Goal: Task Accomplishment & Management: Complete application form

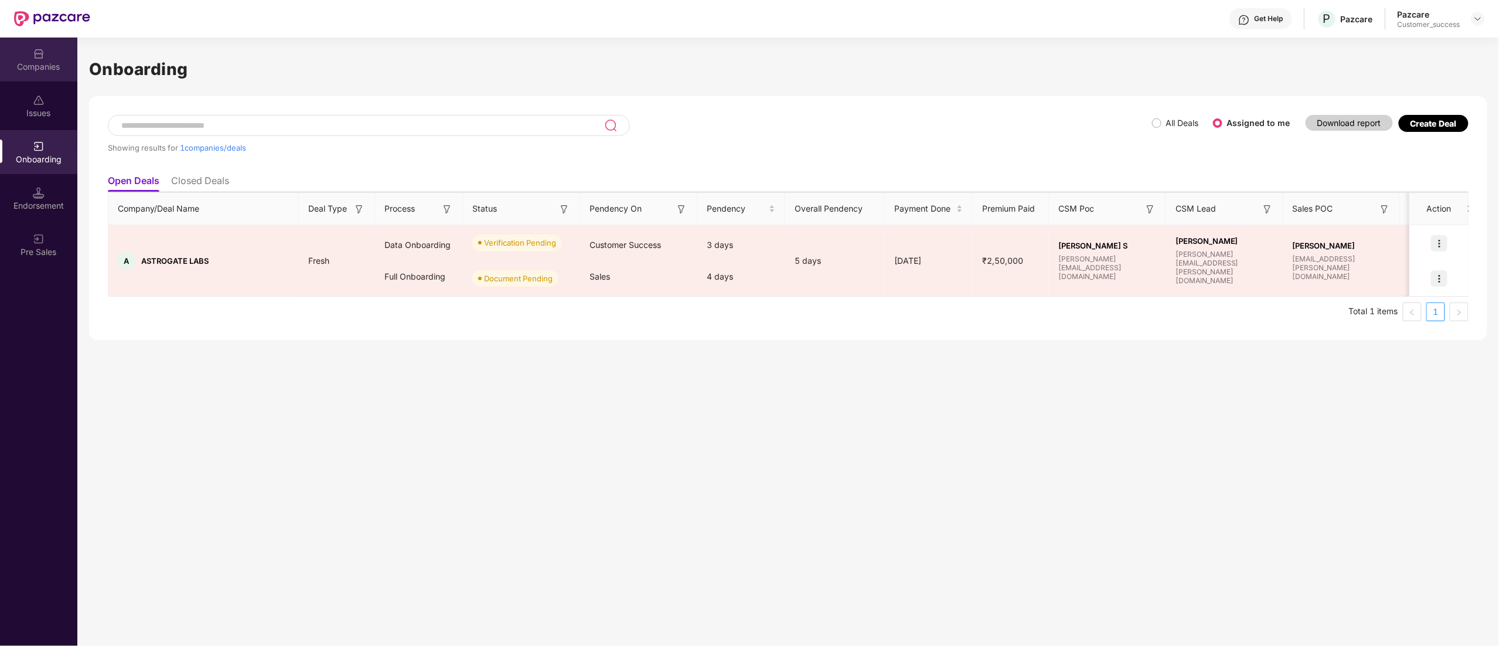
click at [36, 69] on div "Companies" at bounding box center [38, 67] width 77 height 12
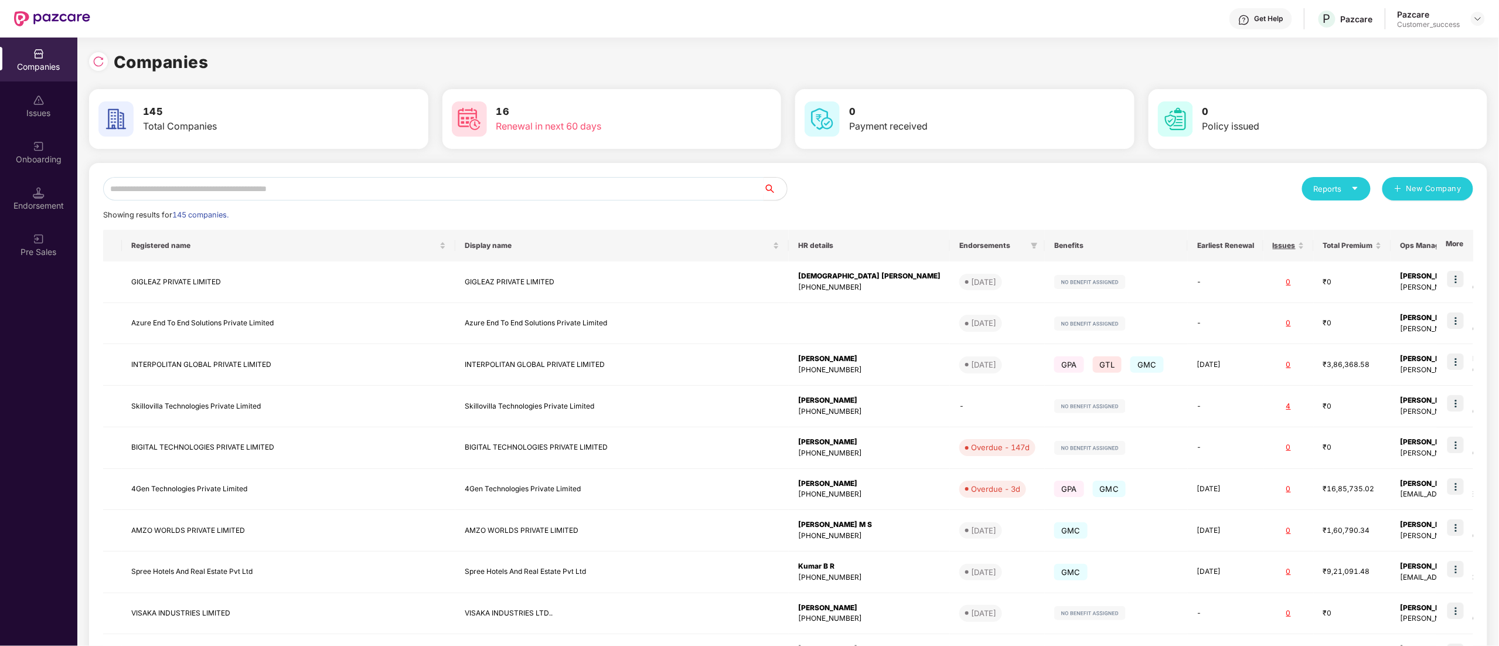
click at [210, 182] on input "text" at bounding box center [433, 188] width 661 height 23
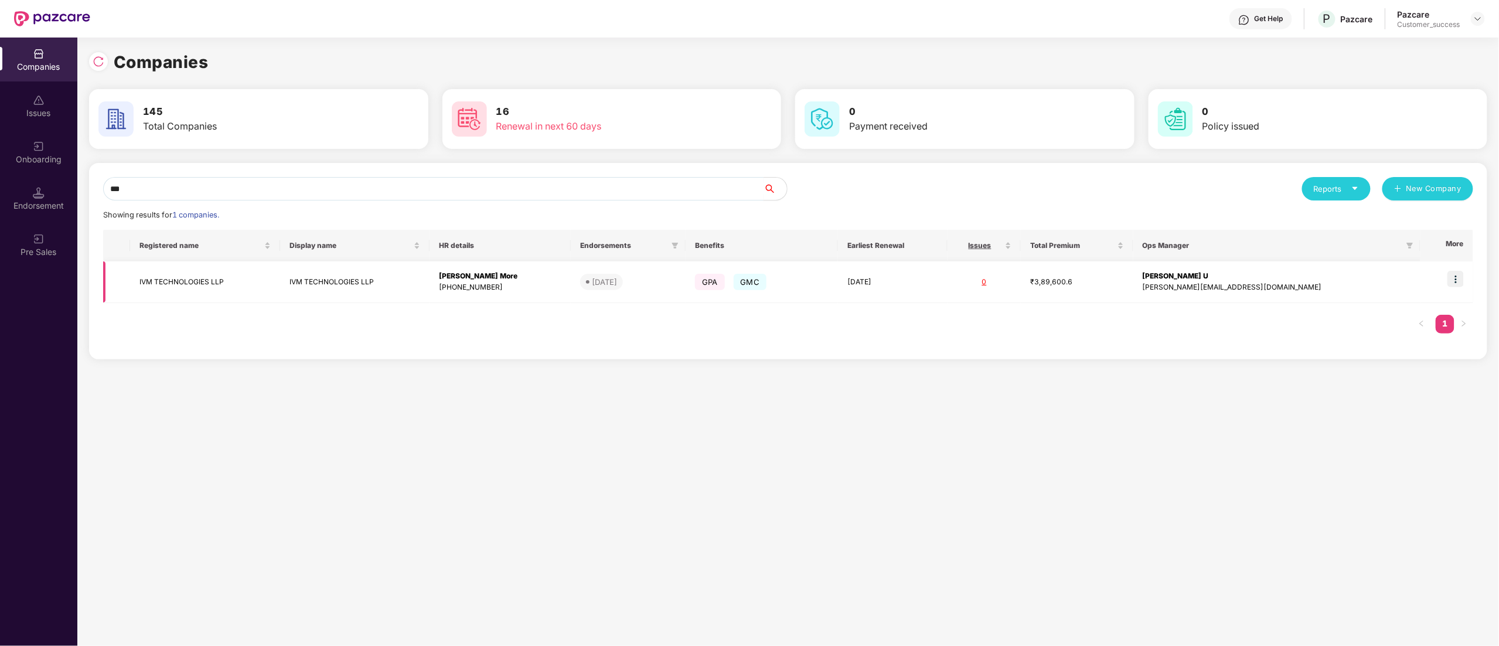
type input "***"
click at [1463, 274] on img at bounding box center [1456, 279] width 16 height 16
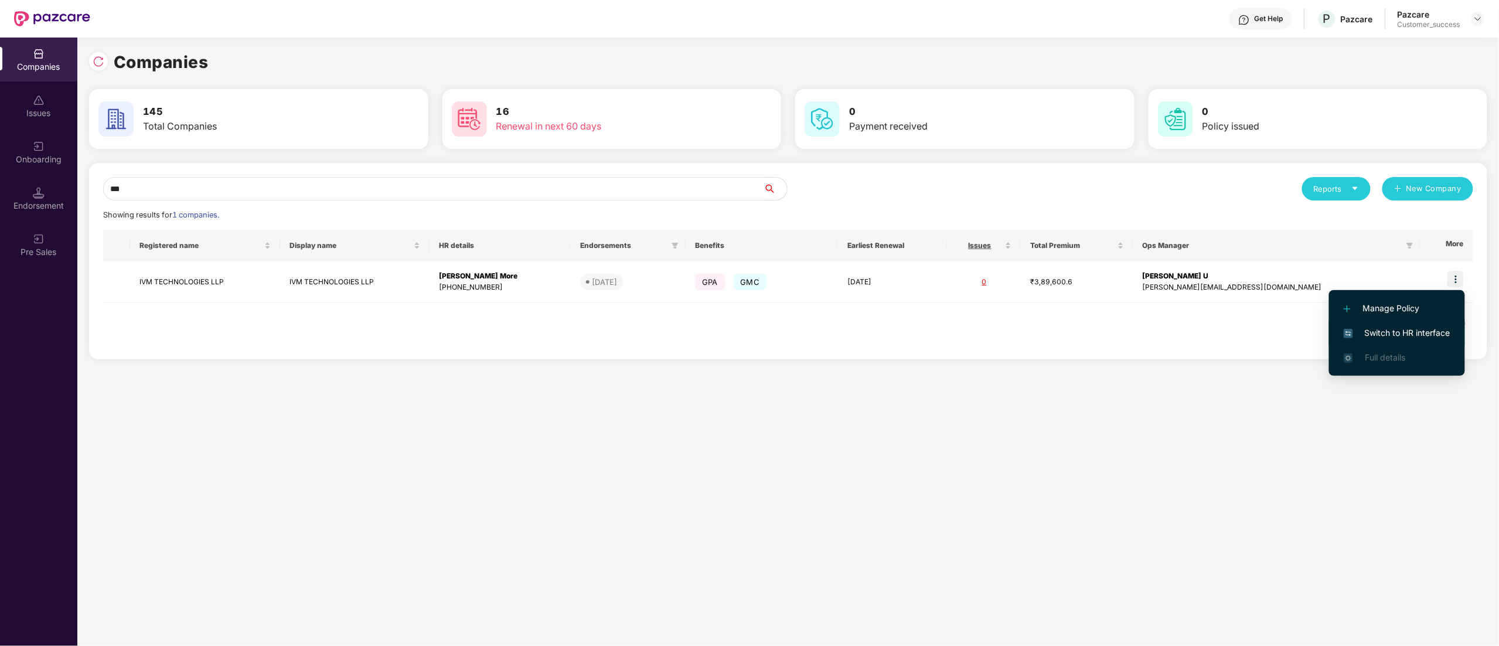
click at [1382, 334] on span "Switch to HR interface" at bounding box center [1397, 332] width 107 height 13
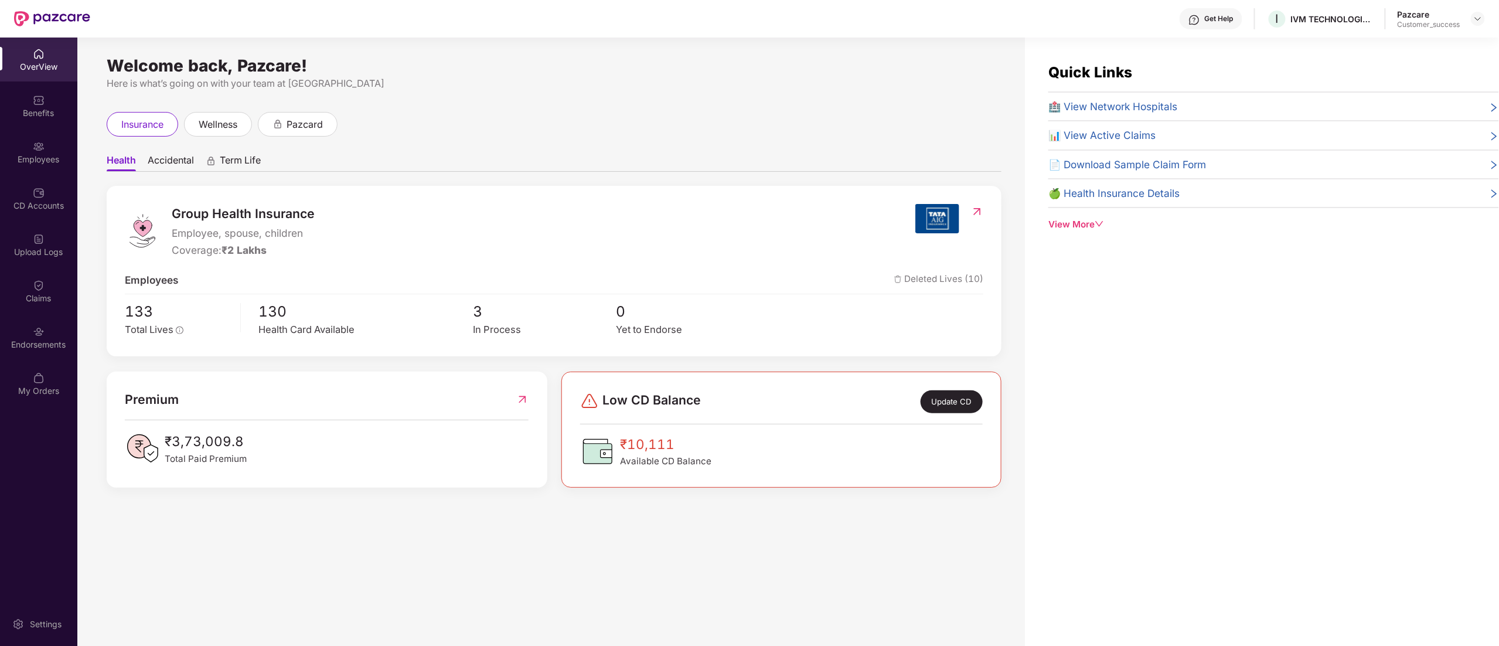
click at [23, 107] on div "Benefits" at bounding box center [38, 113] width 77 height 12
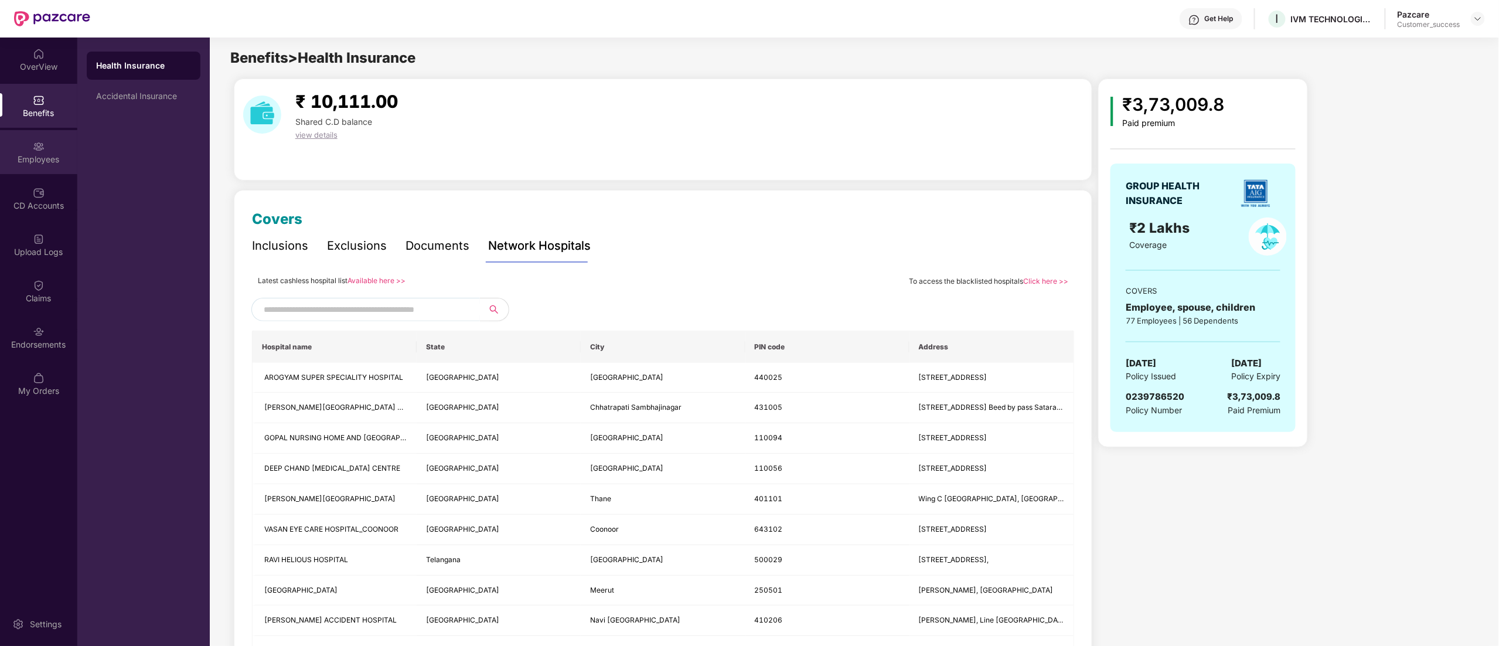
click at [23, 151] on div "Employees" at bounding box center [38, 152] width 77 height 44
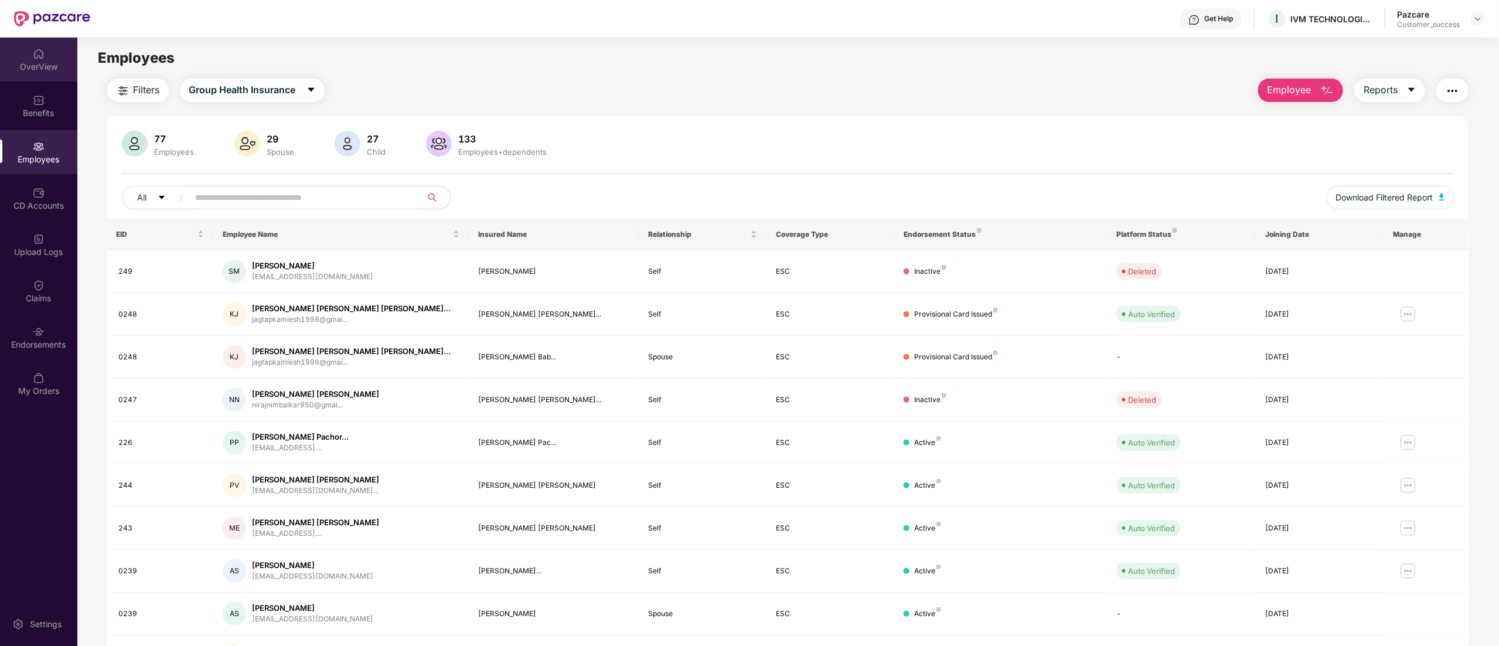
click at [19, 61] on div "OverView" at bounding box center [38, 67] width 77 height 12
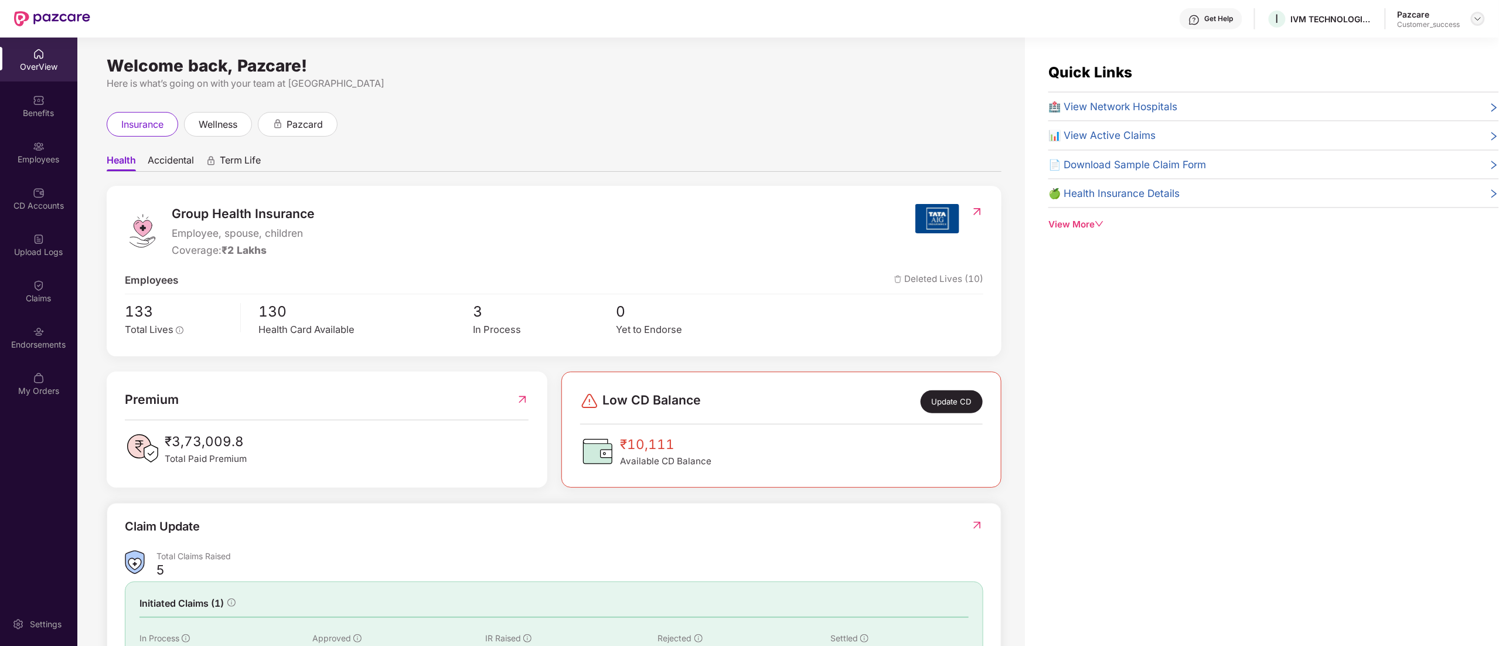
click at [1475, 14] on img at bounding box center [1478, 18] width 9 height 9
click at [1386, 48] on div "Switch to partner view" at bounding box center [1423, 46] width 152 height 23
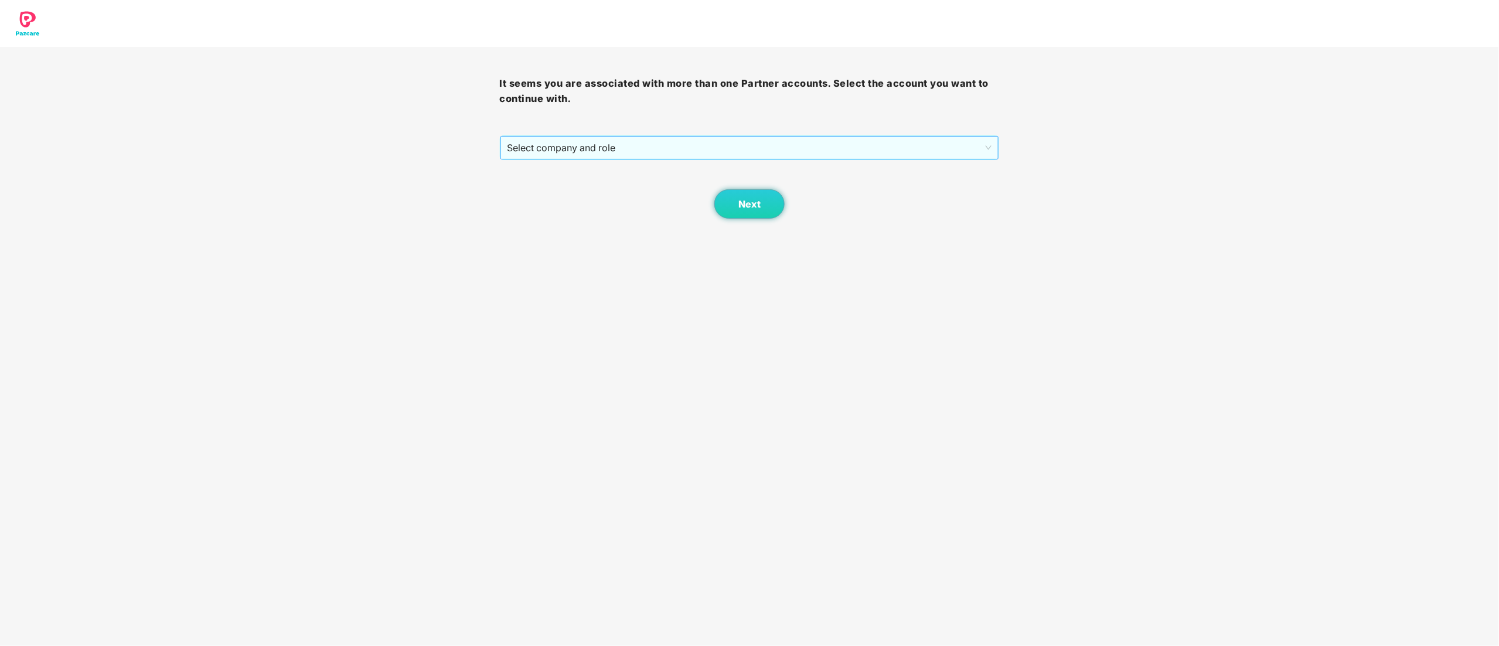
click at [545, 151] on span "Select company and role" at bounding box center [750, 148] width 485 height 22
click at [533, 189] on div "Pazcare - CUSTOMER_SUCCESS" at bounding box center [751, 189] width 486 height 13
click at [746, 209] on span "Next" at bounding box center [750, 204] width 22 height 11
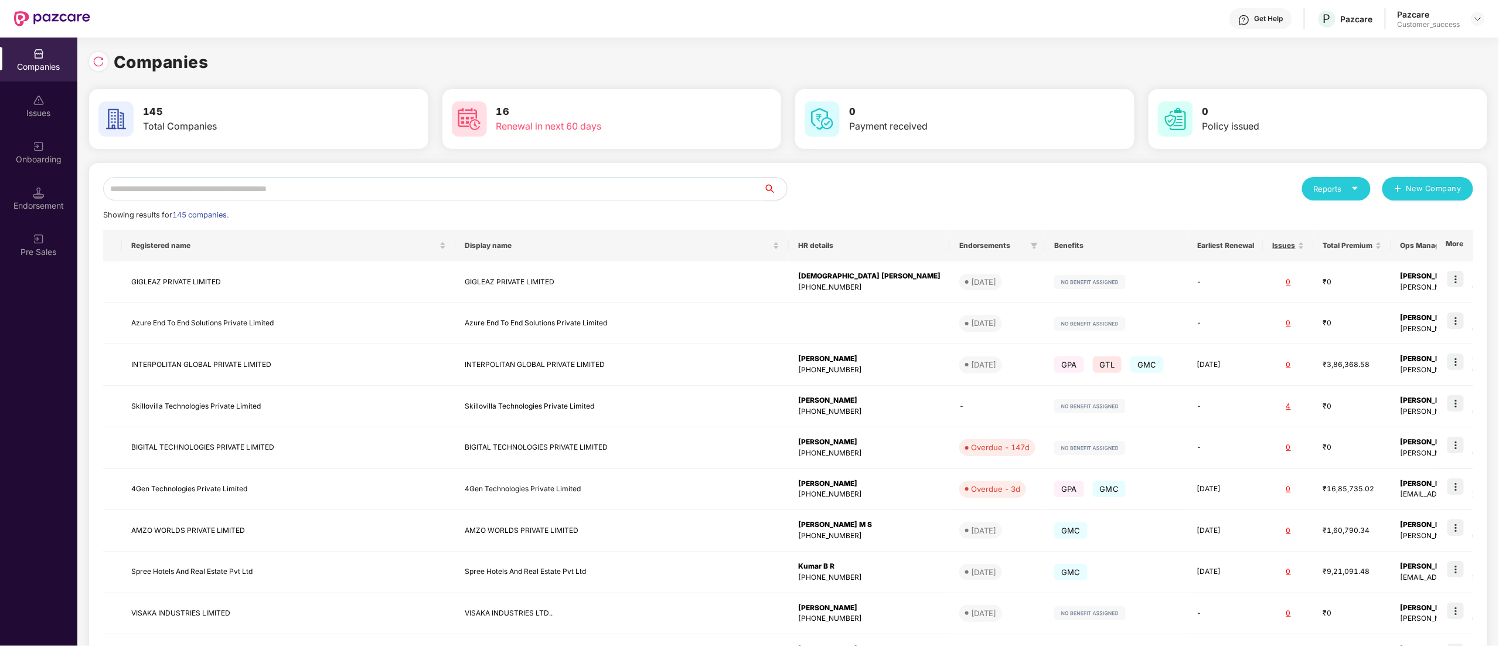
click at [312, 185] on input "text" at bounding box center [433, 188] width 661 height 23
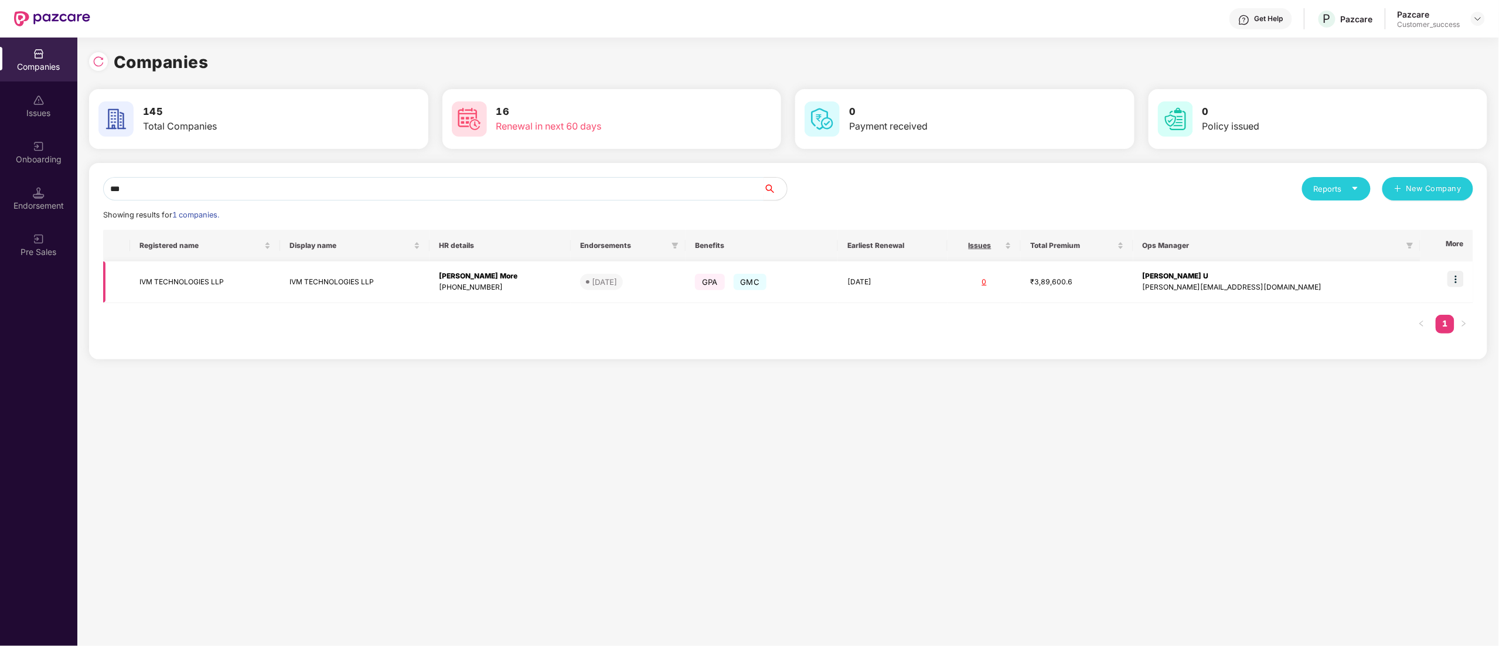
type input "***"
click at [167, 273] on td "IVM TECHNOLOGIES LLP" at bounding box center [204, 282] width 149 height 42
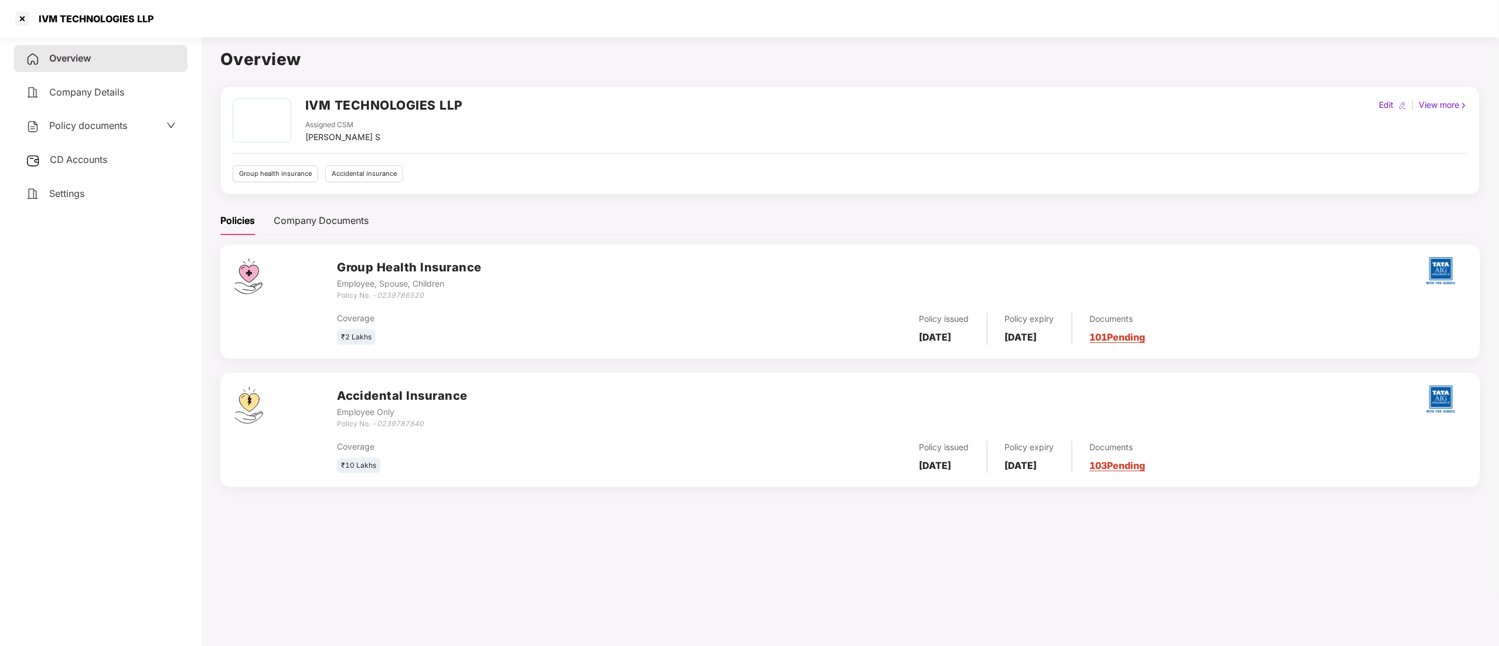
click at [1389, 102] on div "Edit" at bounding box center [1386, 104] width 19 height 13
select select "****"
select select "**********"
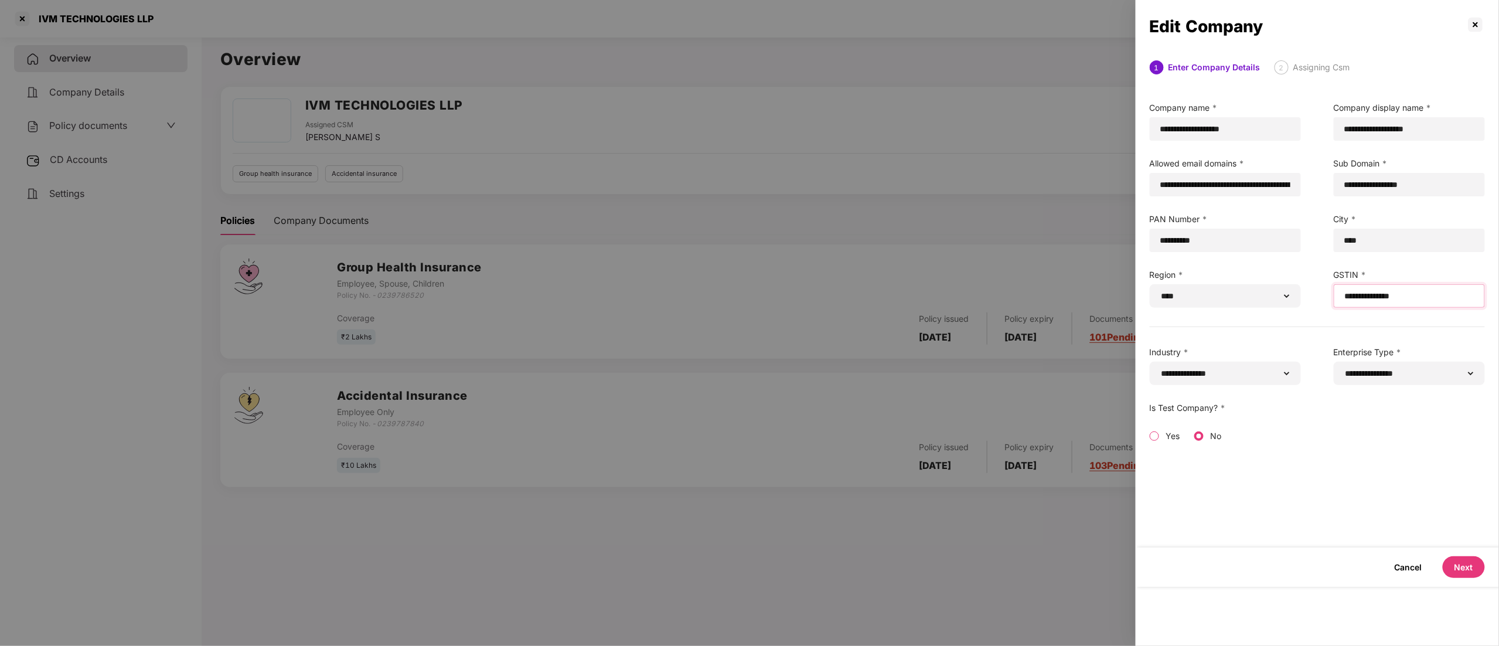
click at [1390, 292] on input "**********" at bounding box center [1409, 296] width 131 height 12
click at [1474, 22] on p at bounding box center [1476, 24] width 19 height 19
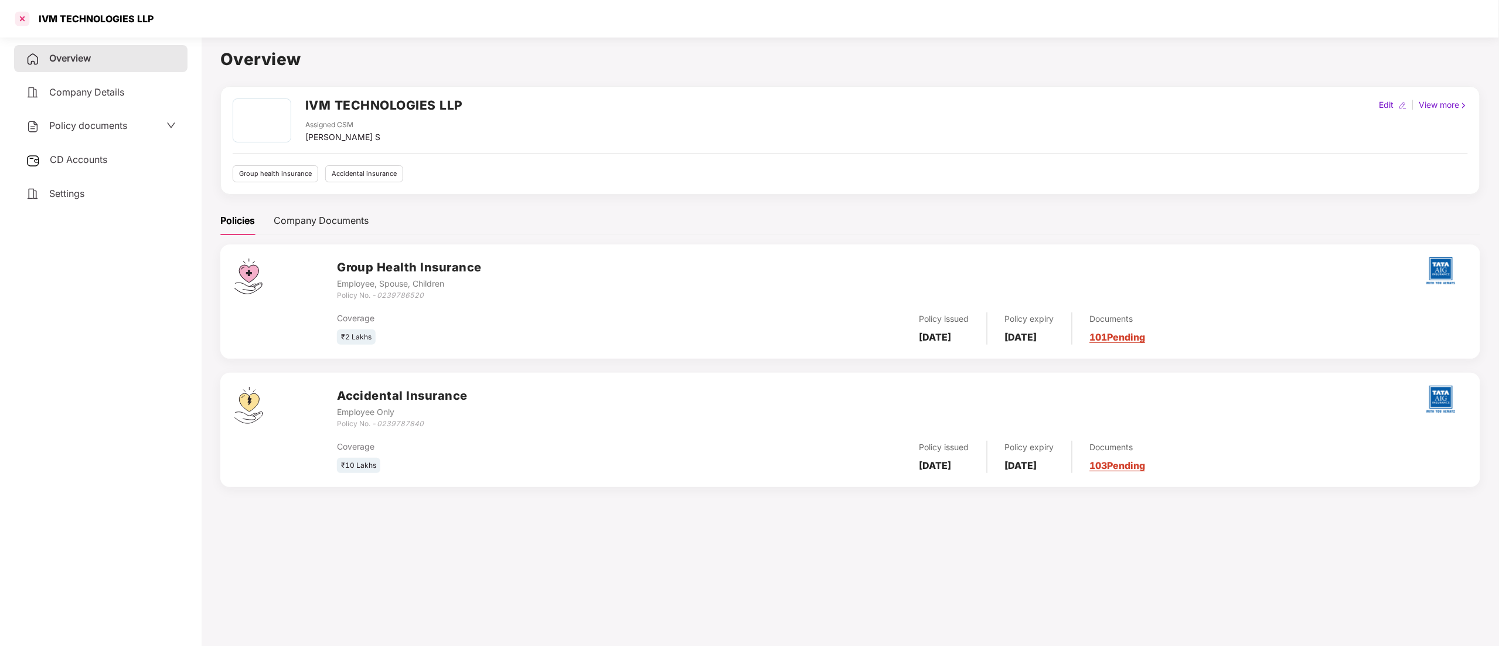
click at [14, 19] on div at bounding box center [22, 18] width 19 height 19
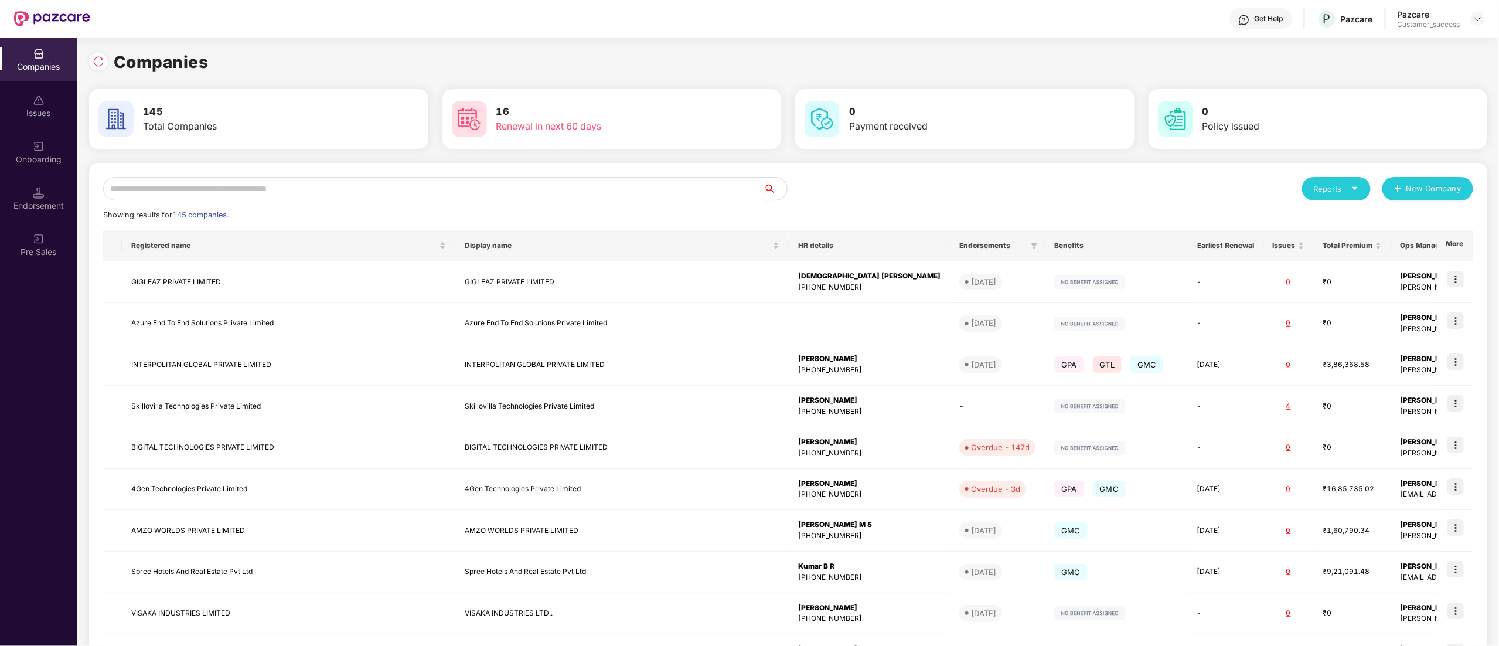
click at [211, 183] on input "text" at bounding box center [433, 188] width 661 height 23
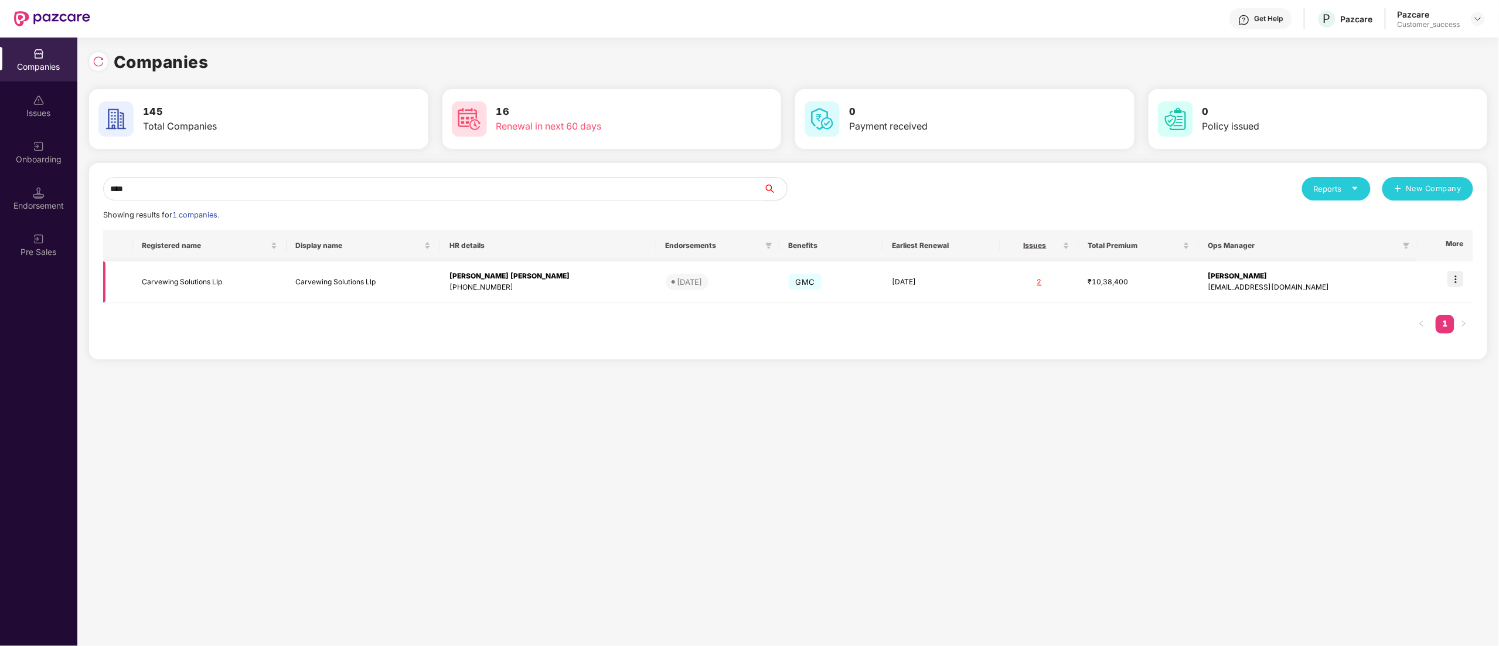
type input "****"
click at [1460, 278] on img at bounding box center [1456, 279] width 16 height 16
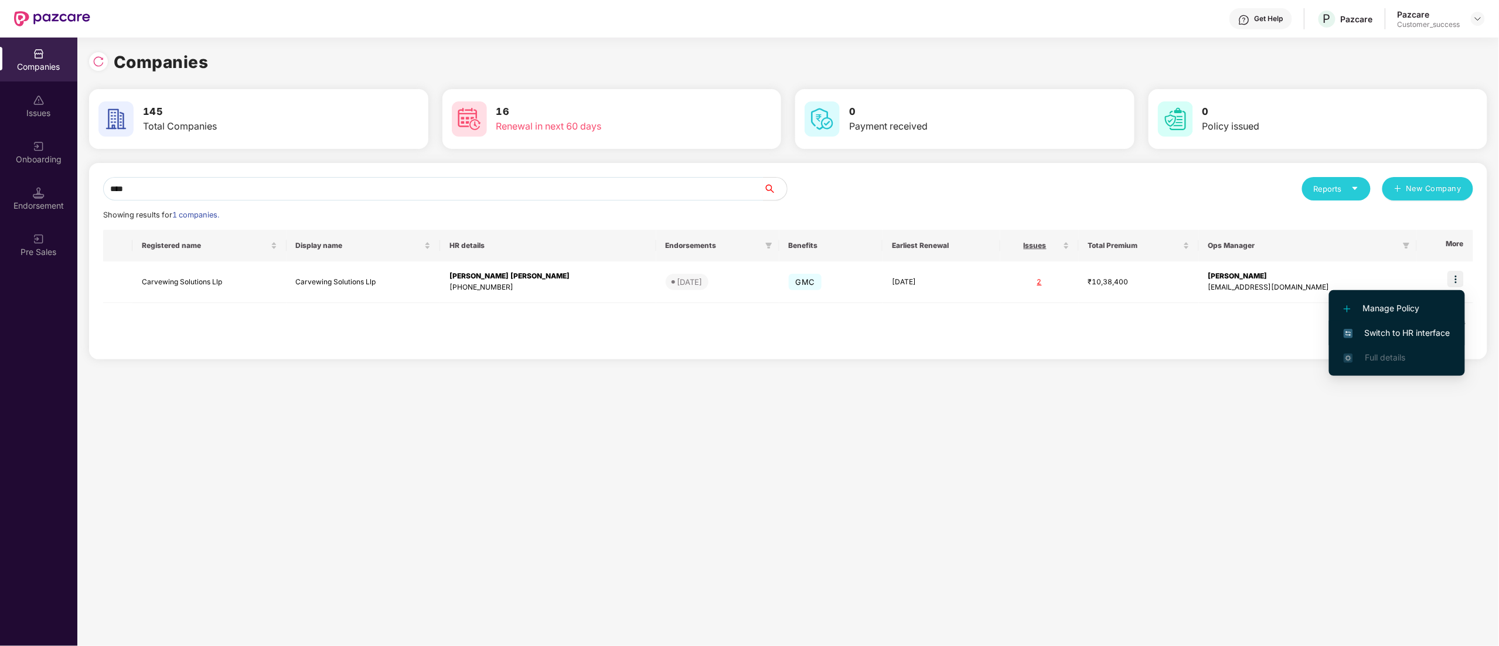
click at [1412, 332] on span "Switch to HR interface" at bounding box center [1397, 332] width 107 height 13
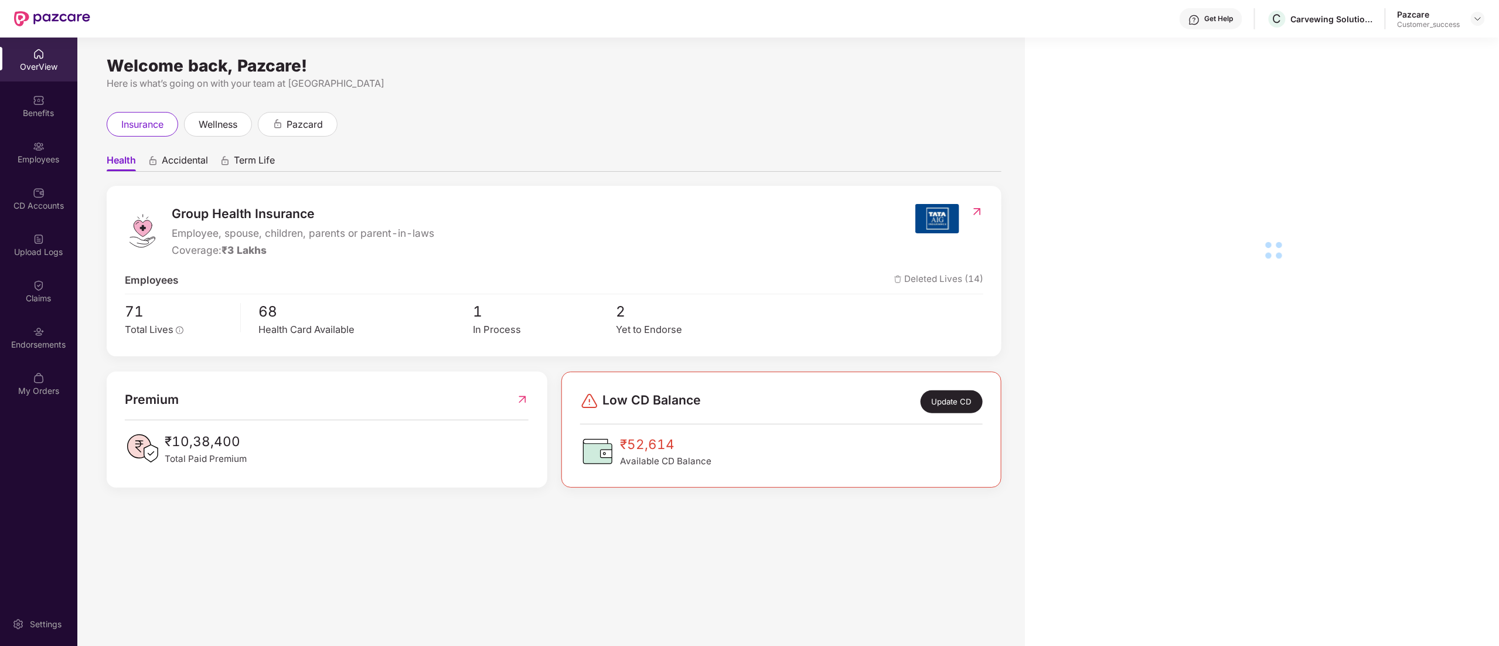
click at [35, 149] on img at bounding box center [39, 147] width 12 height 12
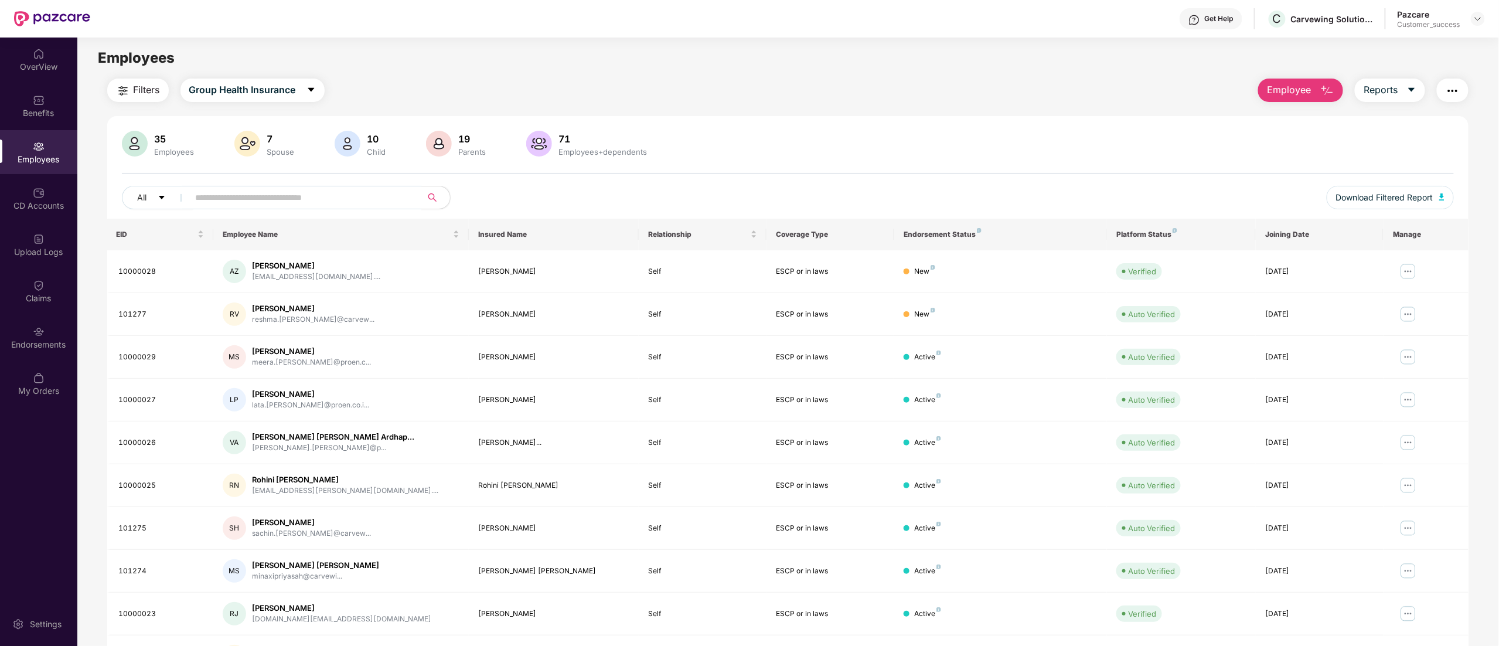
click at [124, 86] on img "button" at bounding box center [123, 91] width 14 height 14
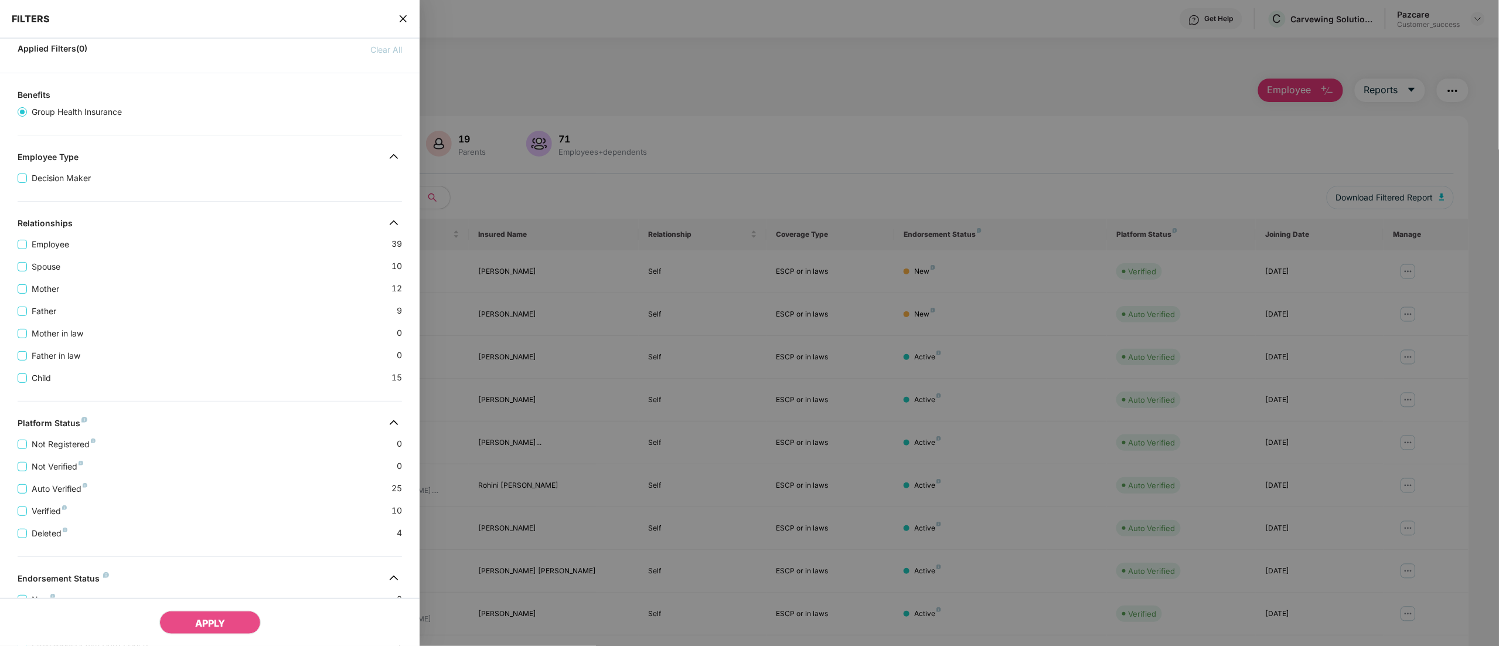
scroll to position [200, 0]
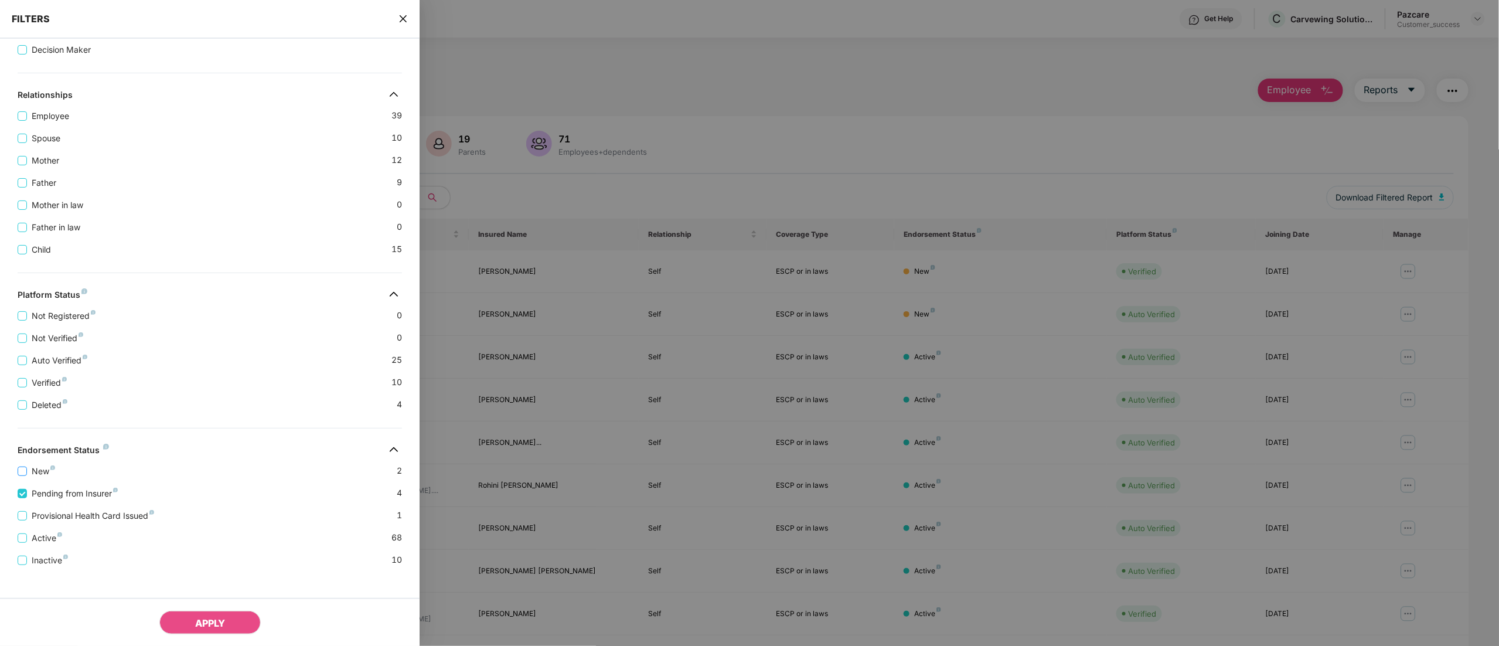
click at [27, 478] on span "New" at bounding box center [43, 471] width 33 height 13
click at [233, 622] on button "APPLY" at bounding box center [209, 622] width 101 height 23
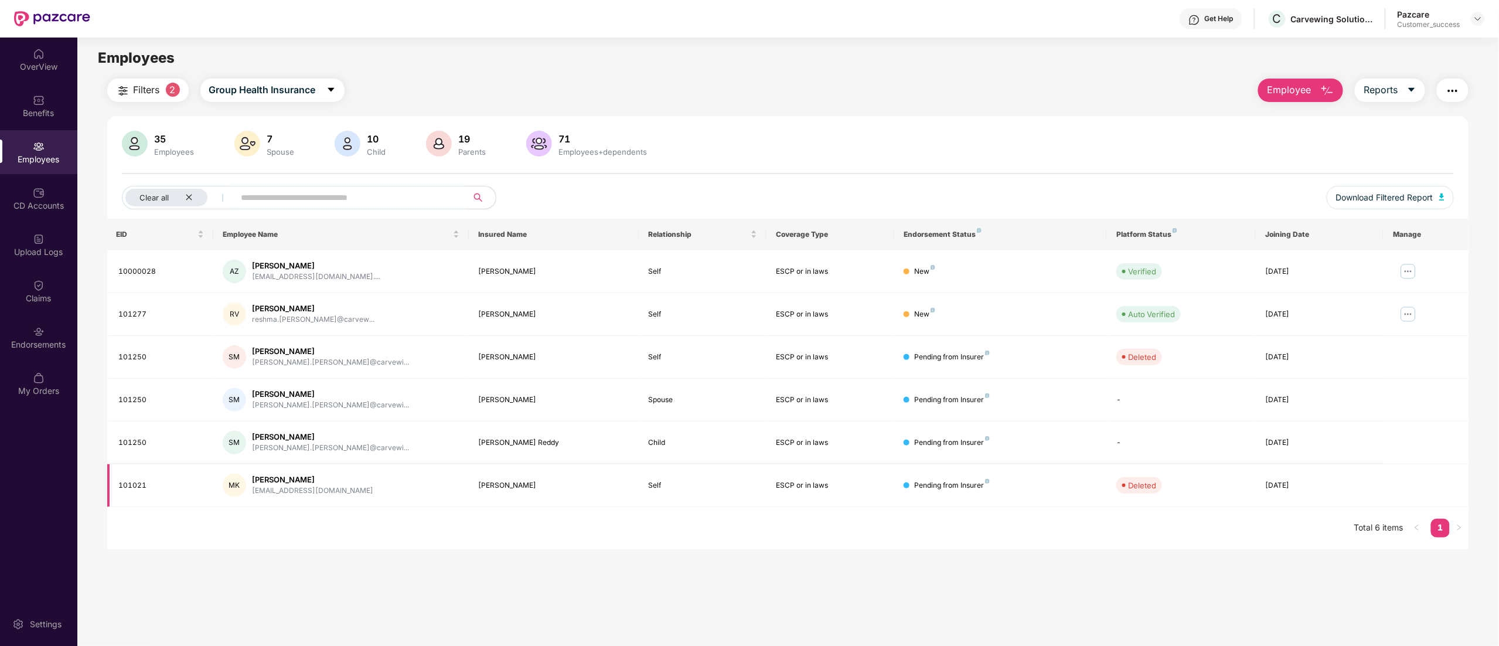
click at [140, 482] on div "101021" at bounding box center [162, 485] width 86 height 11
copy div "101021"
click at [455, 487] on div "[PERSON_NAME] K [EMAIL_ADDRESS][DOMAIN_NAME]" at bounding box center [341, 485] width 237 height 23
click at [268, 386] on td "SM [PERSON_NAME] [PERSON_NAME].[PERSON_NAME]@carvewi..." at bounding box center [341, 400] width 256 height 43
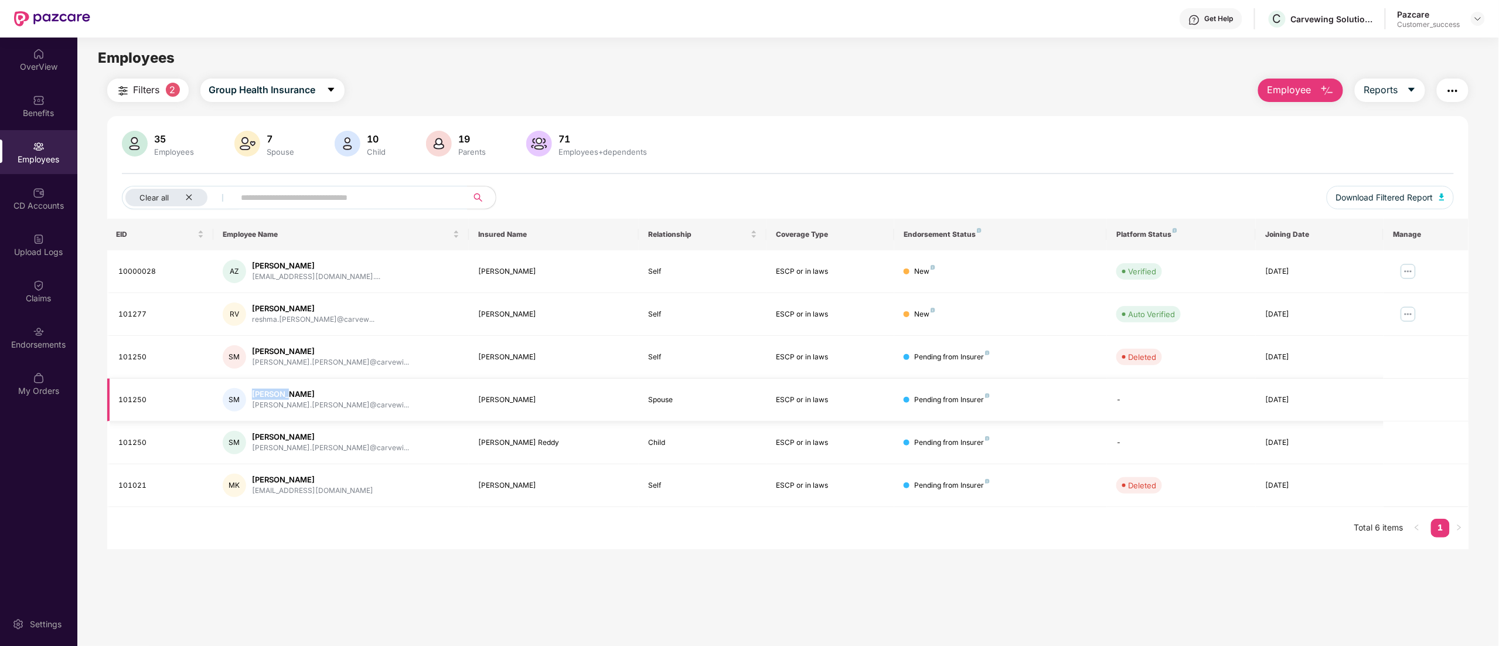
click at [268, 386] on td "SM [PERSON_NAME] [PERSON_NAME].[PERSON_NAME]@carvewi..." at bounding box center [341, 400] width 256 height 43
click at [266, 343] on td "SM [PERSON_NAME] [PERSON_NAME].[PERSON_NAME]@carvewi..." at bounding box center [341, 357] width 256 height 43
click at [267, 354] on div "[PERSON_NAME]" at bounding box center [330, 351] width 157 height 11
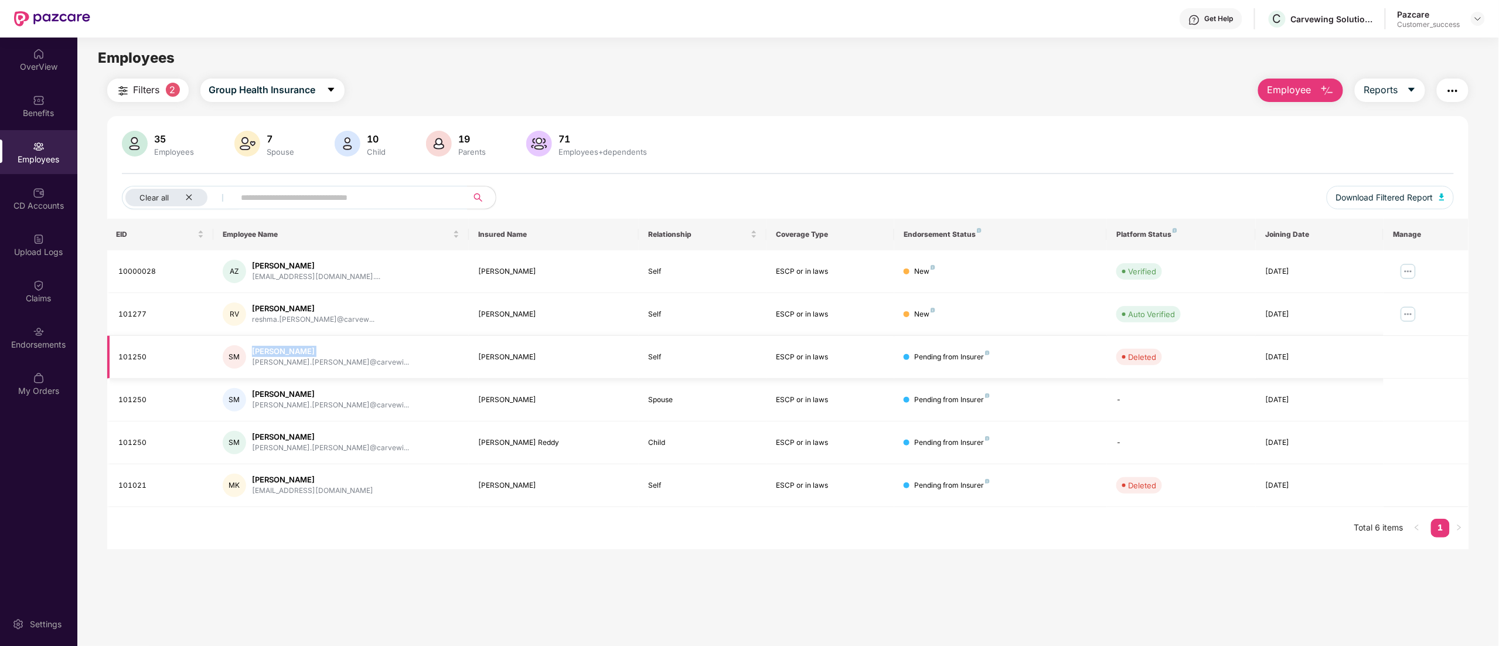
click at [267, 354] on div "[PERSON_NAME]" at bounding box center [330, 351] width 157 height 11
click at [191, 199] on icon "close" at bounding box center [189, 198] width 6 height 6
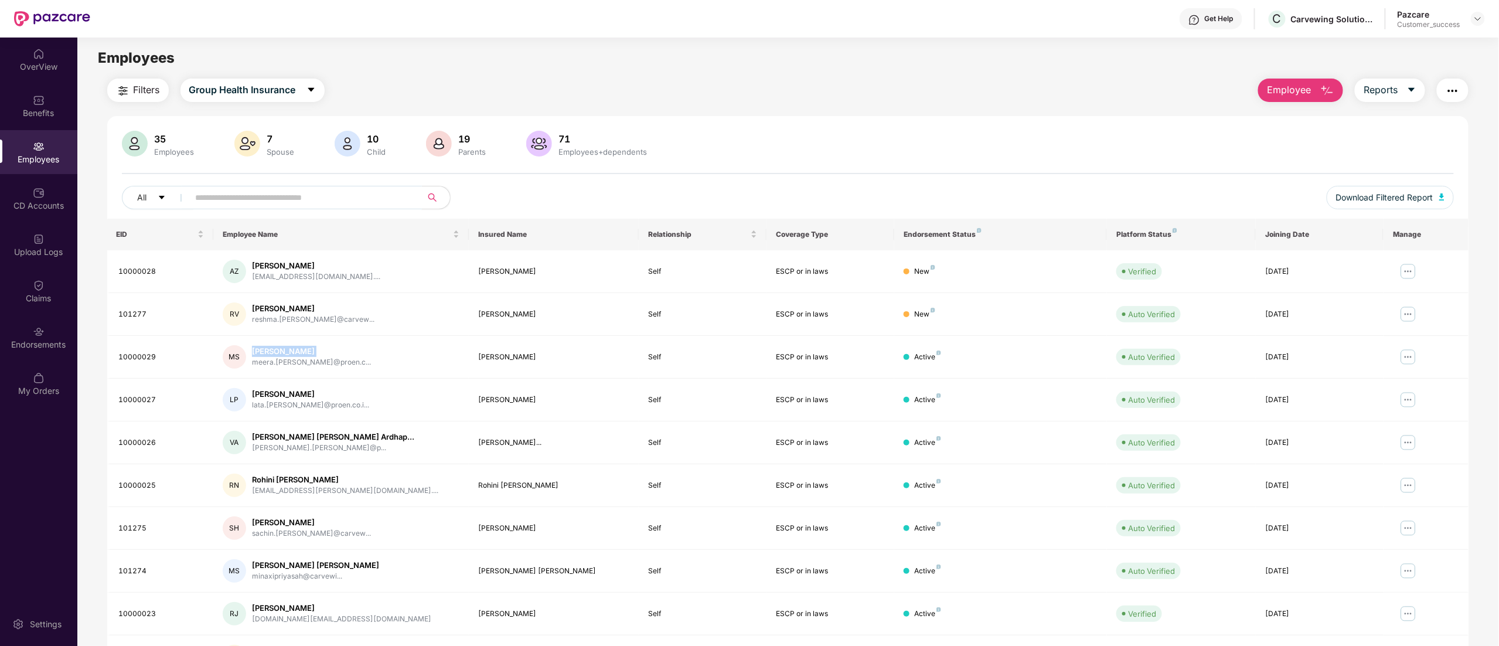
click at [275, 199] on input "text" at bounding box center [301, 198] width 210 height 18
paste input "******"
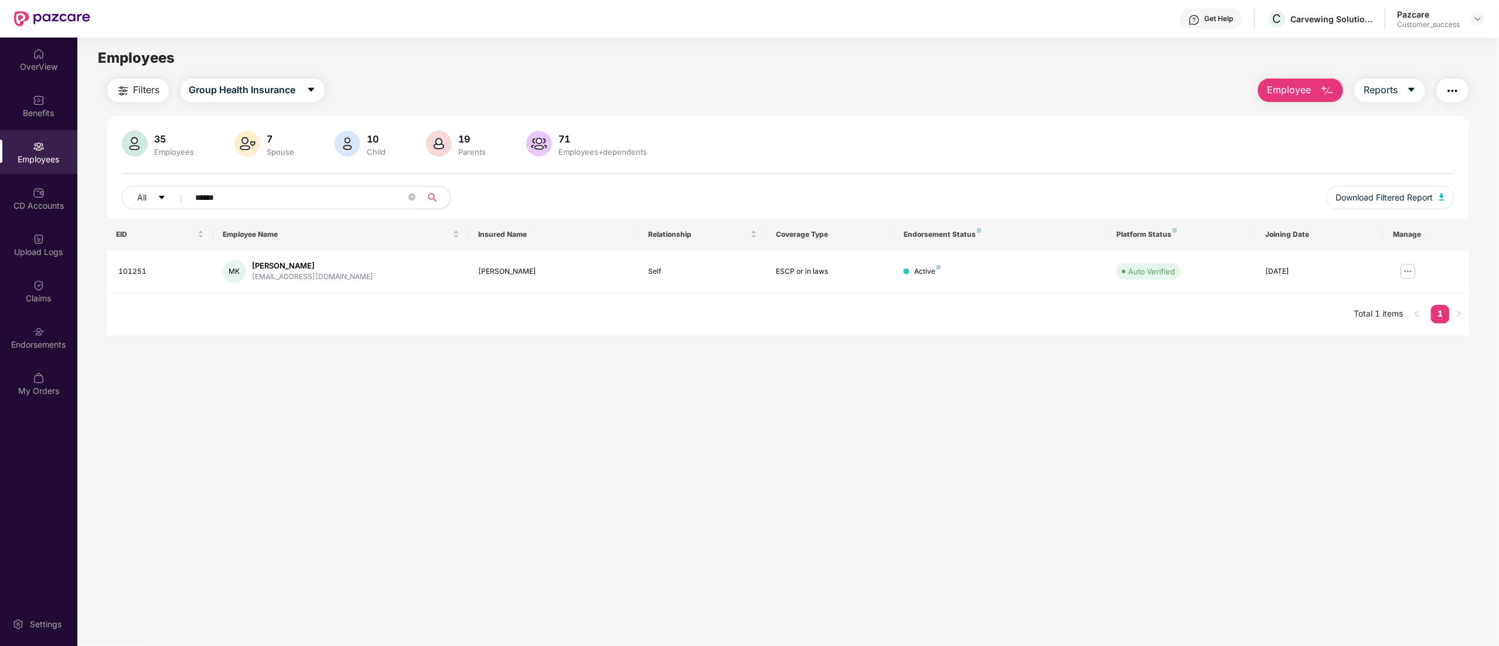
drag, startPoint x: 238, startPoint y: 195, endPoint x: 120, endPoint y: 175, distance: 120.1
click at [120, 175] on div "35 Employees 7 Spouse 10 Child [DEMOGRAPHIC_DATA] Parents 71 Employees+dependen…" at bounding box center [788, 175] width 1362 height 88
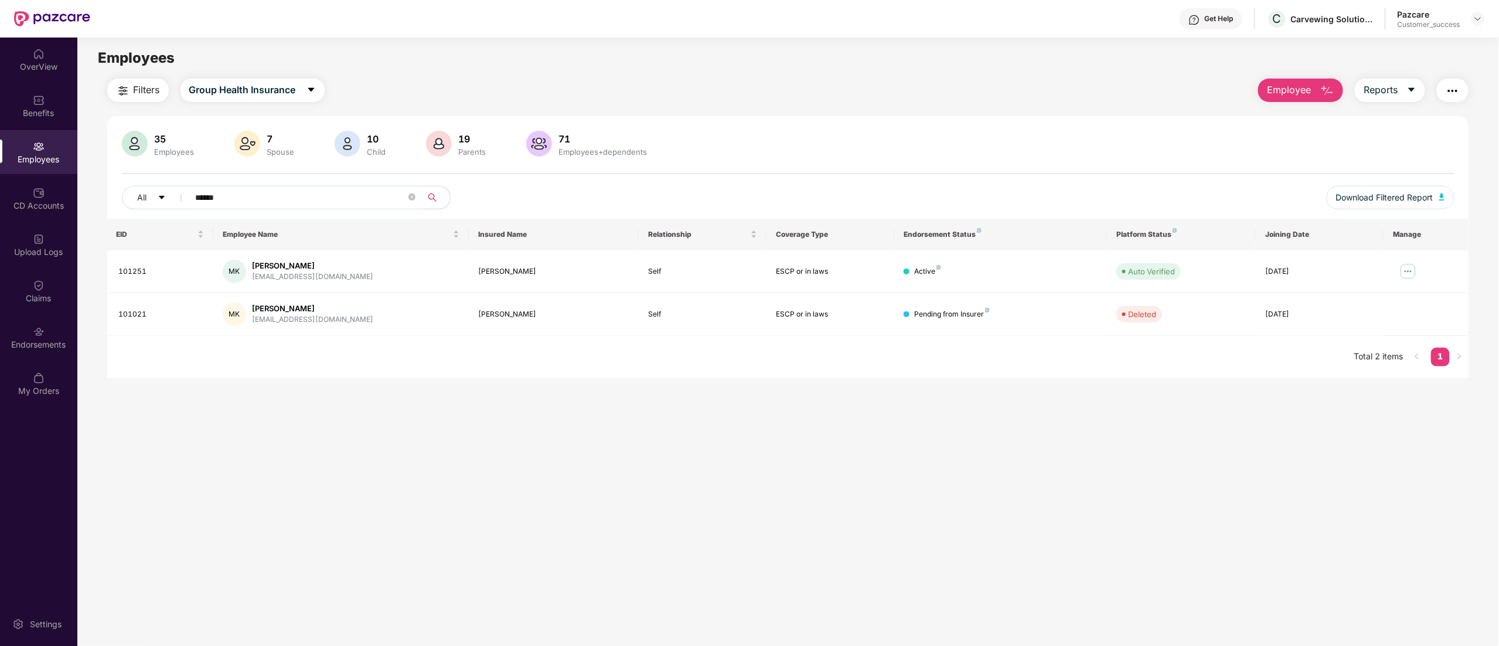
type input "******"
click at [291, 320] on div "[EMAIL_ADDRESS][DOMAIN_NAME]" at bounding box center [312, 319] width 121 height 11
click at [24, 112] on div "Benefits" at bounding box center [38, 113] width 77 height 12
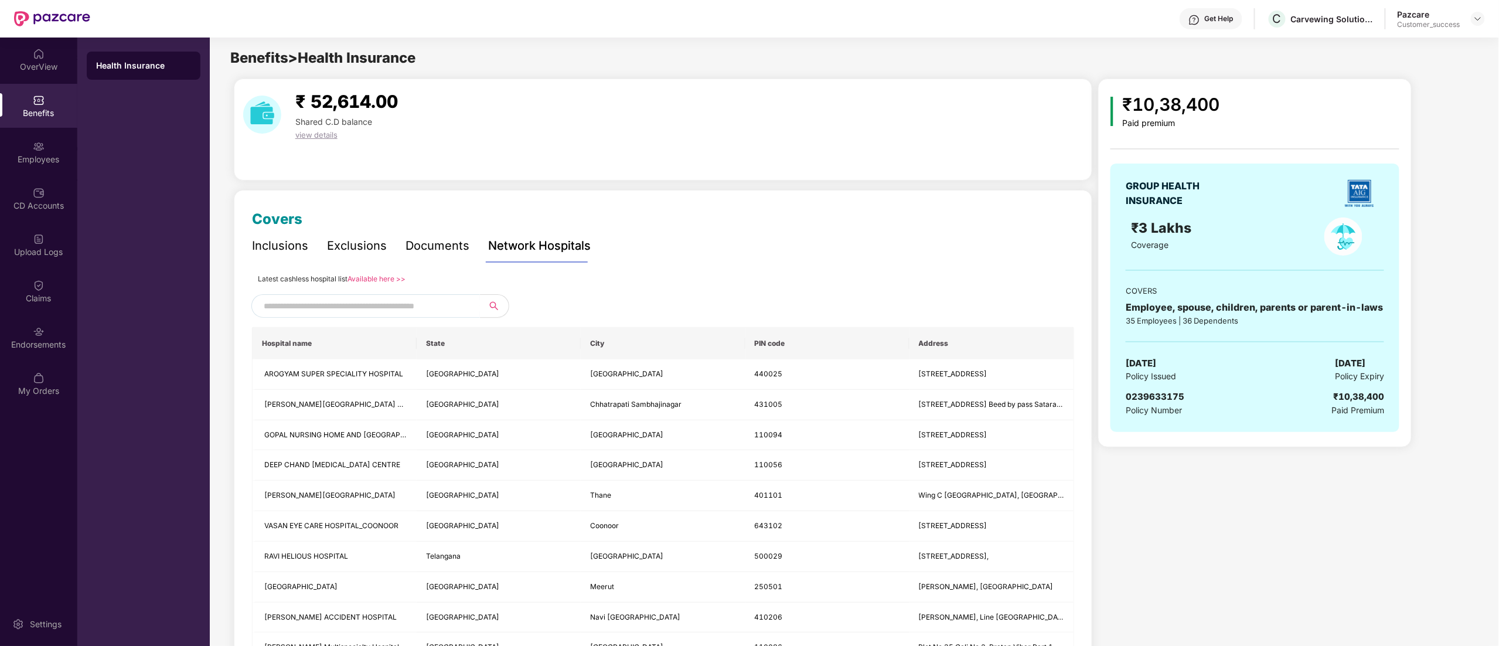
click at [420, 232] on div "Documents" at bounding box center [438, 246] width 64 height 32
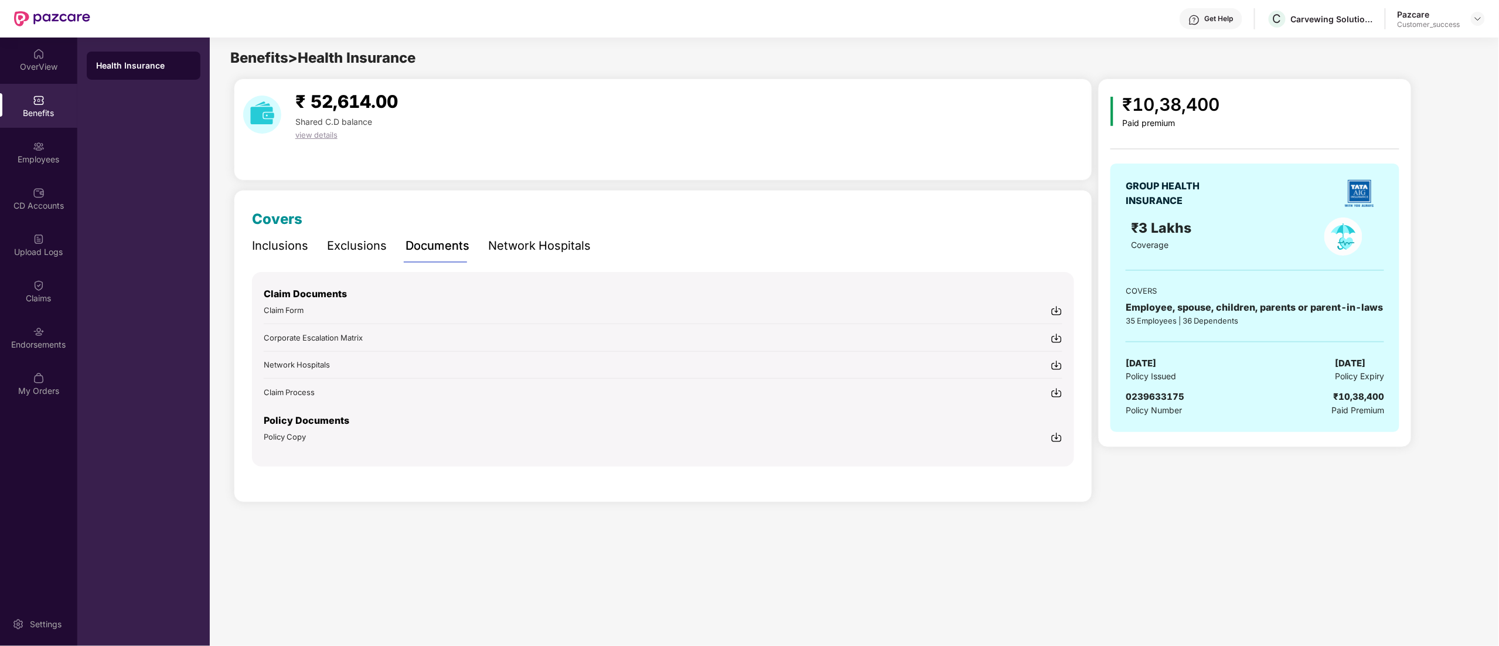
click at [1058, 440] on img at bounding box center [1057, 437] width 12 height 12
click at [750, 423] on p "Policy Documents" at bounding box center [663, 420] width 799 height 15
click at [1480, 18] on img at bounding box center [1478, 18] width 9 height 9
click at [1435, 46] on div "Switch to partner view" at bounding box center [1423, 46] width 152 height 23
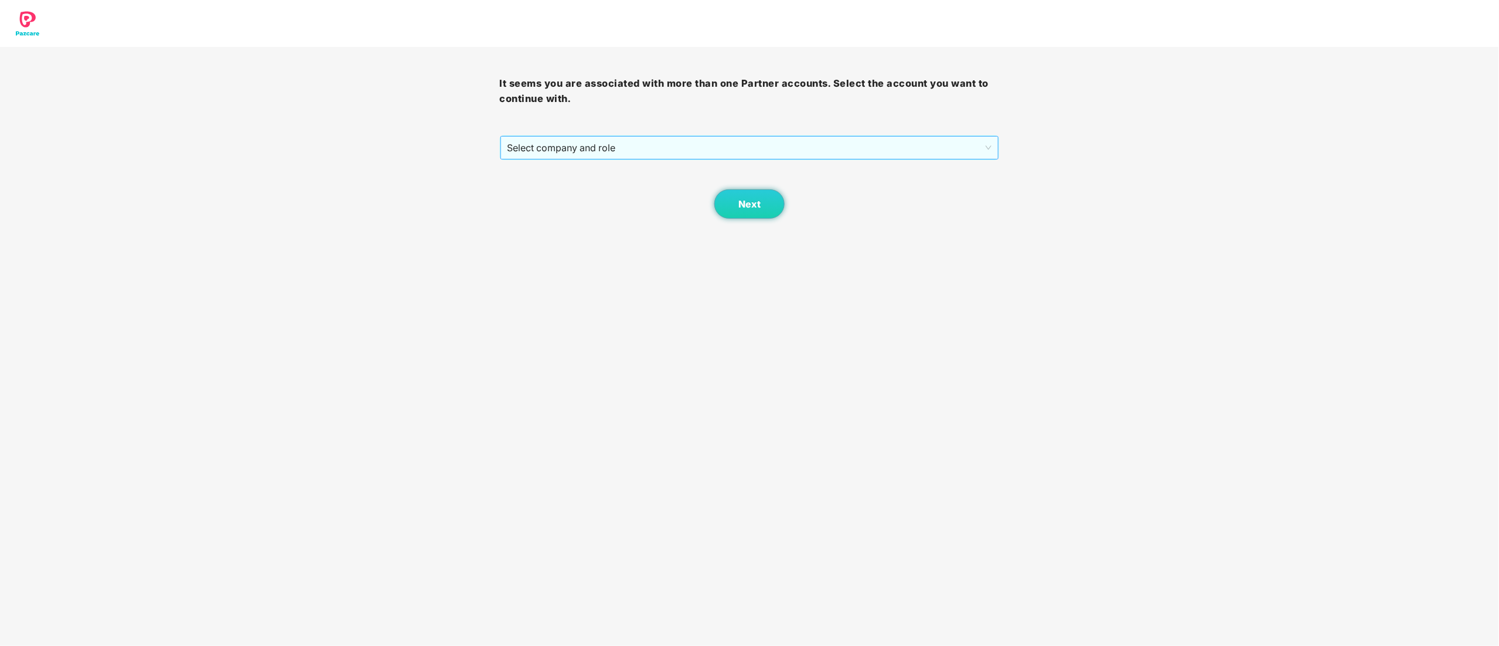
click at [598, 156] on span "Select company and role" at bounding box center [750, 148] width 485 height 22
click at [591, 191] on div "Pazcare - CUSTOMER_SUCCESS" at bounding box center [751, 189] width 486 height 13
click at [764, 206] on button "Next" at bounding box center [750, 203] width 70 height 29
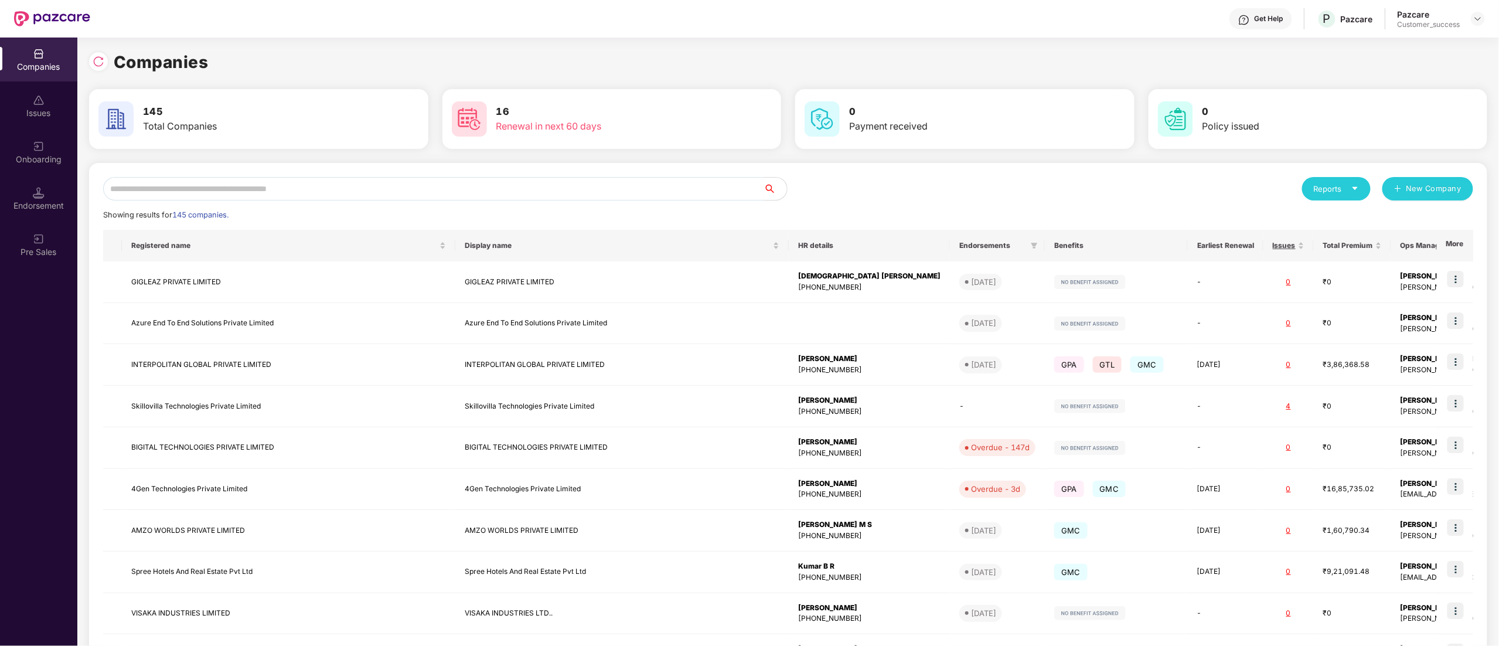
click at [270, 191] on input "text" at bounding box center [433, 188] width 661 height 23
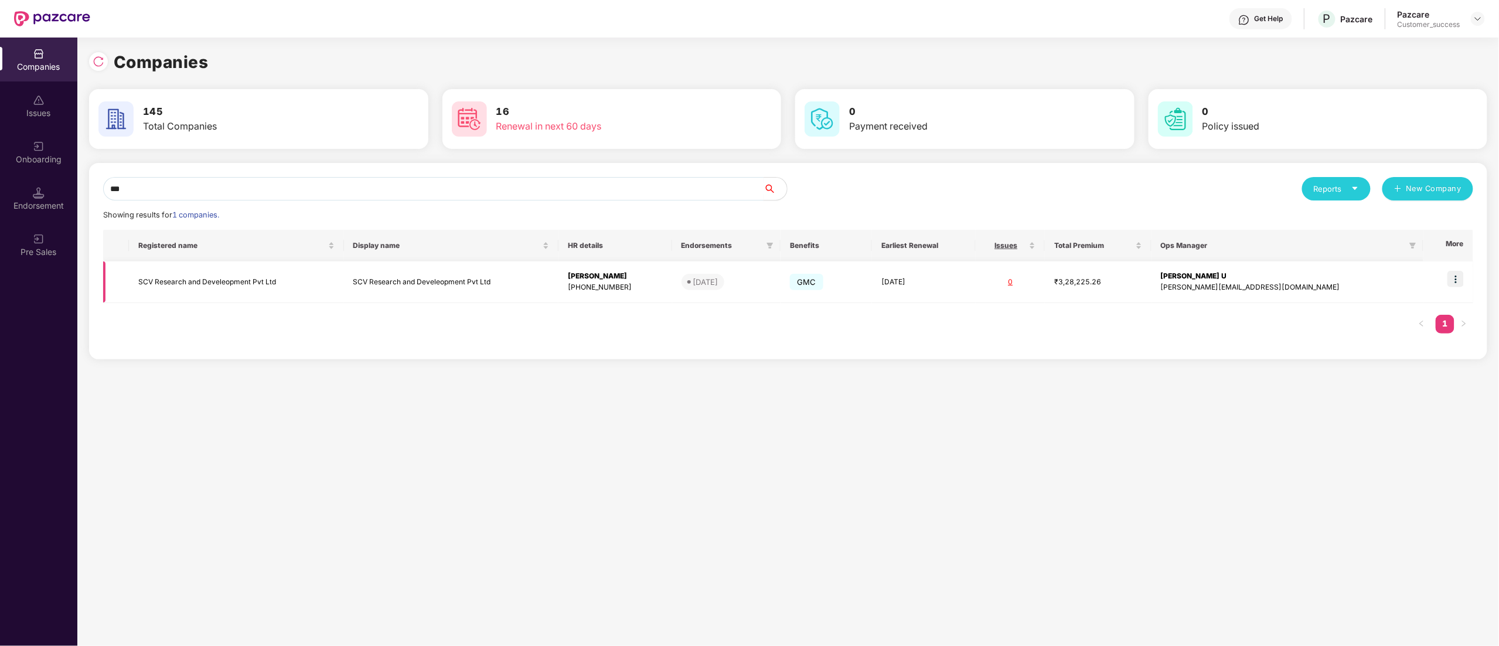
type input "***"
click at [1457, 276] on img at bounding box center [1456, 279] width 16 height 16
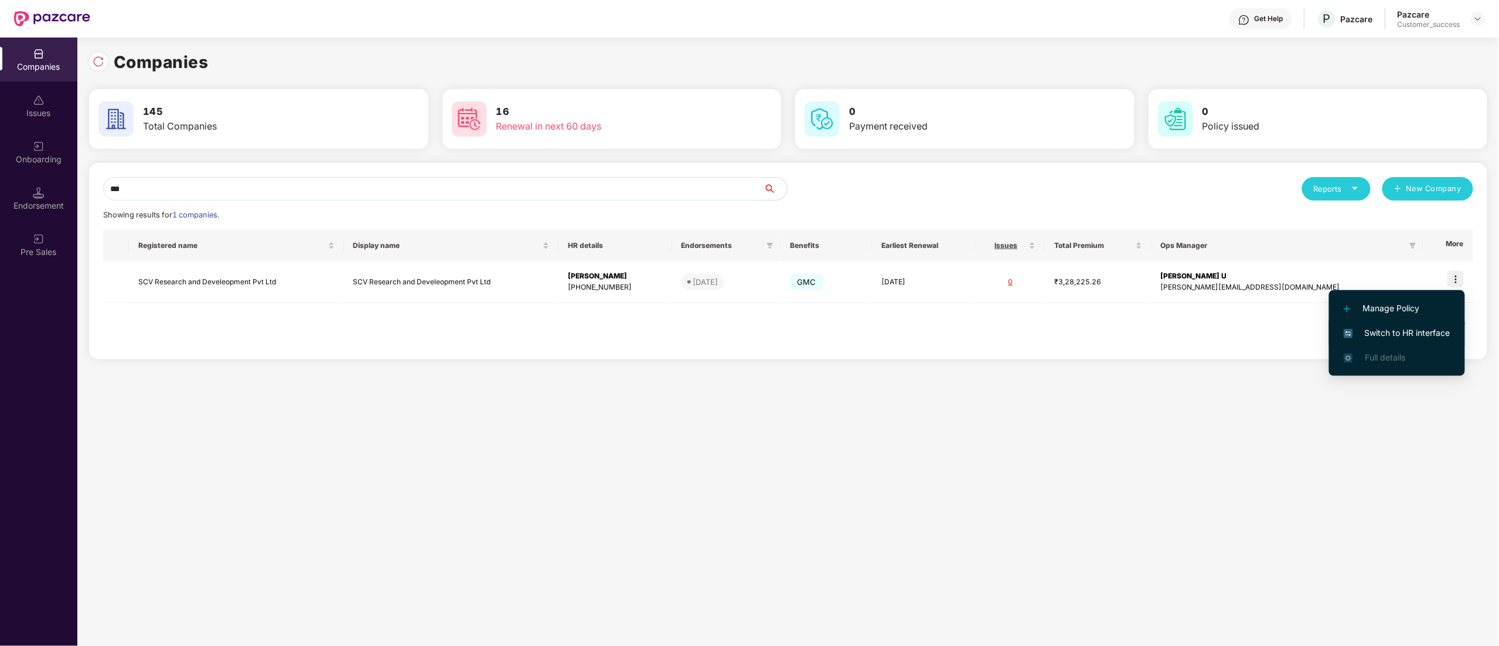
click at [1379, 330] on span "Switch to HR interface" at bounding box center [1397, 332] width 107 height 13
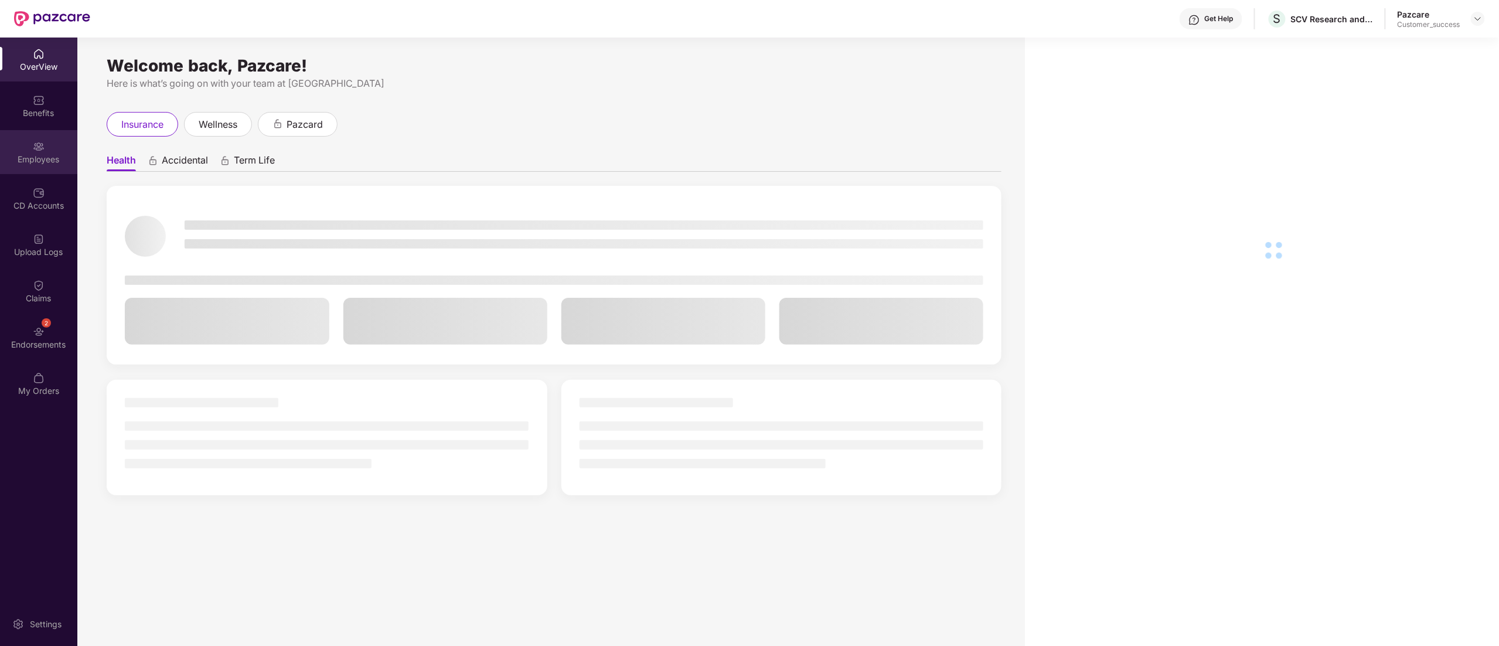
click at [33, 144] on img at bounding box center [39, 147] width 12 height 12
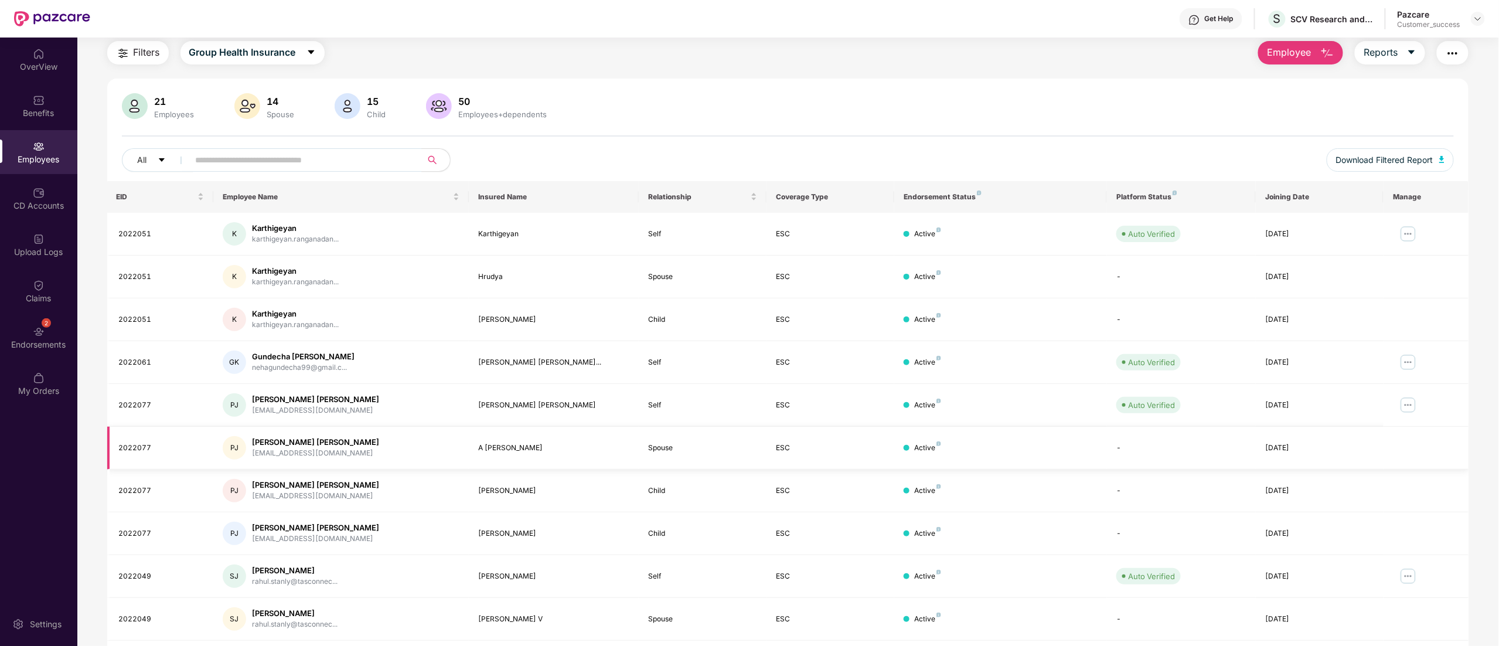
scroll to position [0, 0]
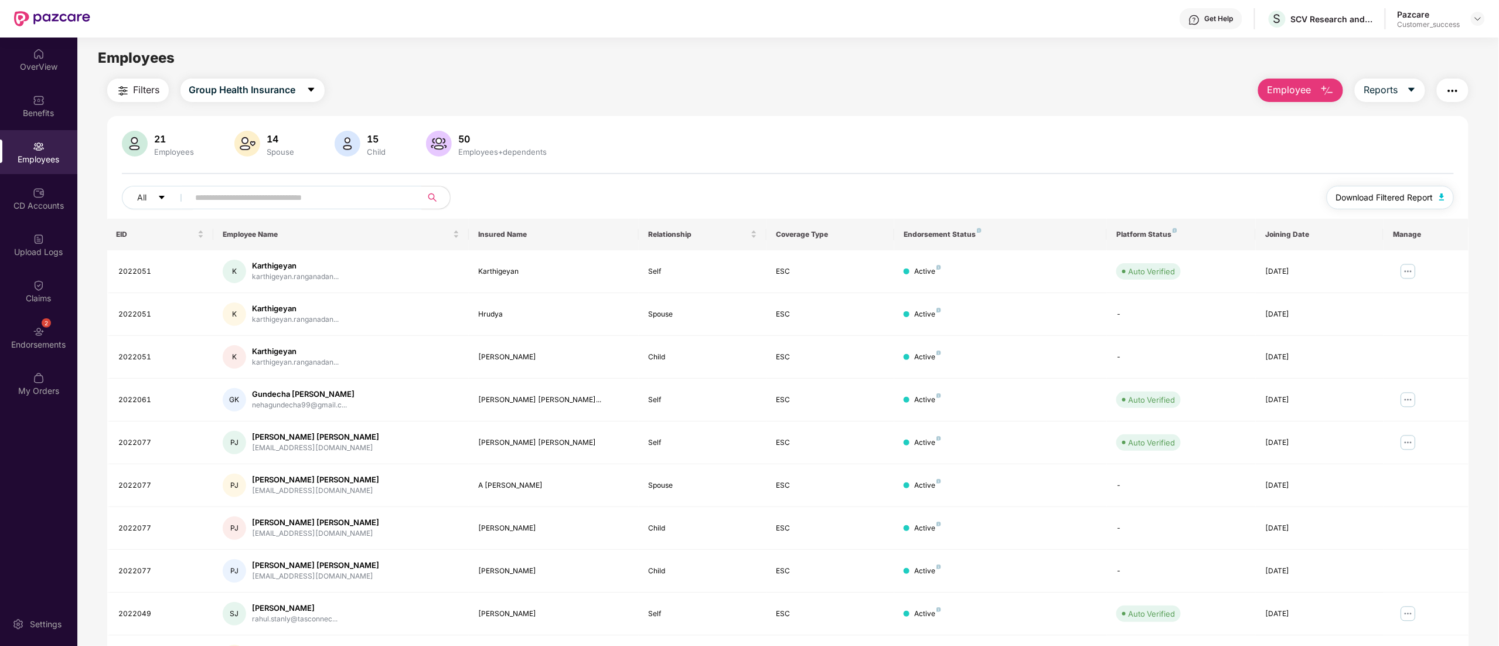
click at [1390, 204] on button "Download Filtered Report" at bounding box center [1391, 197] width 128 height 23
click at [591, 80] on div "Filters Group Health Insurance Employee Reports" at bounding box center [788, 90] width 1362 height 23
click at [1474, 14] on img at bounding box center [1478, 18] width 9 height 9
click at [1433, 38] on div "Switch to partner view" at bounding box center [1423, 46] width 152 height 23
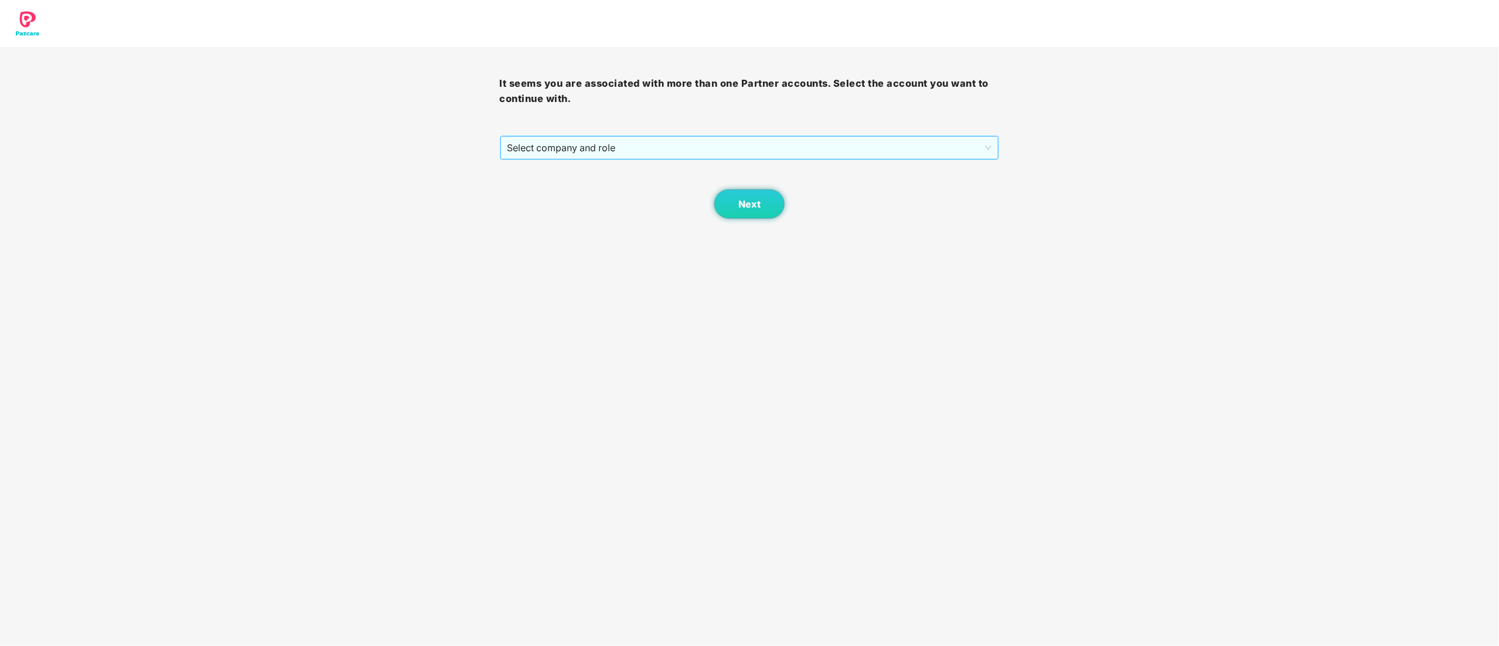
click at [535, 152] on span "Select company and role" at bounding box center [750, 148] width 485 height 22
click at [539, 189] on div "Pazcare - CUSTOMER_SUCCESS" at bounding box center [751, 189] width 486 height 13
click at [751, 196] on button "Next" at bounding box center [750, 203] width 70 height 29
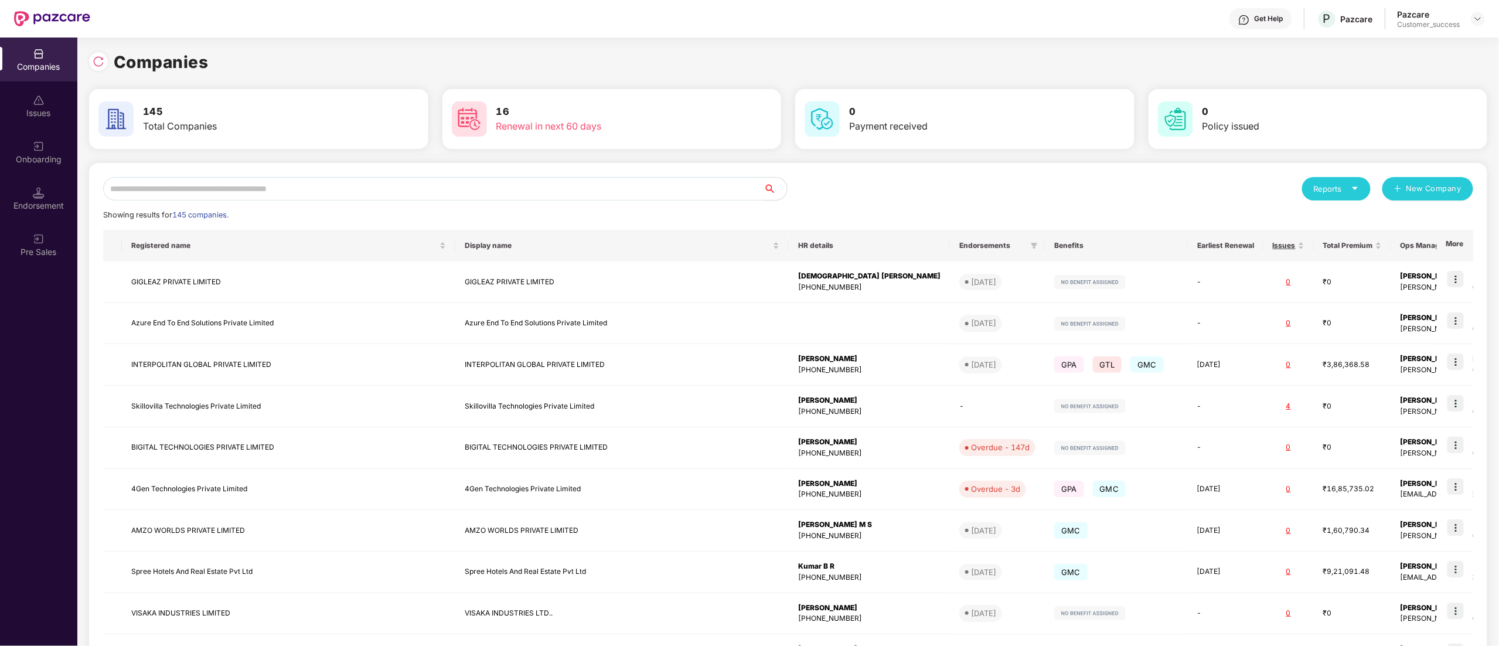
click at [322, 180] on input "text" at bounding box center [433, 188] width 661 height 23
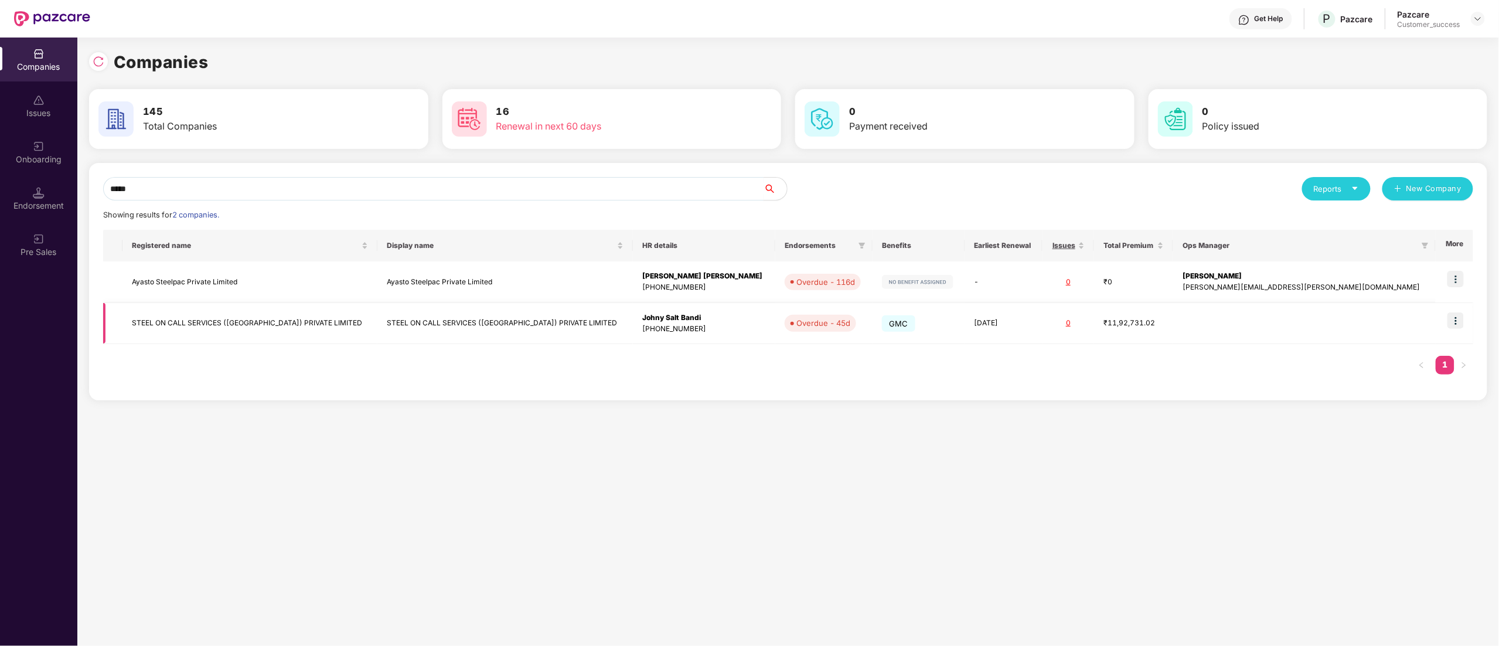
type input "*****"
click at [1460, 311] on td at bounding box center [1455, 324] width 38 height 42
click at [1465, 325] on td at bounding box center [1455, 324] width 38 height 42
click at [1456, 318] on img at bounding box center [1456, 320] width 16 height 16
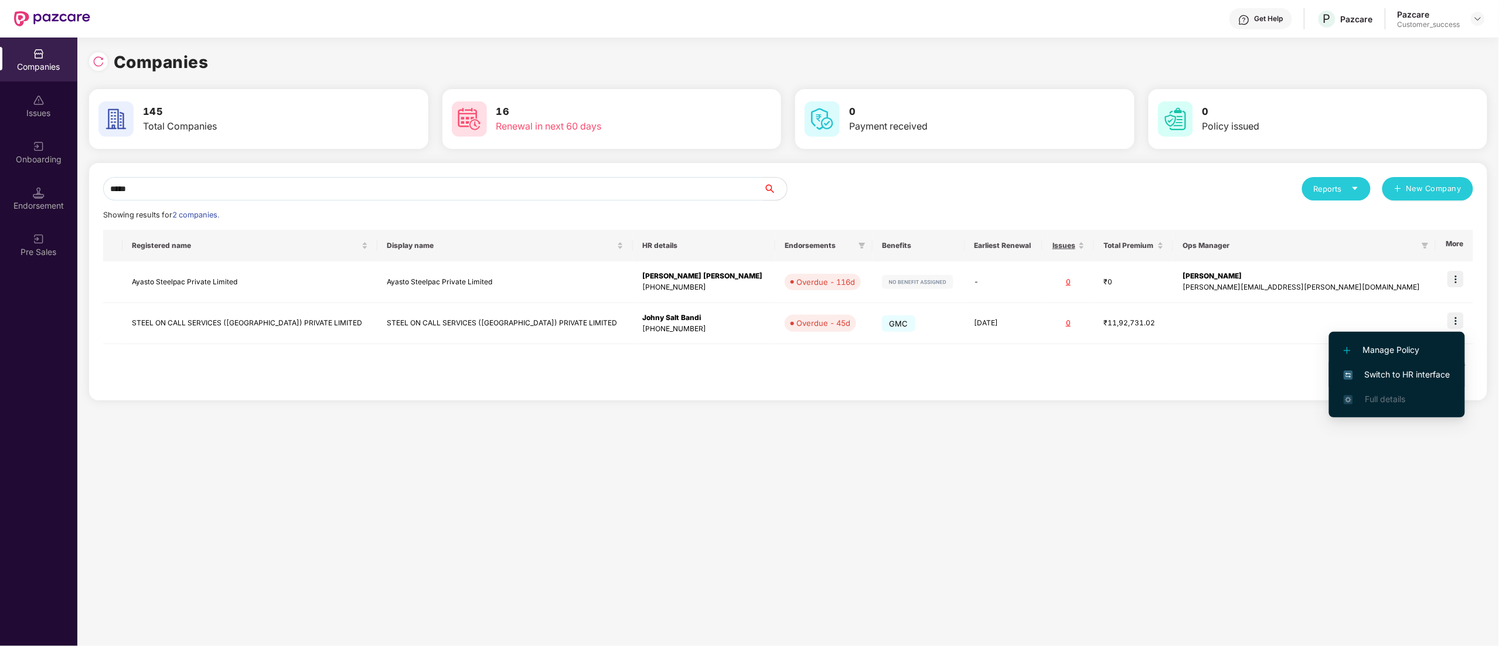
click at [1403, 369] on span "Switch to HR interface" at bounding box center [1397, 374] width 107 height 13
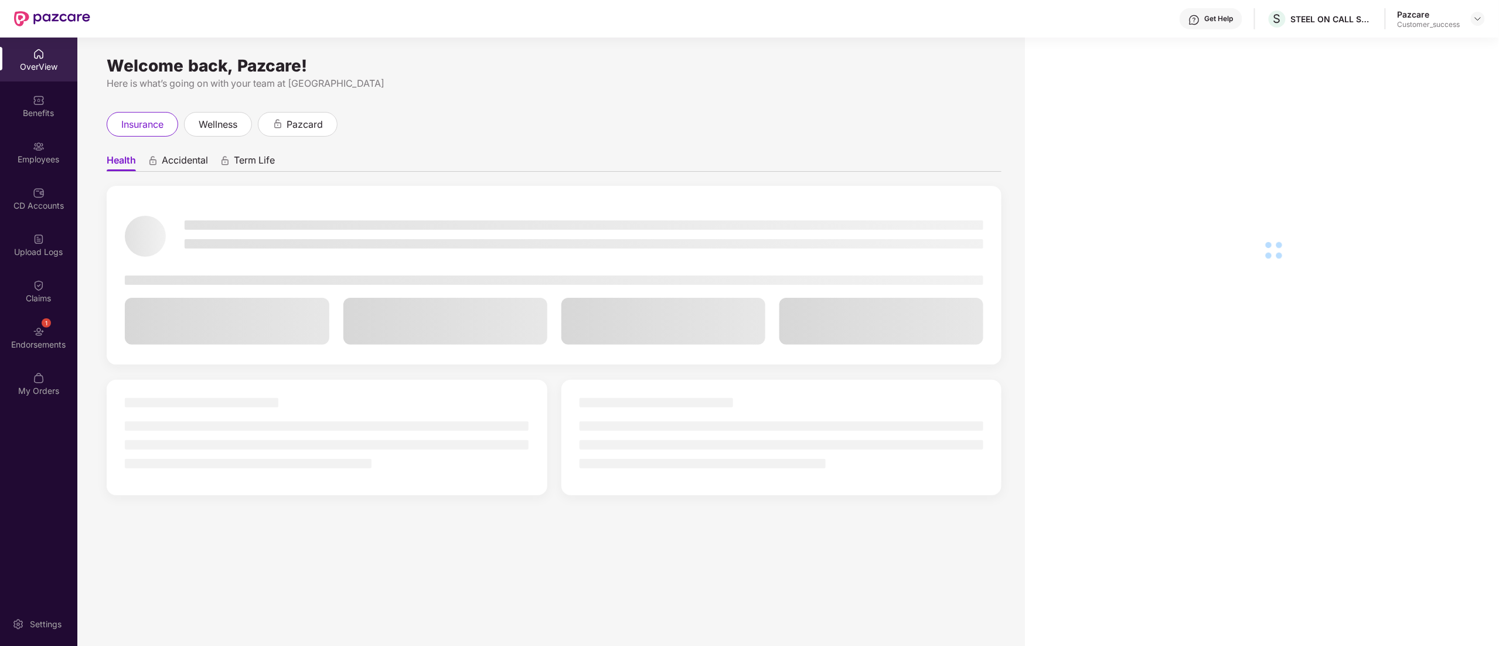
click at [45, 149] on div "Employees" at bounding box center [38, 152] width 77 height 44
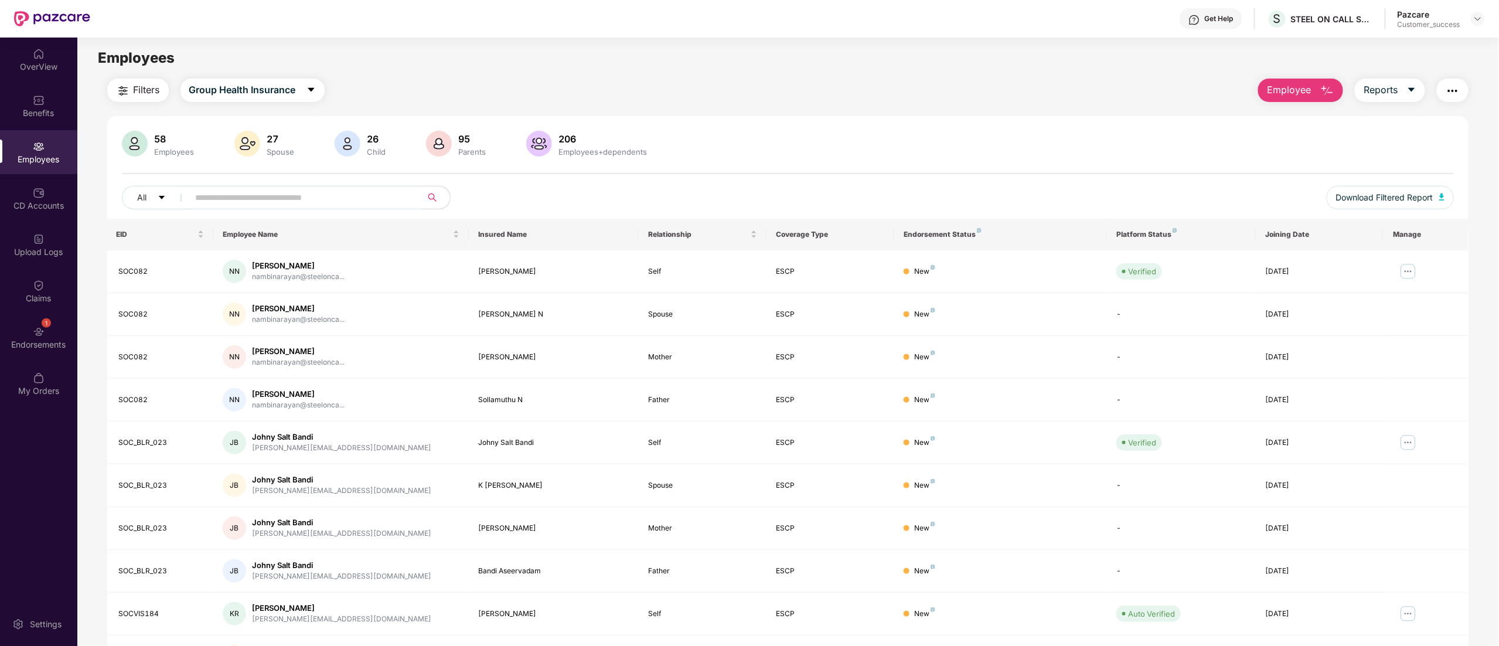
click at [145, 93] on span "Filters" at bounding box center [147, 90] width 26 height 15
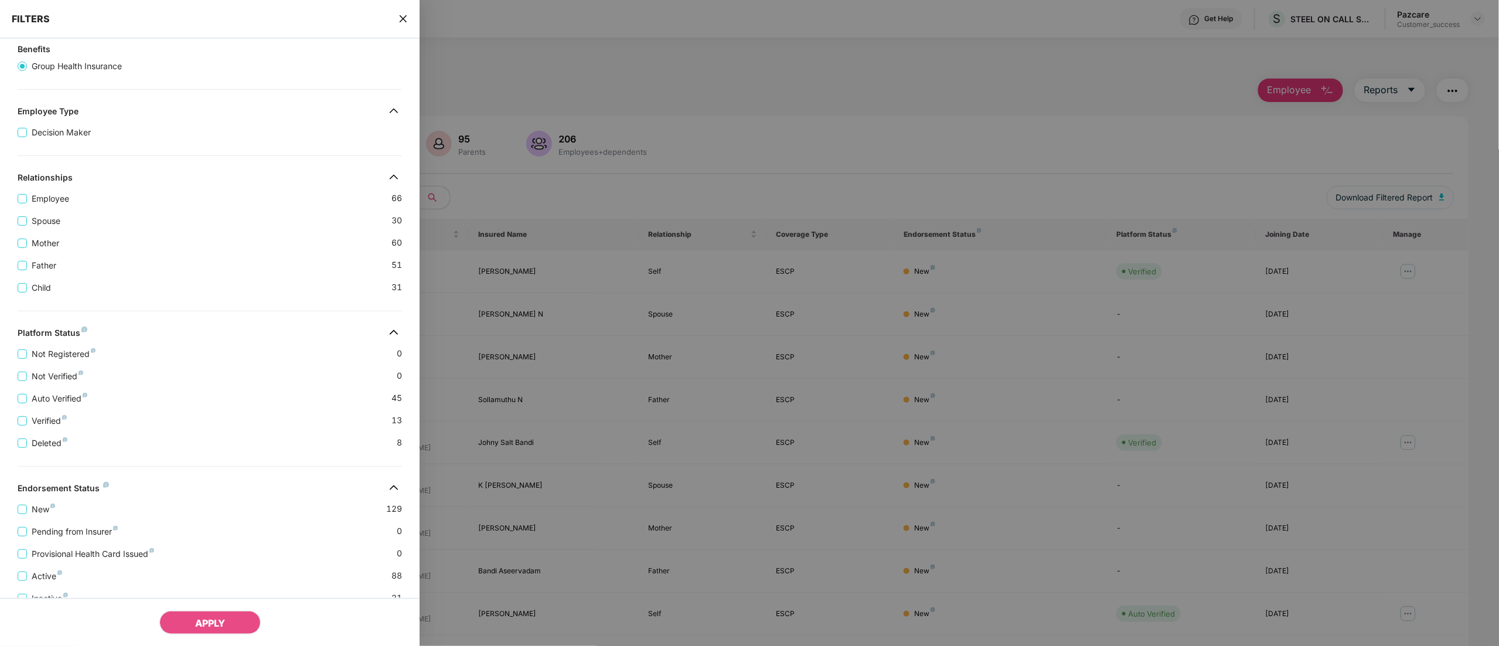
scroll to position [155, 0]
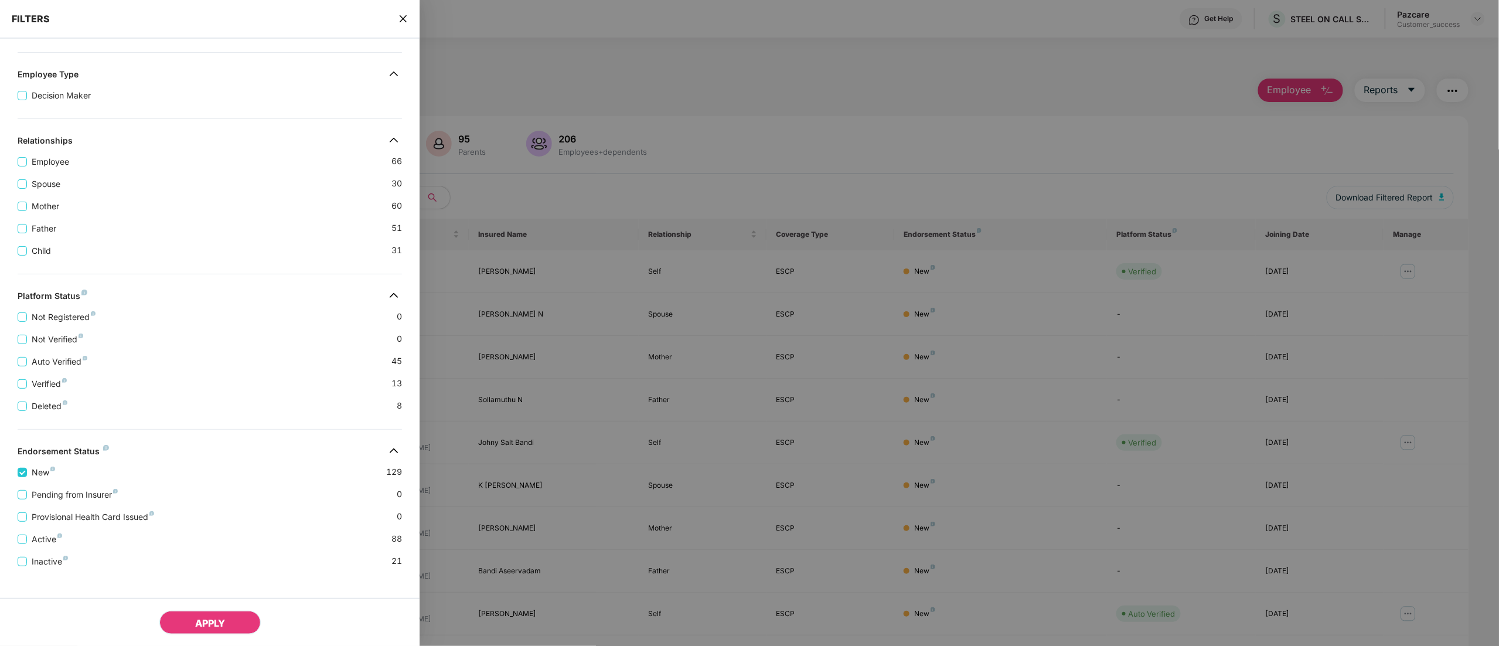
click at [197, 615] on button "APPLY" at bounding box center [209, 622] width 101 height 23
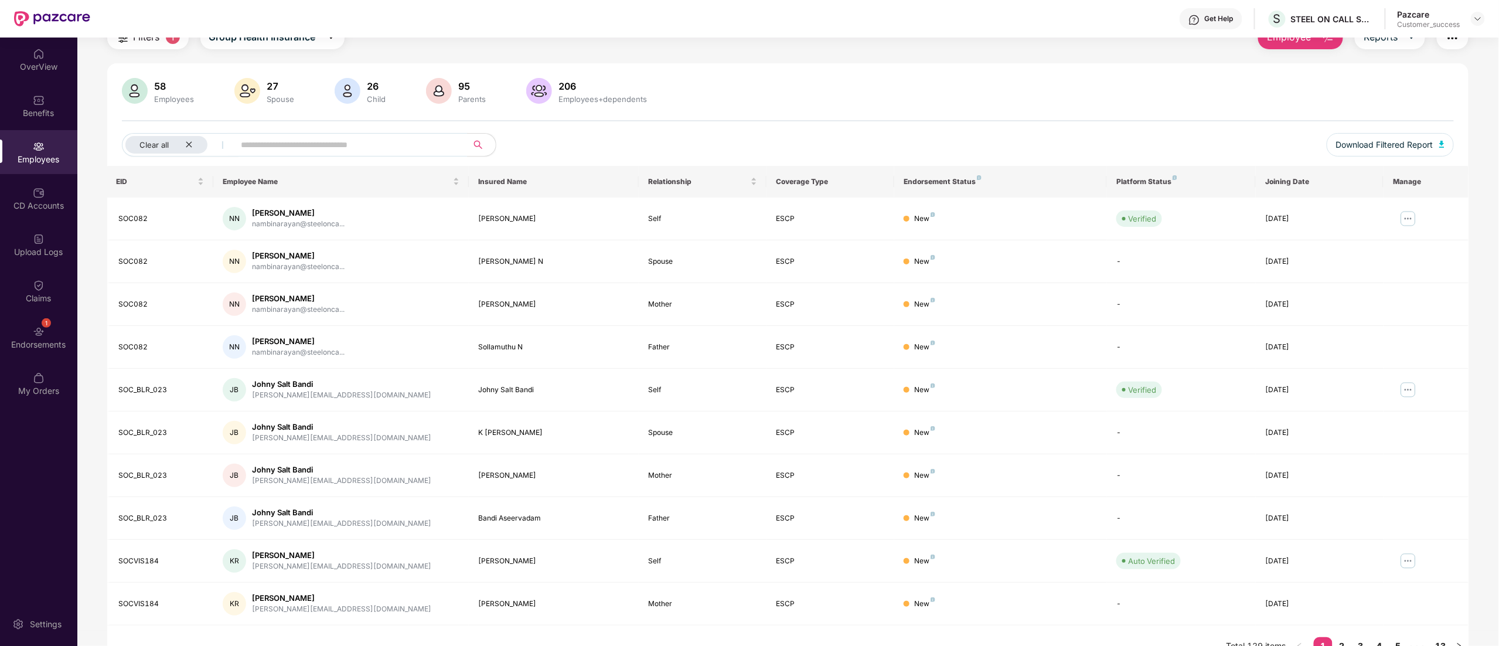
scroll to position [76, 0]
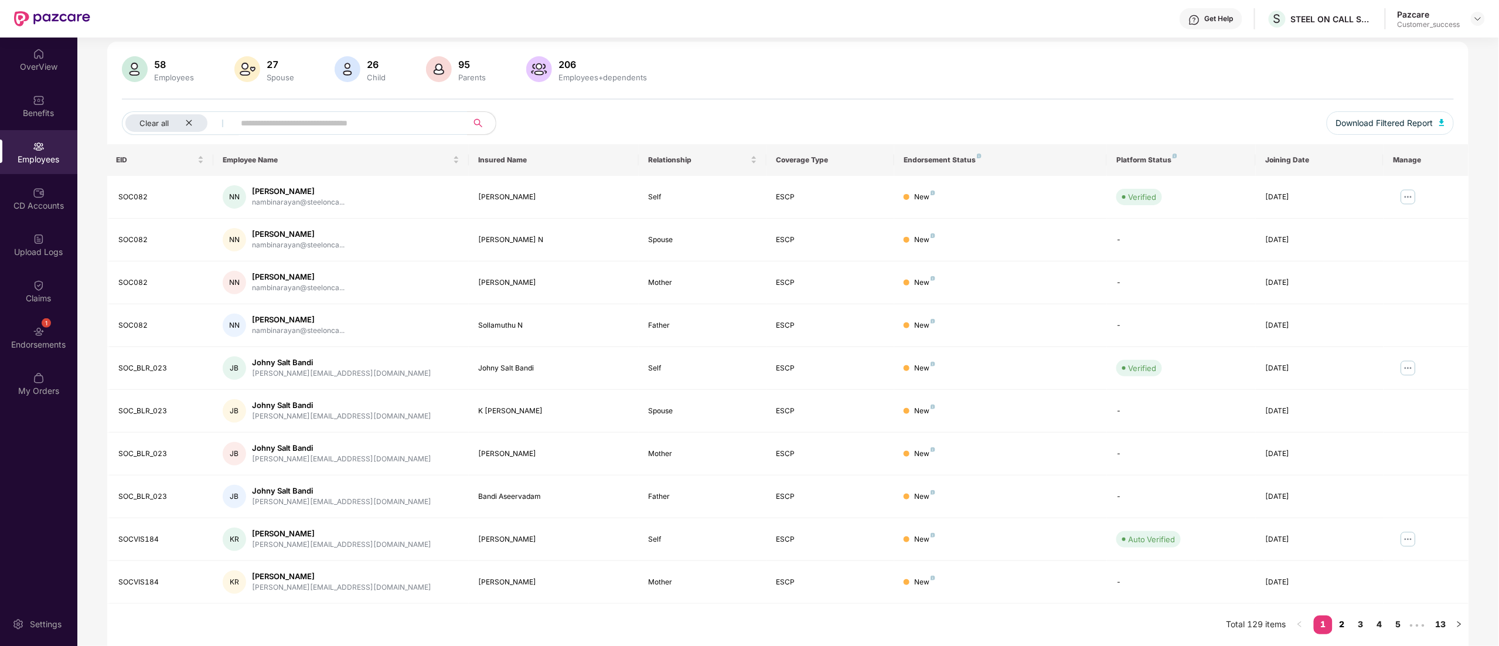
click at [1346, 622] on link "2" at bounding box center [1342, 624] width 19 height 18
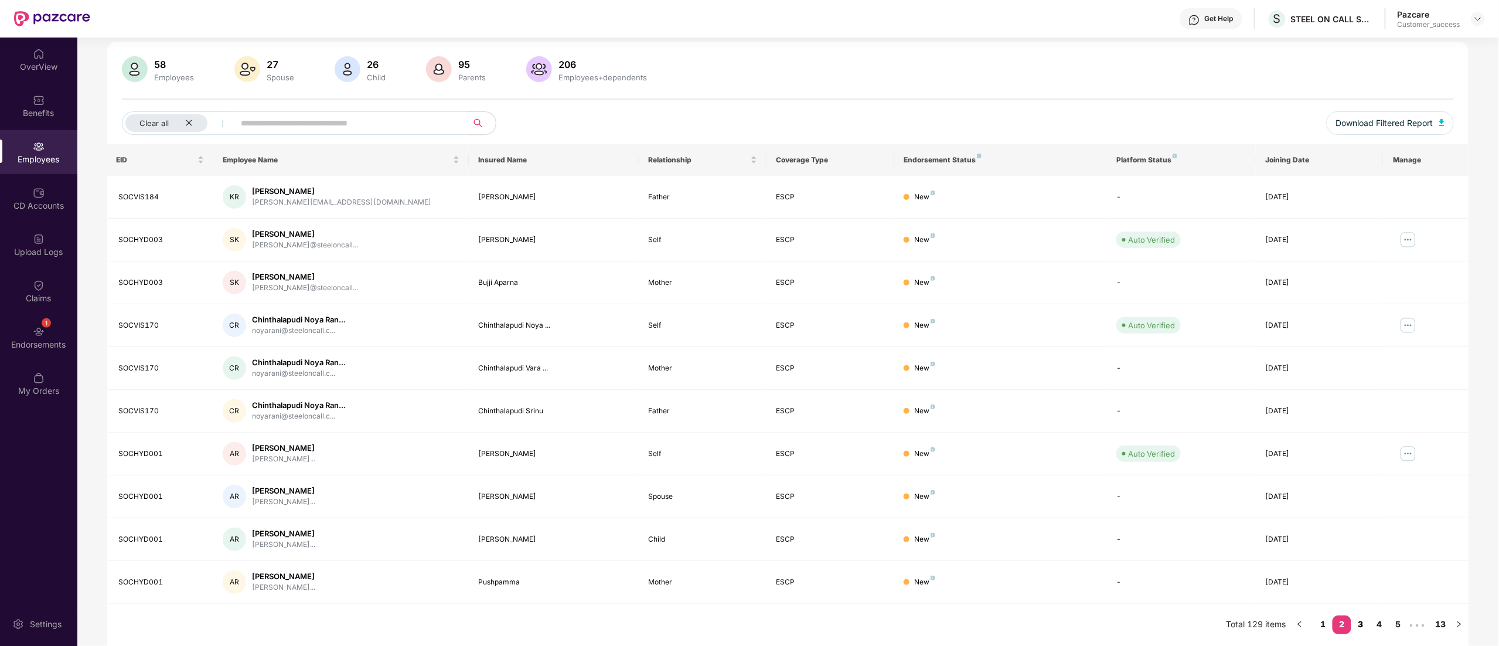
click at [1358, 623] on link "3" at bounding box center [1361, 624] width 19 height 18
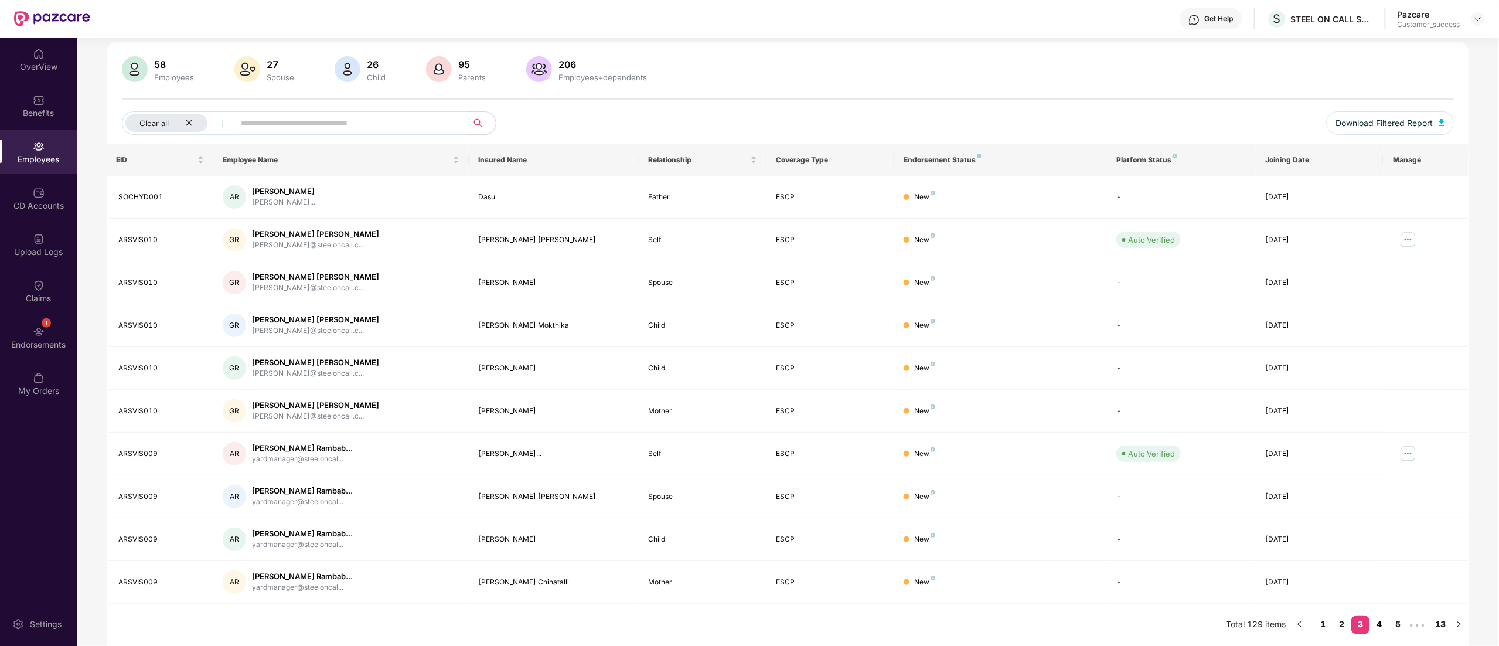
click at [1380, 623] on link "4" at bounding box center [1379, 624] width 19 height 18
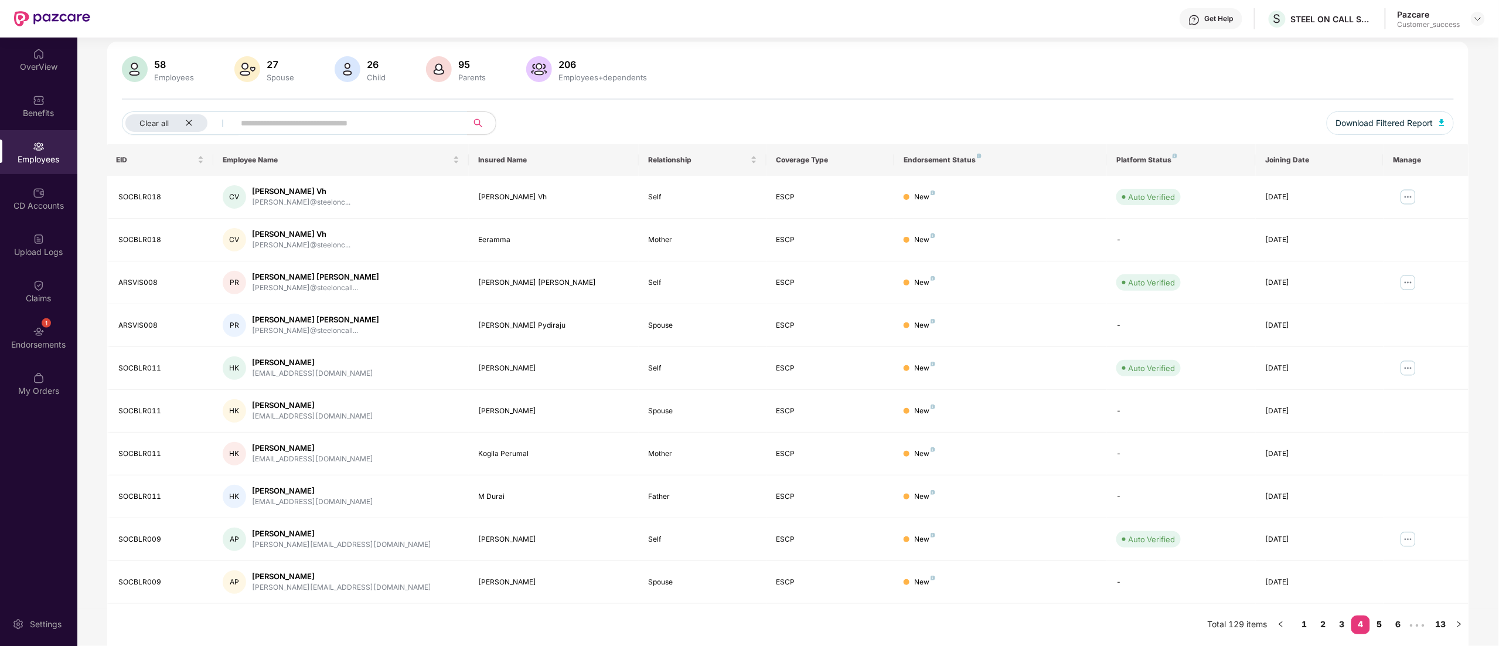
click at [1377, 627] on link "5" at bounding box center [1379, 624] width 19 height 18
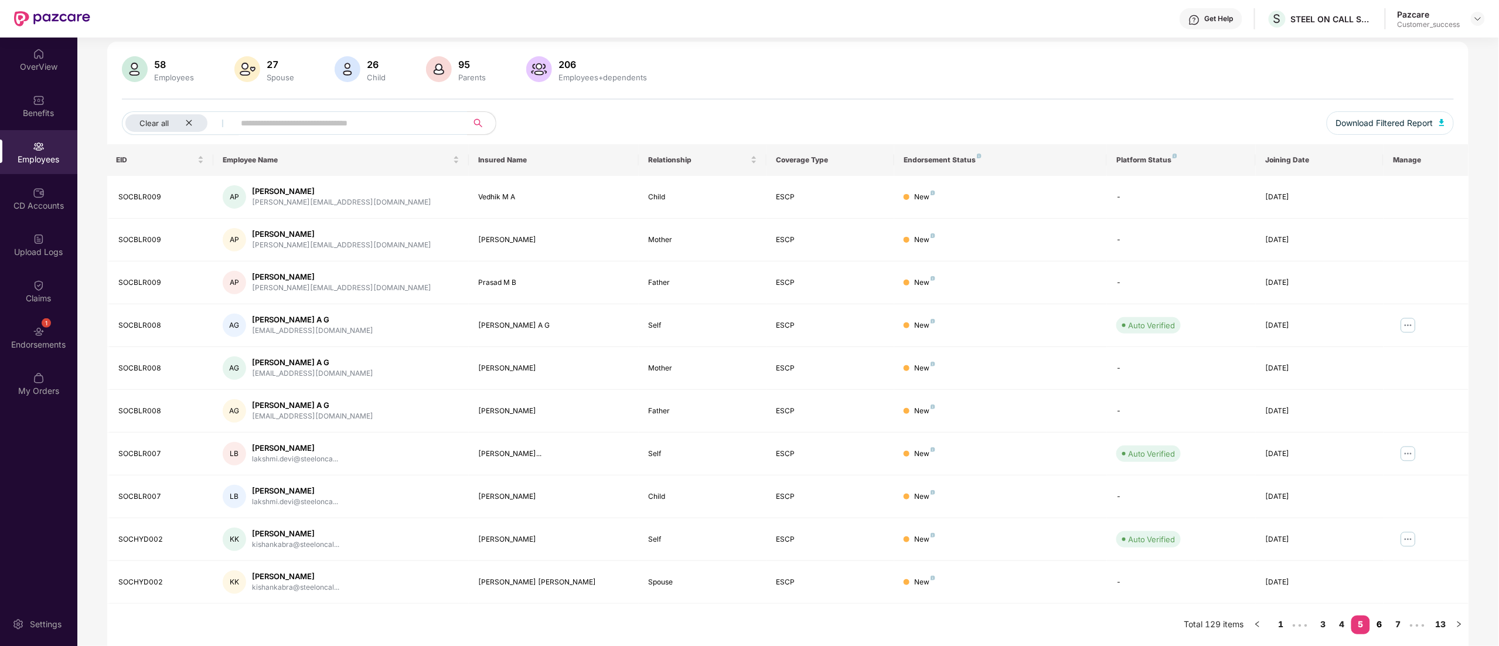
click at [1380, 625] on link "6" at bounding box center [1379, 624] width 19 height 18
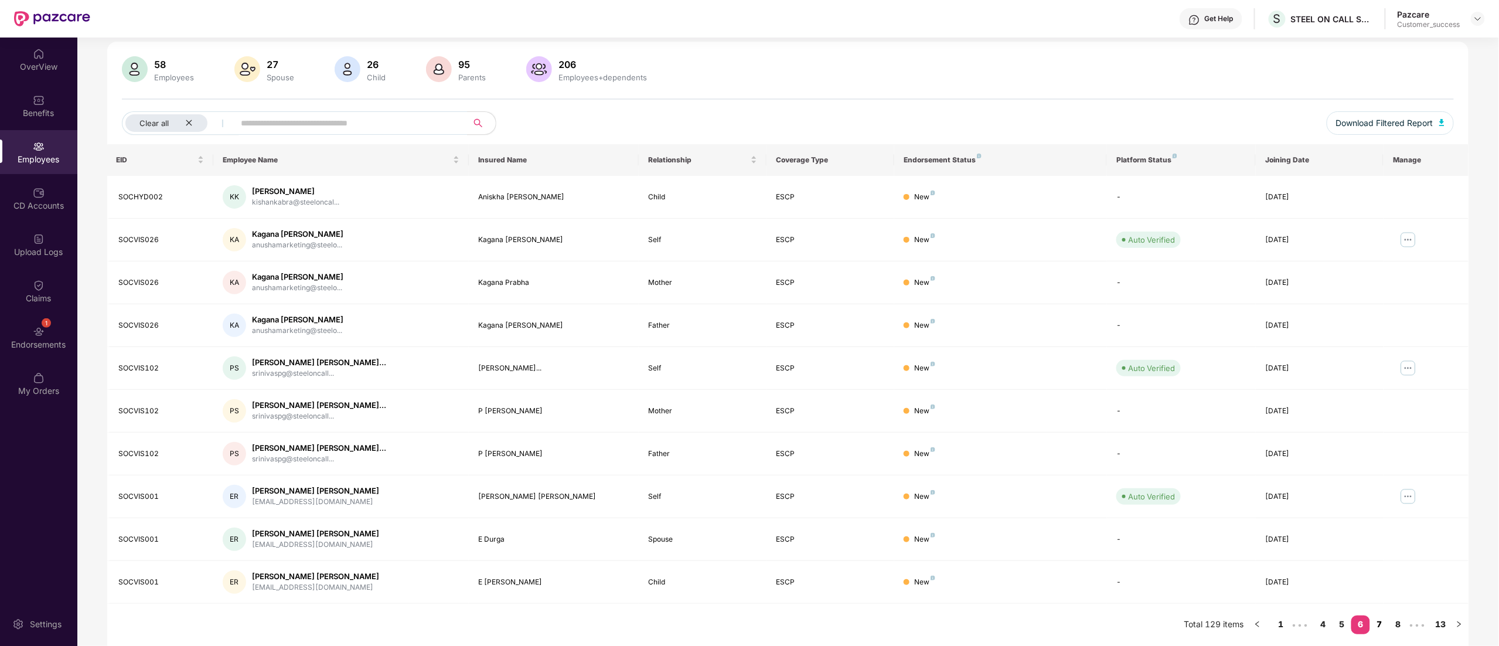
click at [1380, 625] on link "7" at bounding box center [1379, 624] width 19 height 18
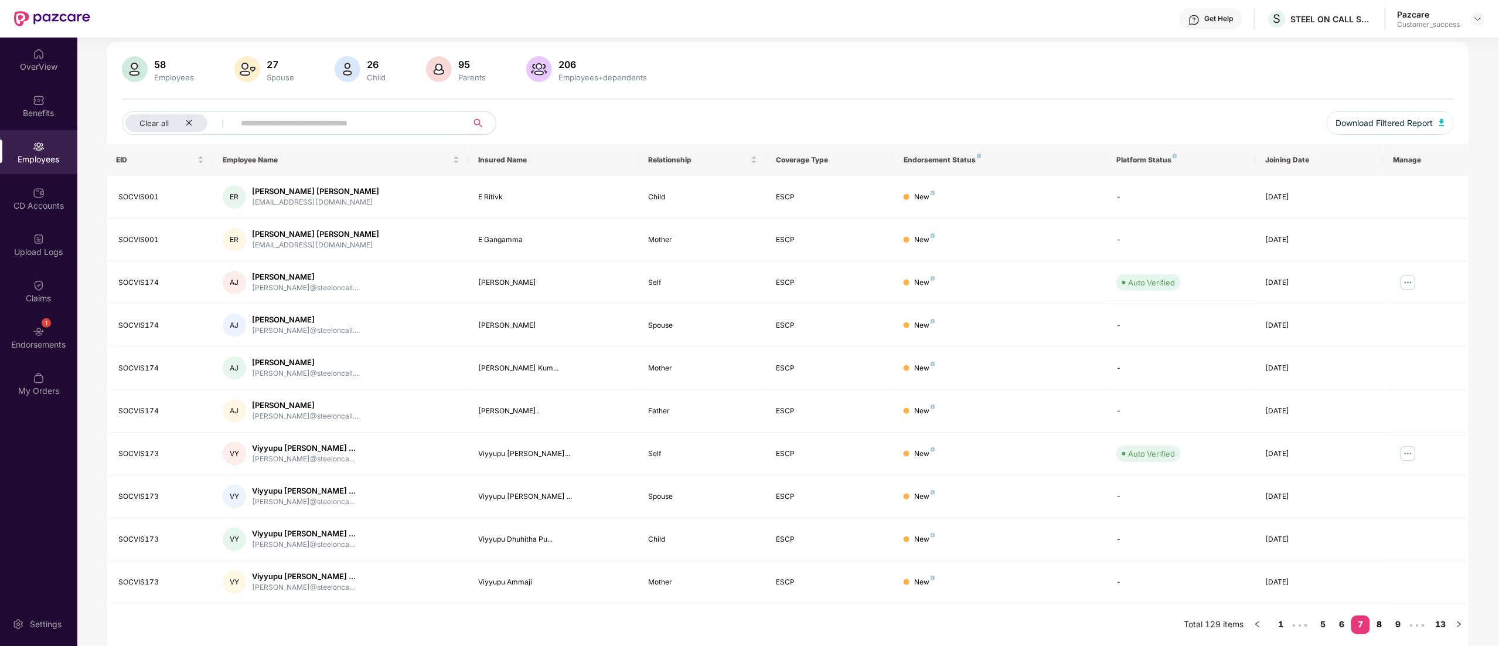
click at [1380, 625] on link "8" at bounding box center [1379, 624] width 19 height 18
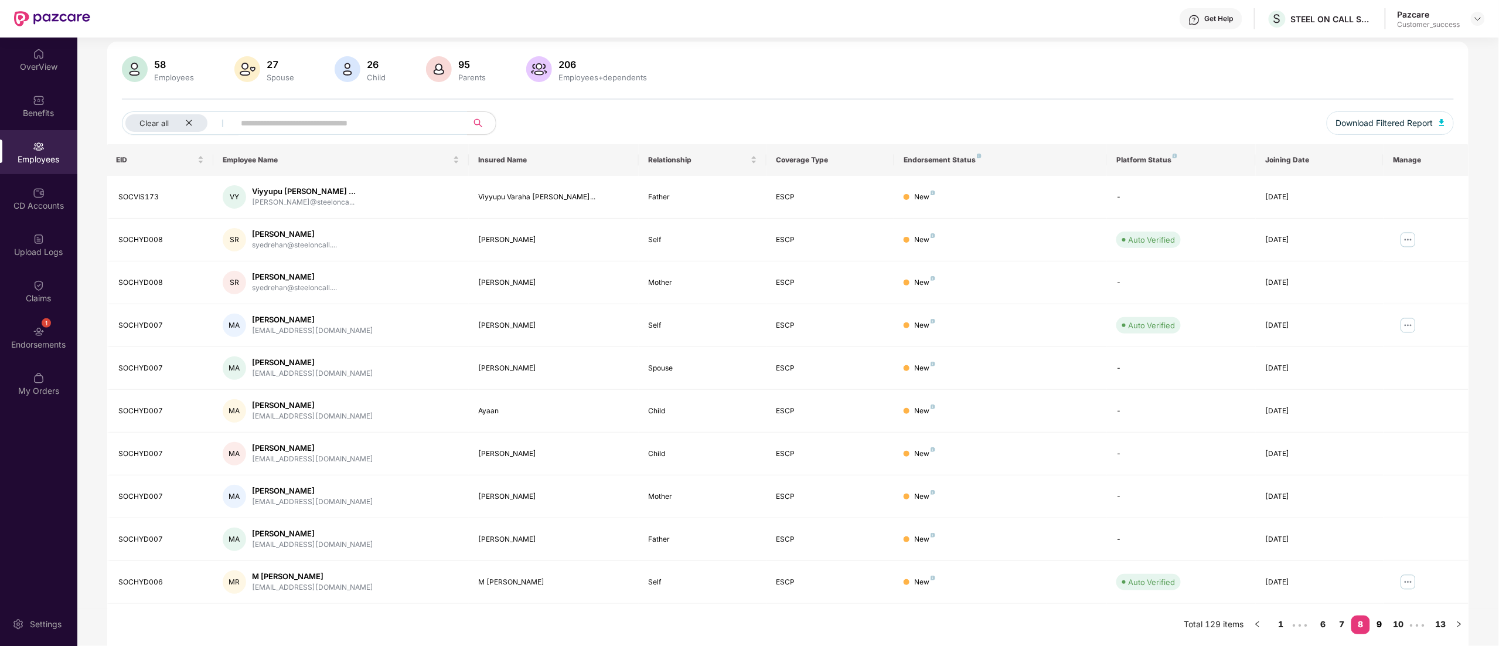
click at [1380, 625] on link "9" at bounding box center [1379, 624] width 19 height 18
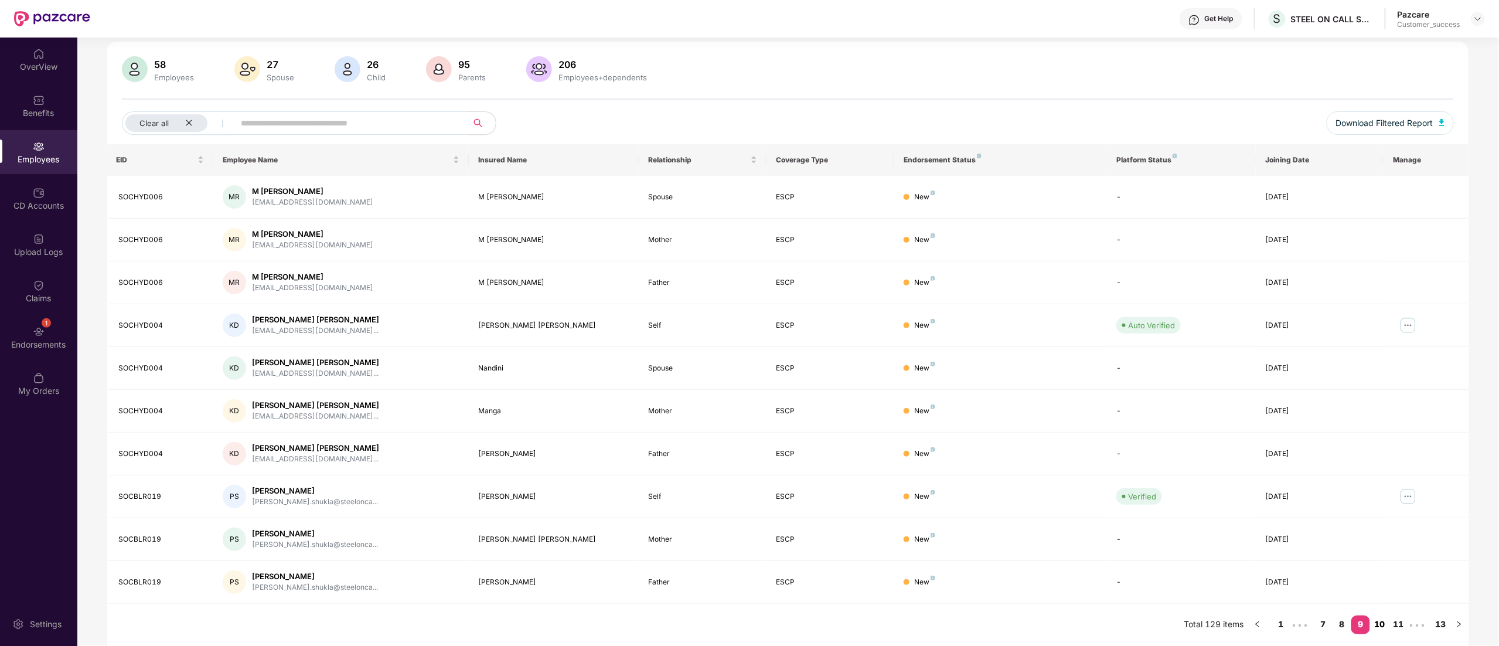
click at [1380, 625] on link "10" at bounding box center [1379, 624] width 19 height 18
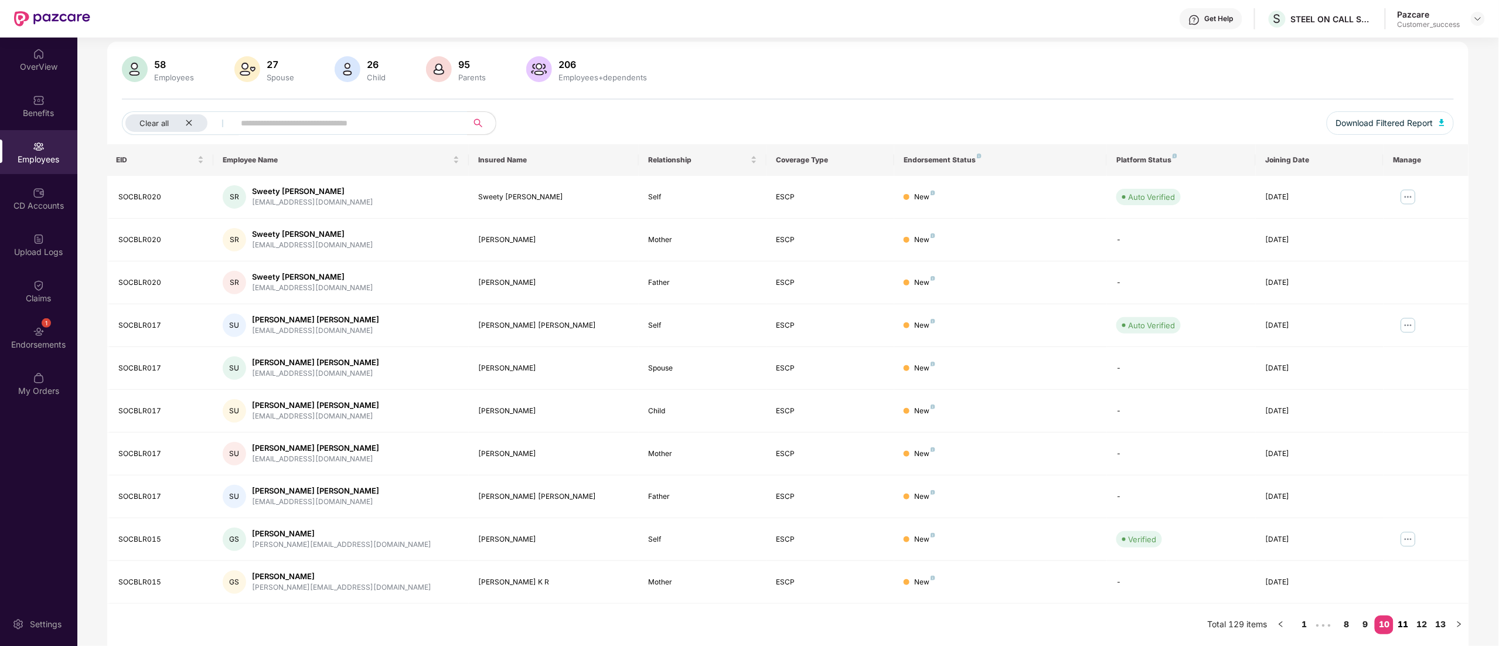
click at [1403, 625] on link "11" at bounding box center [1403, 624] width 19 height 18
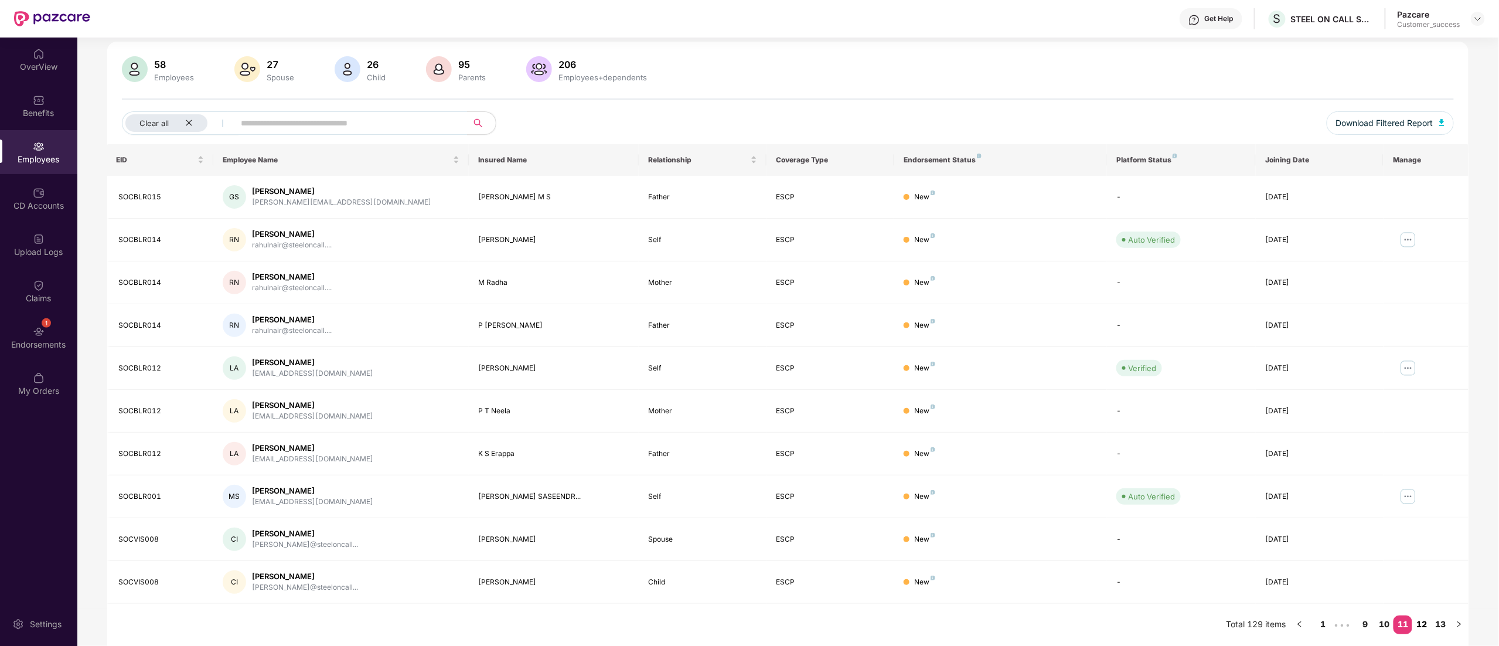
click at [1424, 622] on link "12" at bounding box center [1422, 624] width 19 height 18
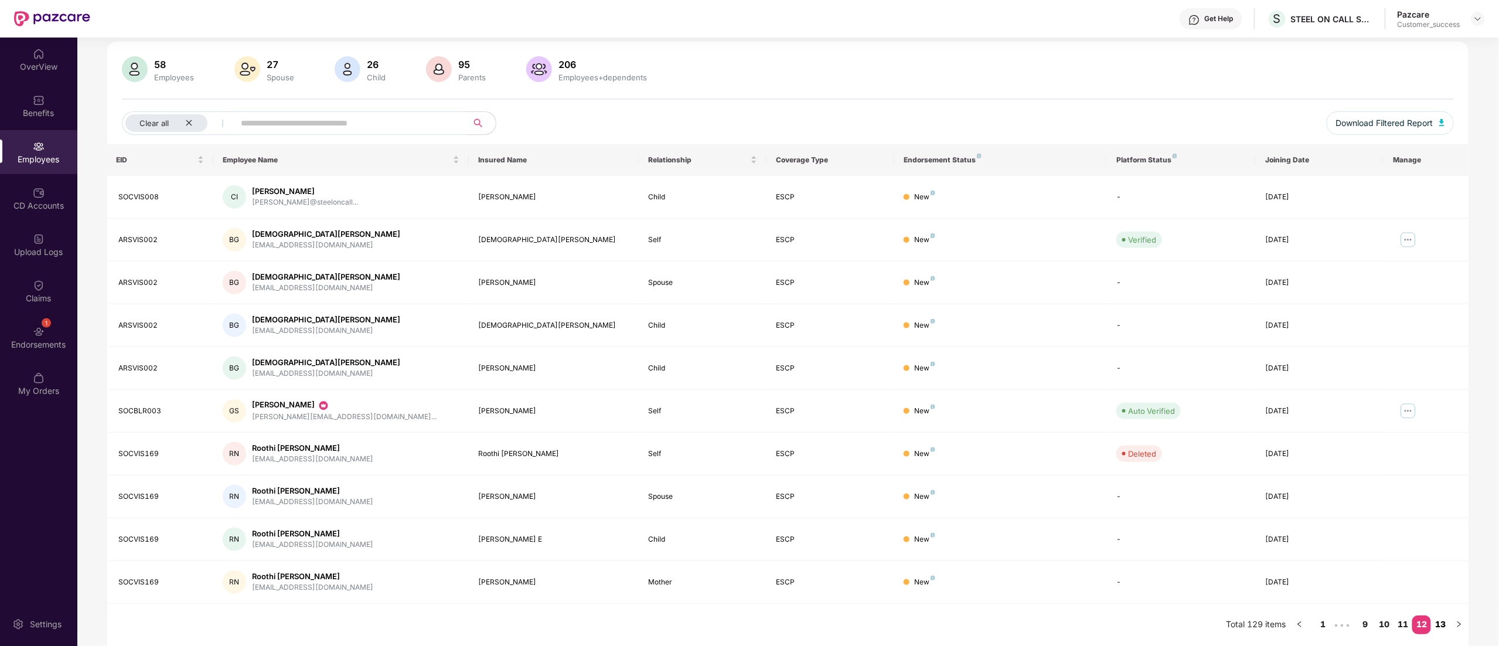
click at [1445, 622] on link "13" at bounding box center [1440, 624] width 19 height 18
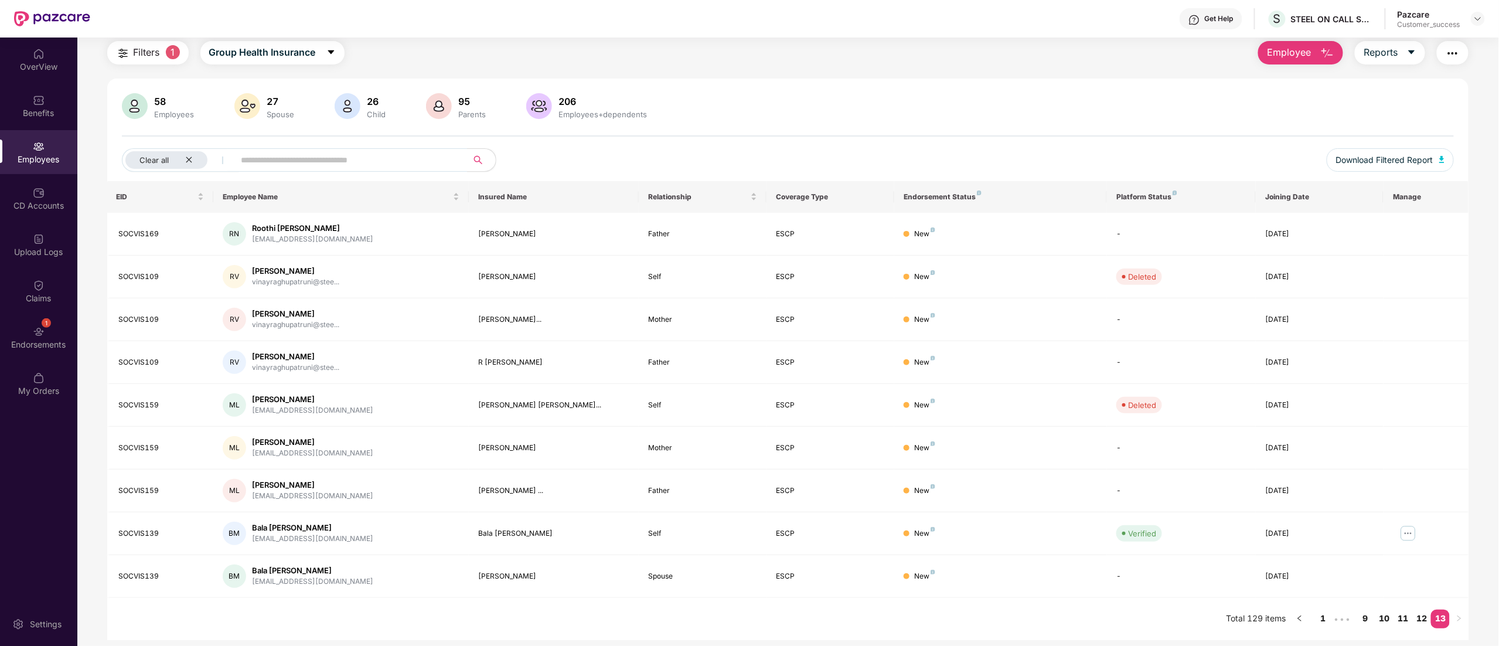
scroll to position [38, 0]
click at [1422, 621] on link "12" at bounding box center [1422, 619] width 19 height 18
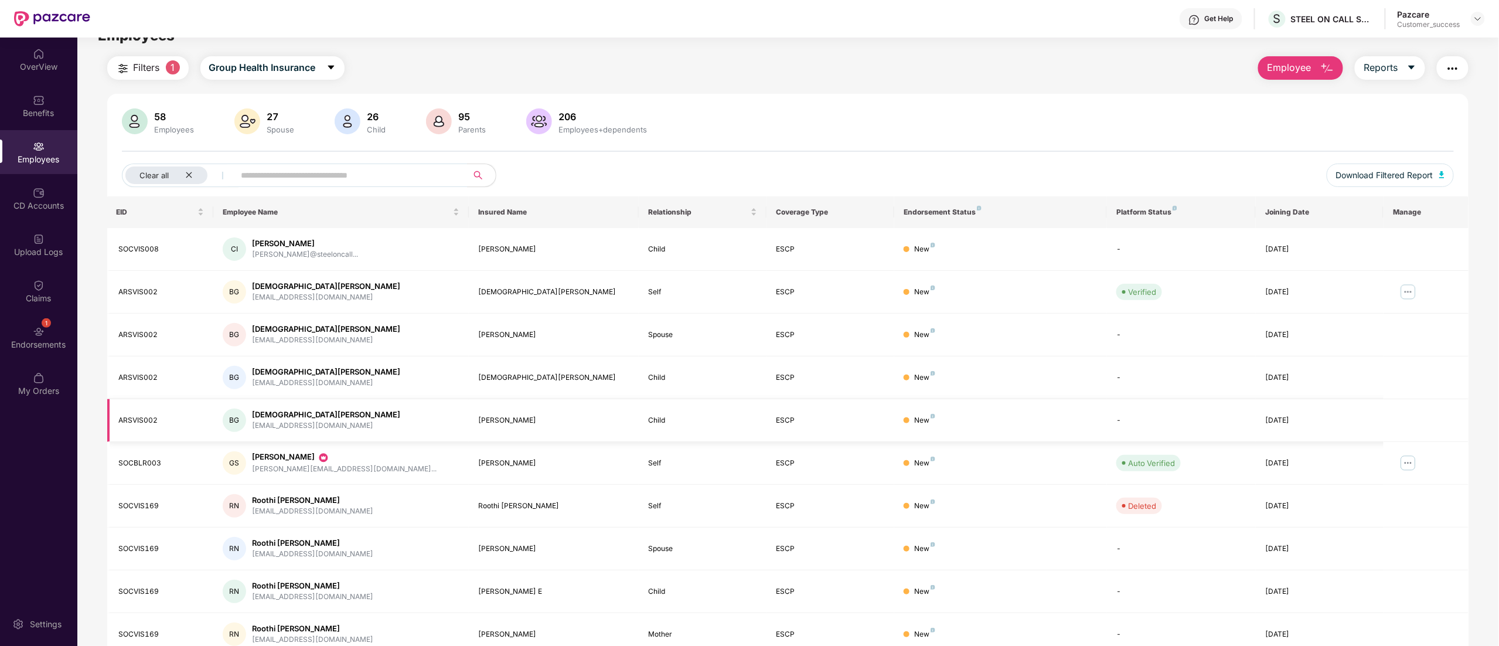
scroll to position [0, 0]
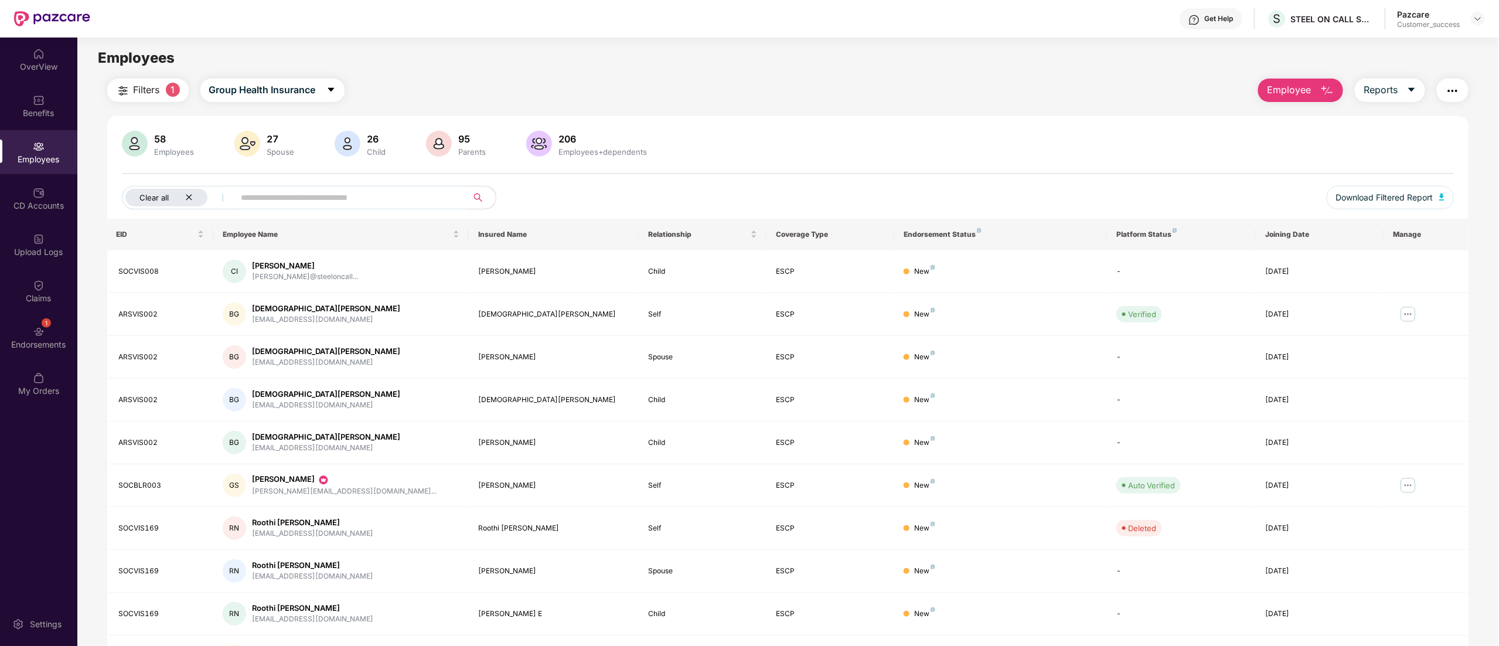
click at [193, 192] on div "Clear all" at bounding box center [166, 198] width 82 height 18
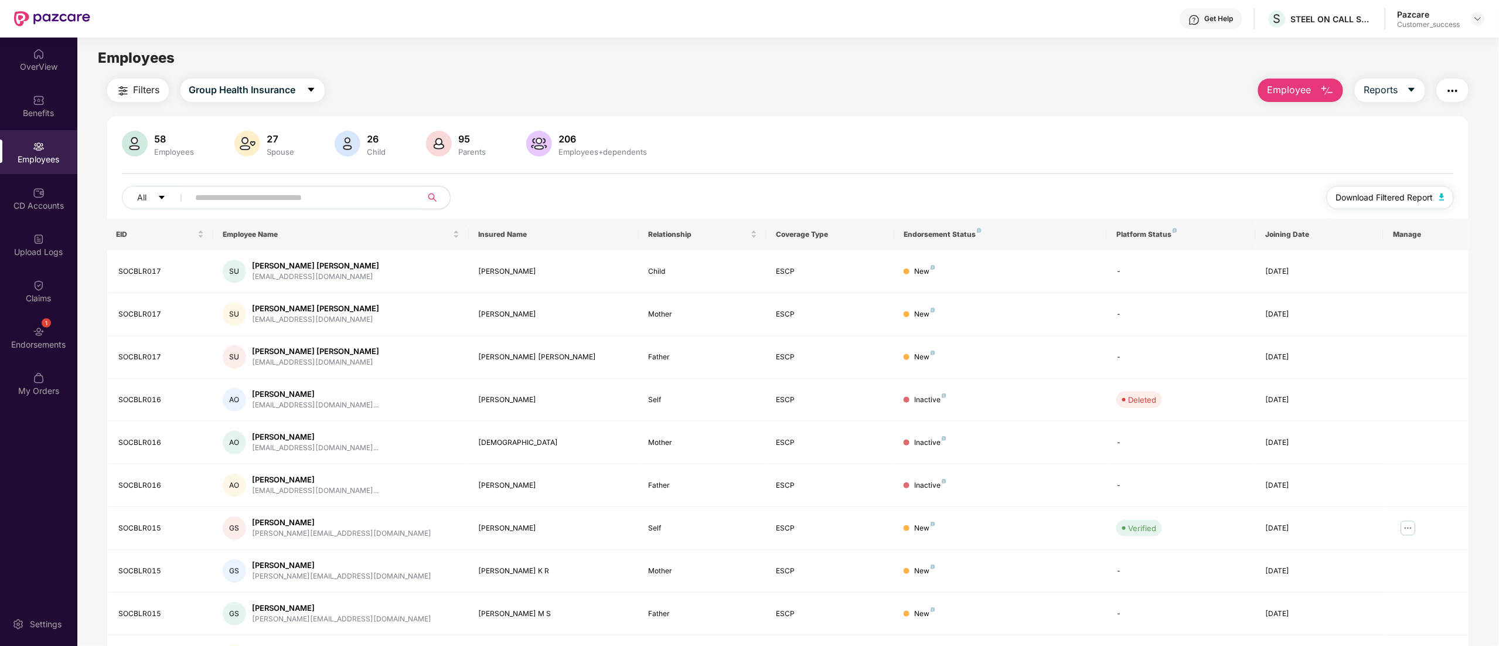
click at [1421, 190] on button "Download Filtered Report" at bounding box center [1391, 197] width 128 height 23
click at [641, 86] on div "Filters Group Health Insurance Employee Reports" at bounding box center [788, 90] width 1362 height 23
click at [1482, 16] on img at bounding box center [1478, 18] width 9 height 9
click at [1388, 46] on div "Switch to partner view" at bounding box center [1423, 46] width 152 height 23
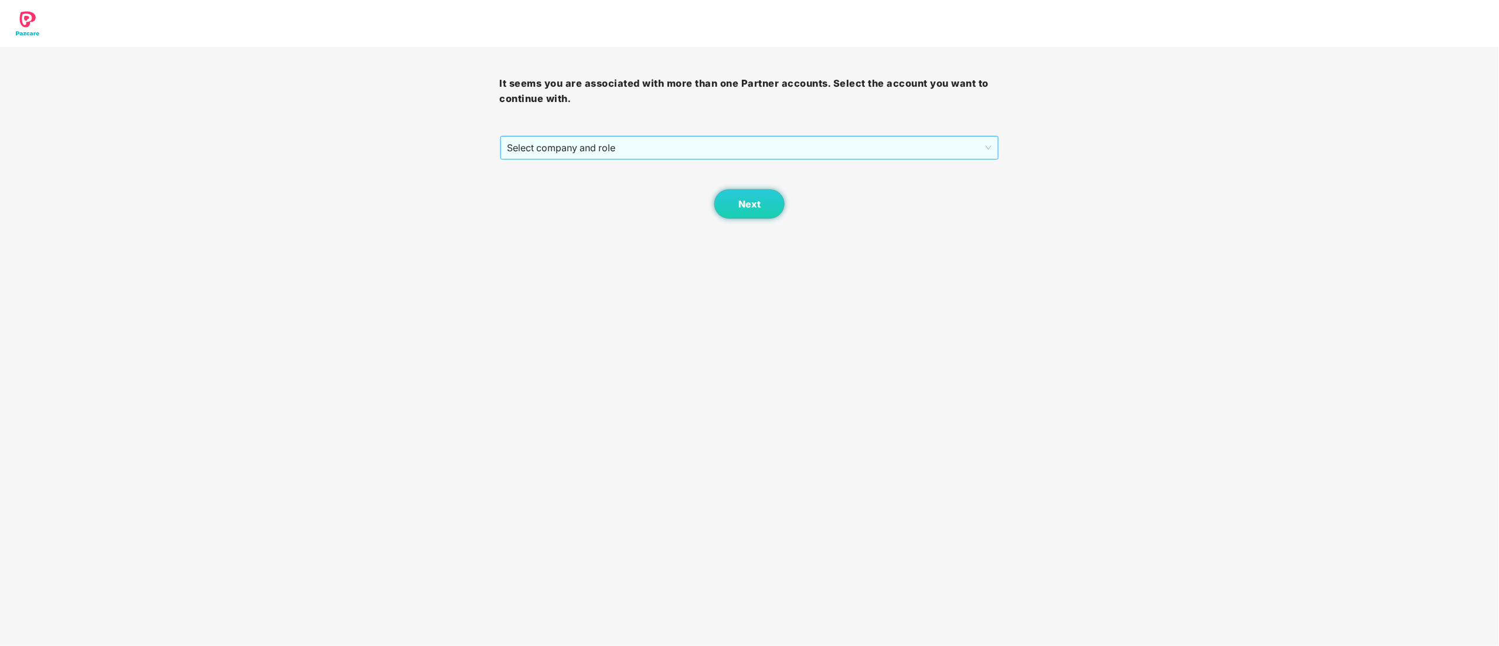
click at [594, 154] on span "Select company and role" at bounding box center [750, 148] width 485 height 22
click at [590, 196] on div "Pazcare - CUSTOMER_SUCCESS" at bounding box center [751, 189] width 486 height 13
click at [749, 203] on span "Next" at bounding box center [750, 204] width 22 height 11
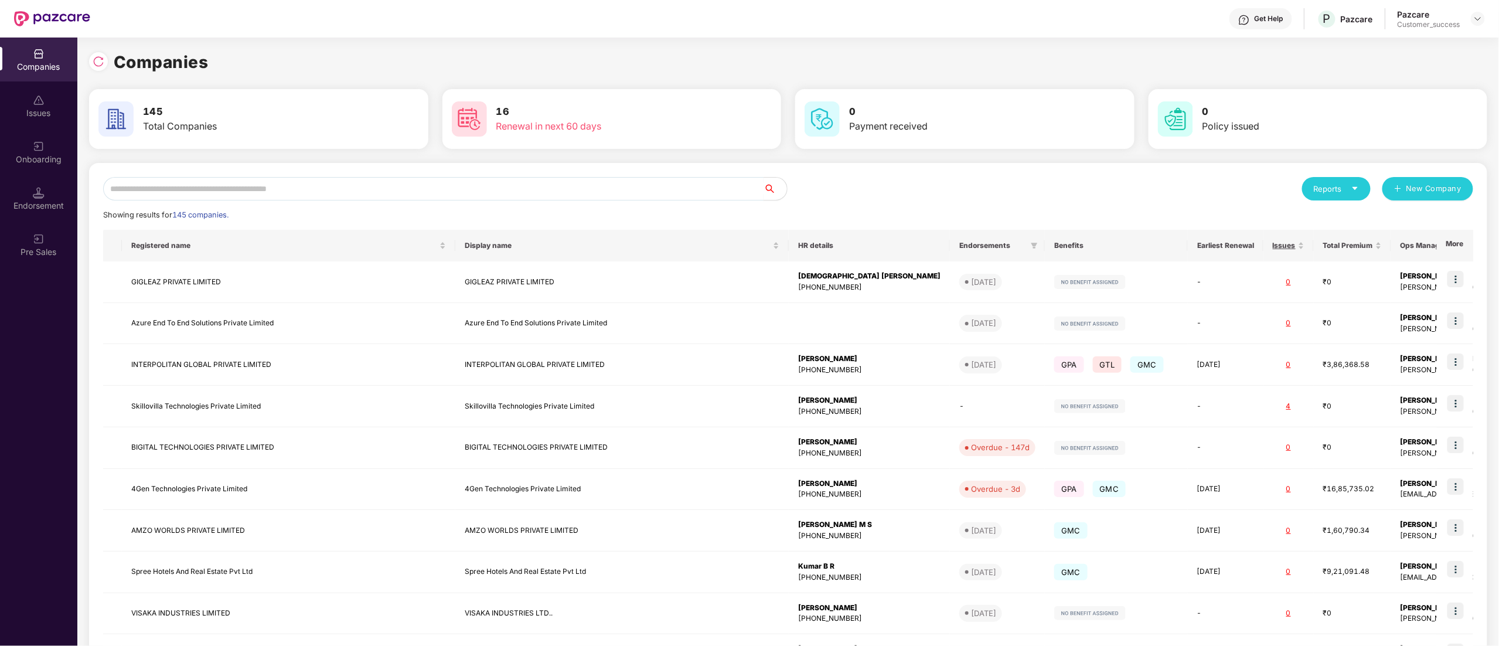
click at [241, 177] on input "text" at bounding box center [433, 188] width 661 height 23
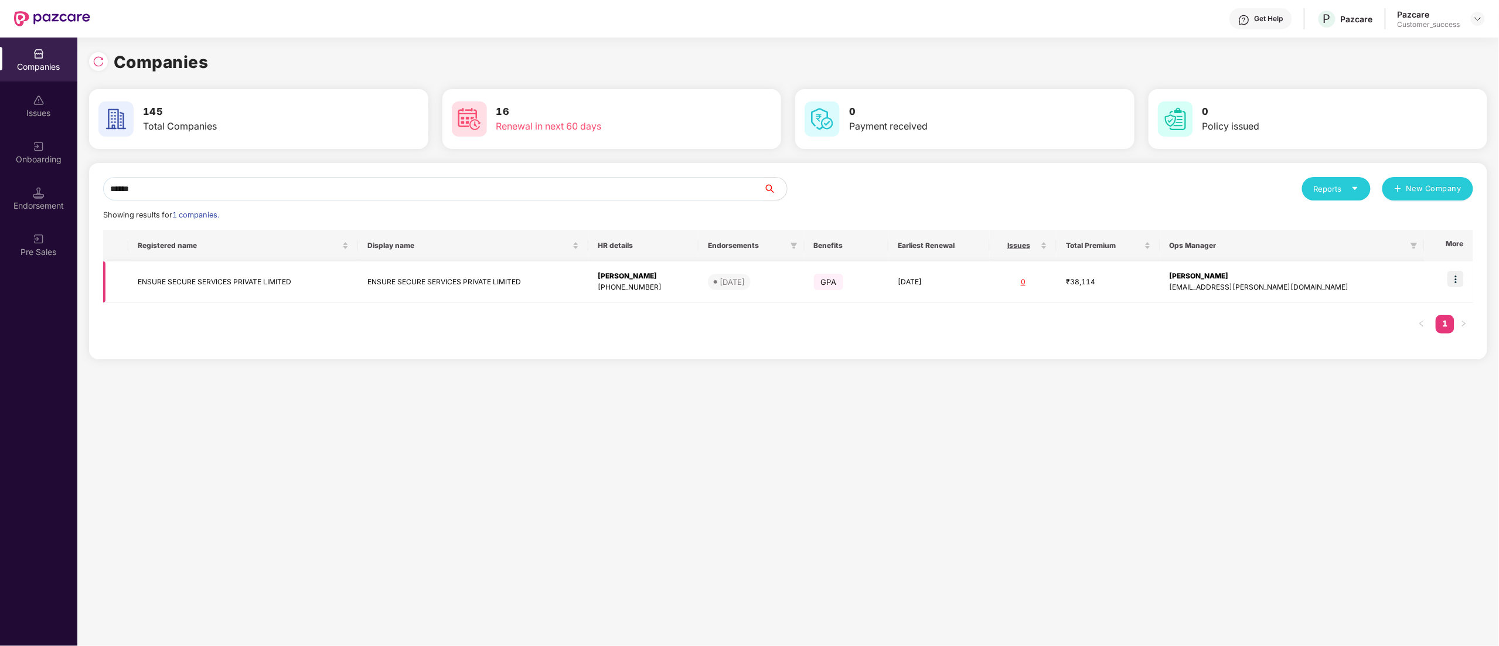
type input "******"
click at [1457, 280] on img at bounding box center [1456, 279] width 16 height 16
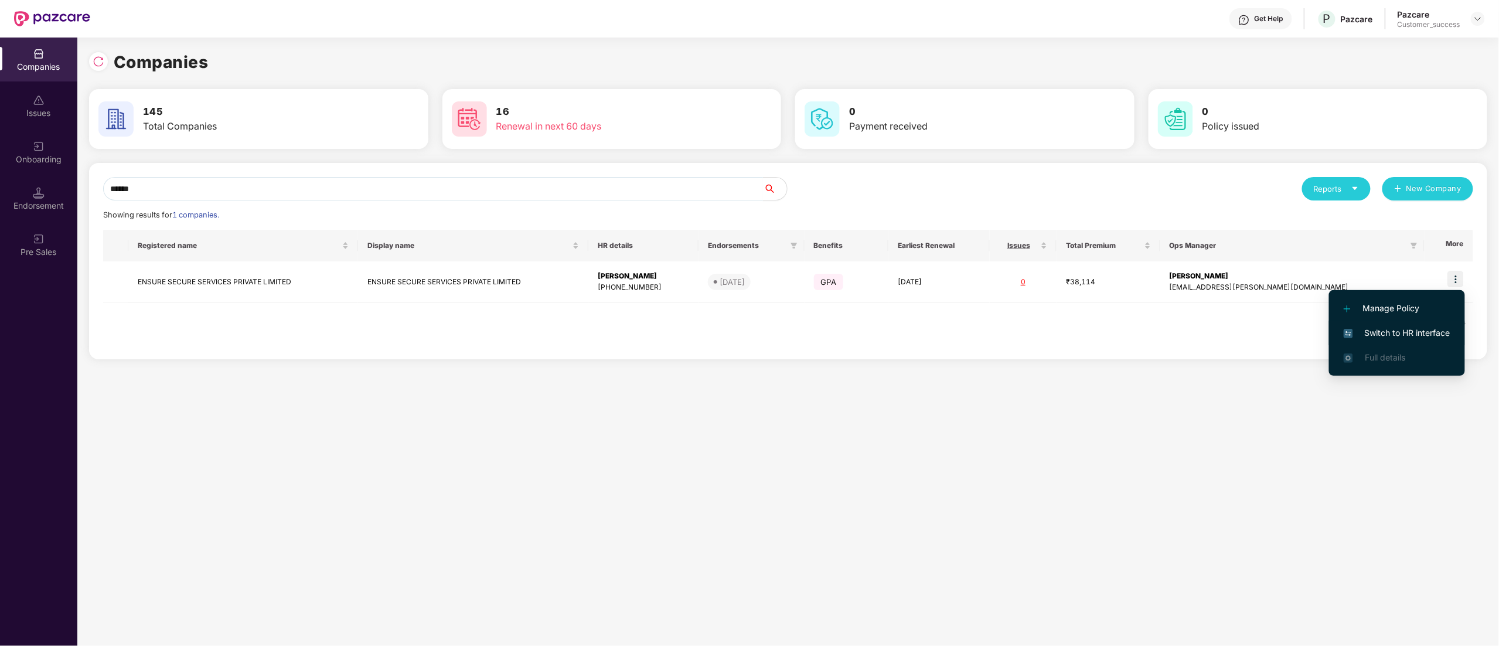
click at [1414, 328] on span "Switch to HR interface" at bounding box center [1397, 332] width 107 height 13
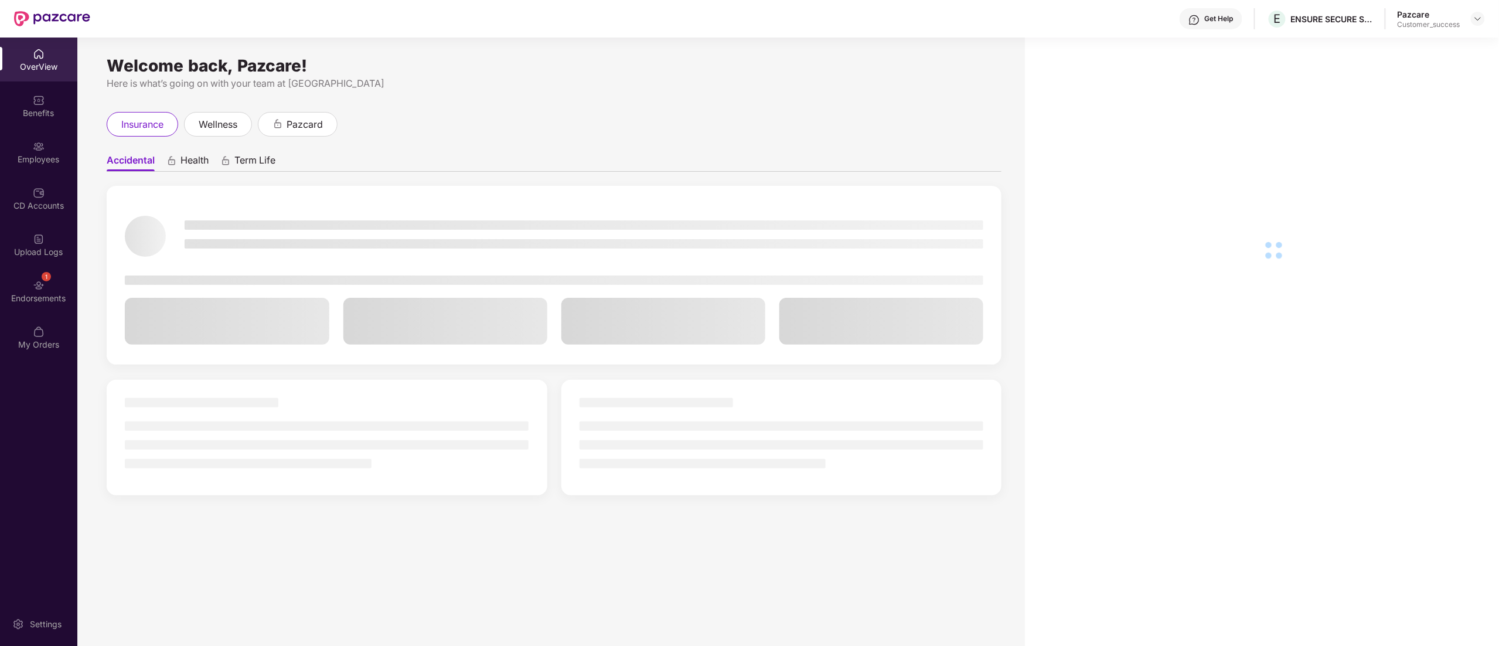
click at [26, 154] on div "Employees" at bounding box center [38, 160] width 77 height 12
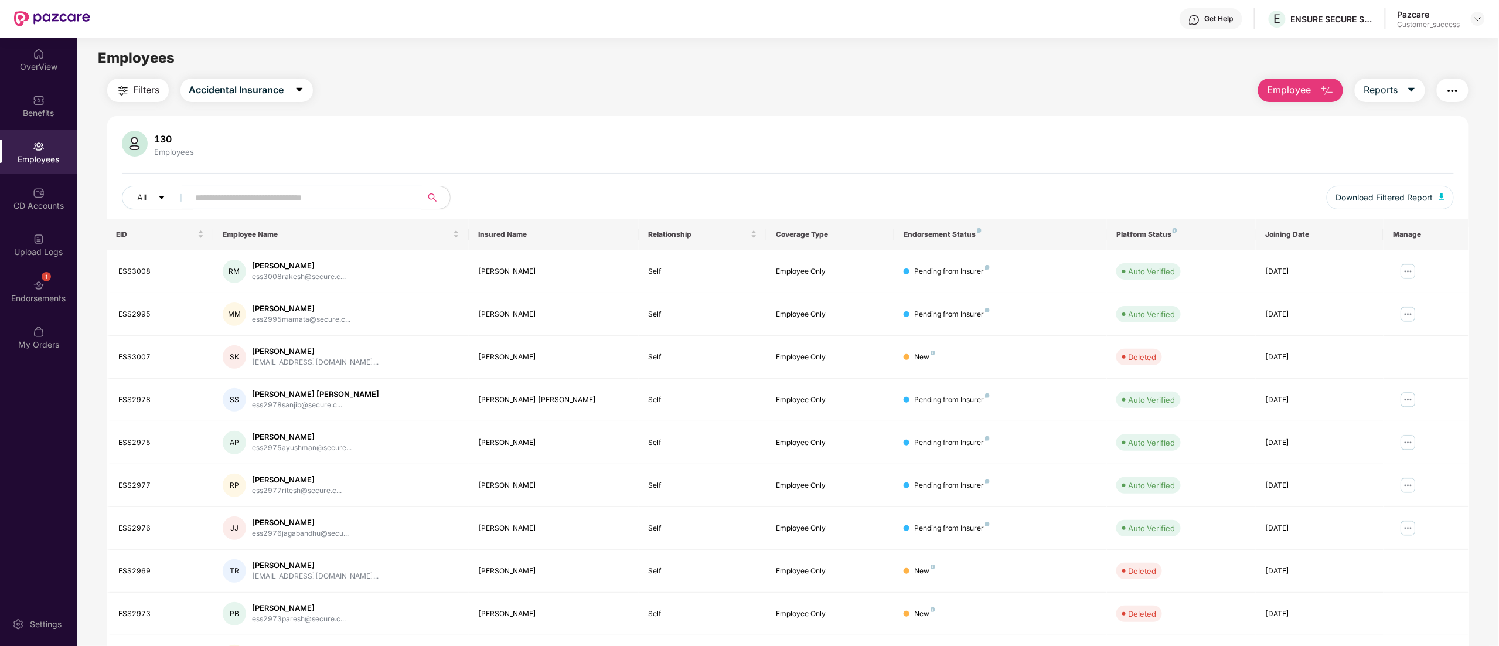
click at [123, 86] on img "button" at bounding box center [123, 91] width 14 height 14
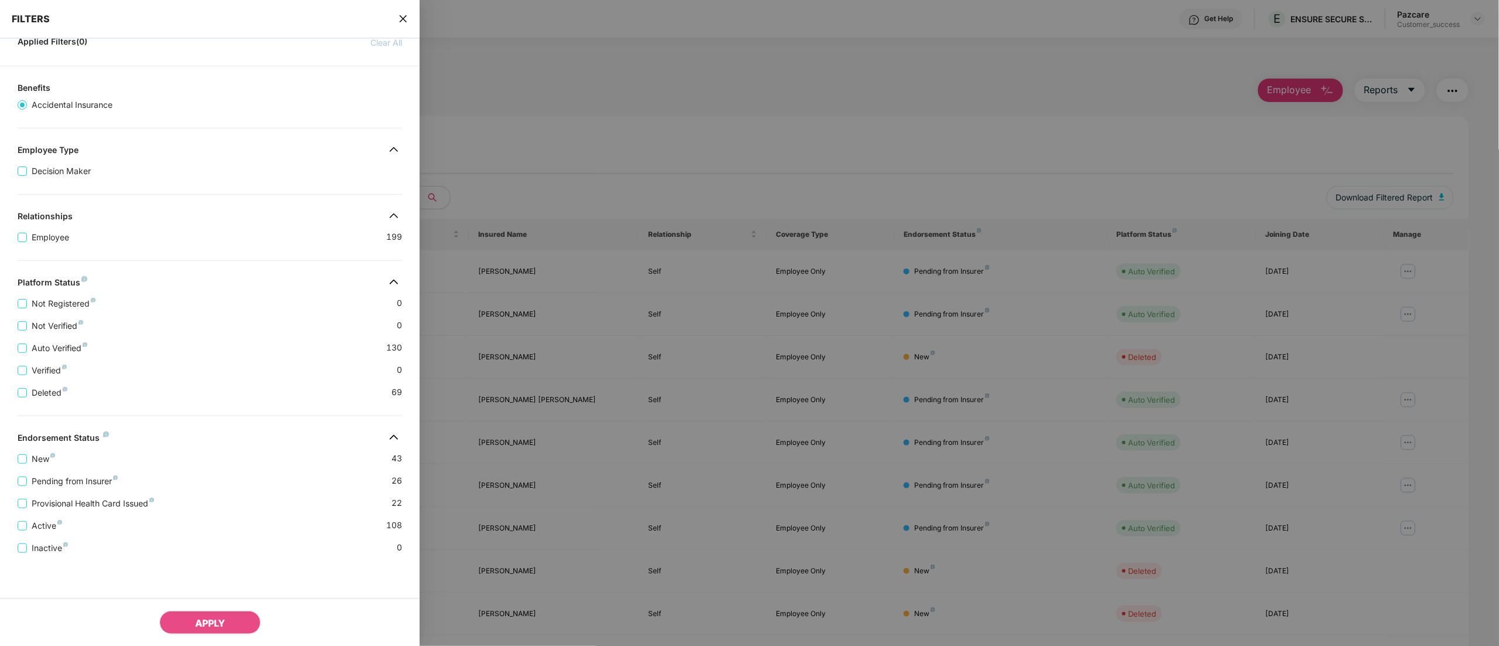
scroll to position [86, 0]
click at [191, 625] on button "APPLY" at bounding box center [209, 622] width 101 height 23
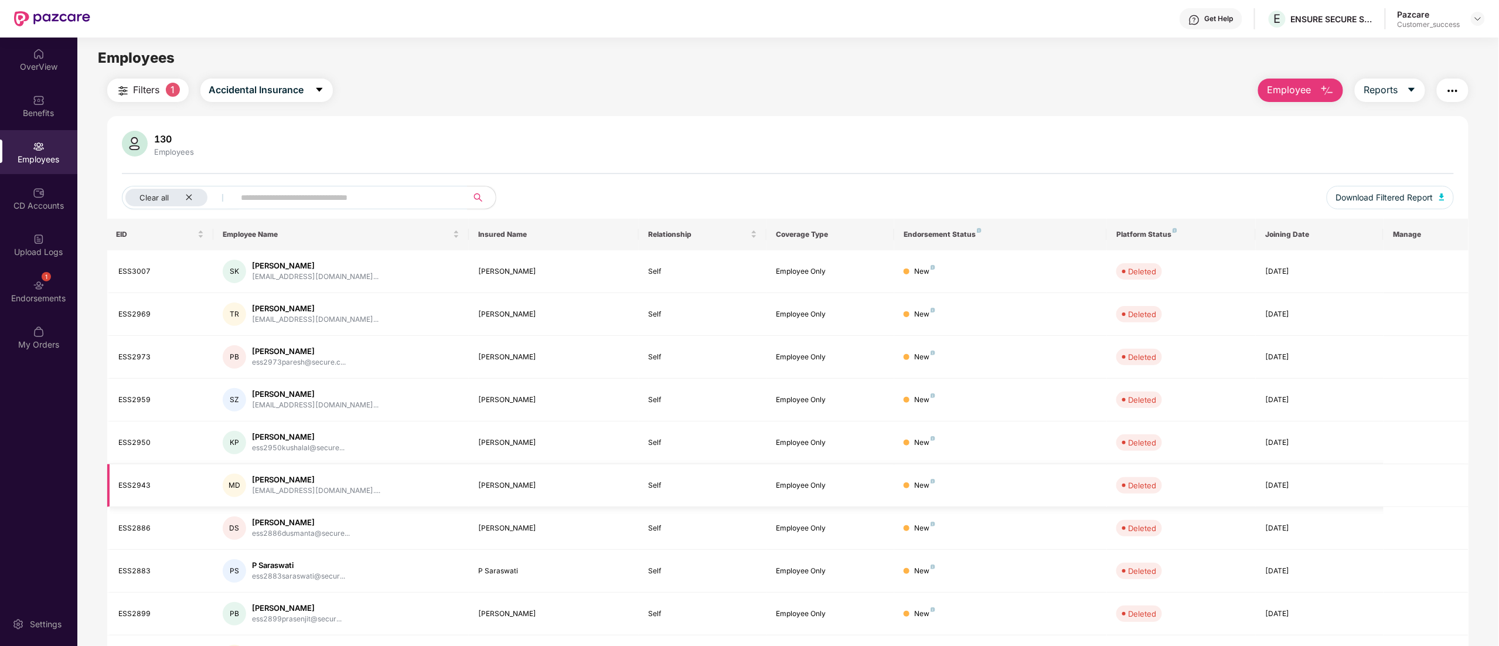
scroll to position [76, 0]
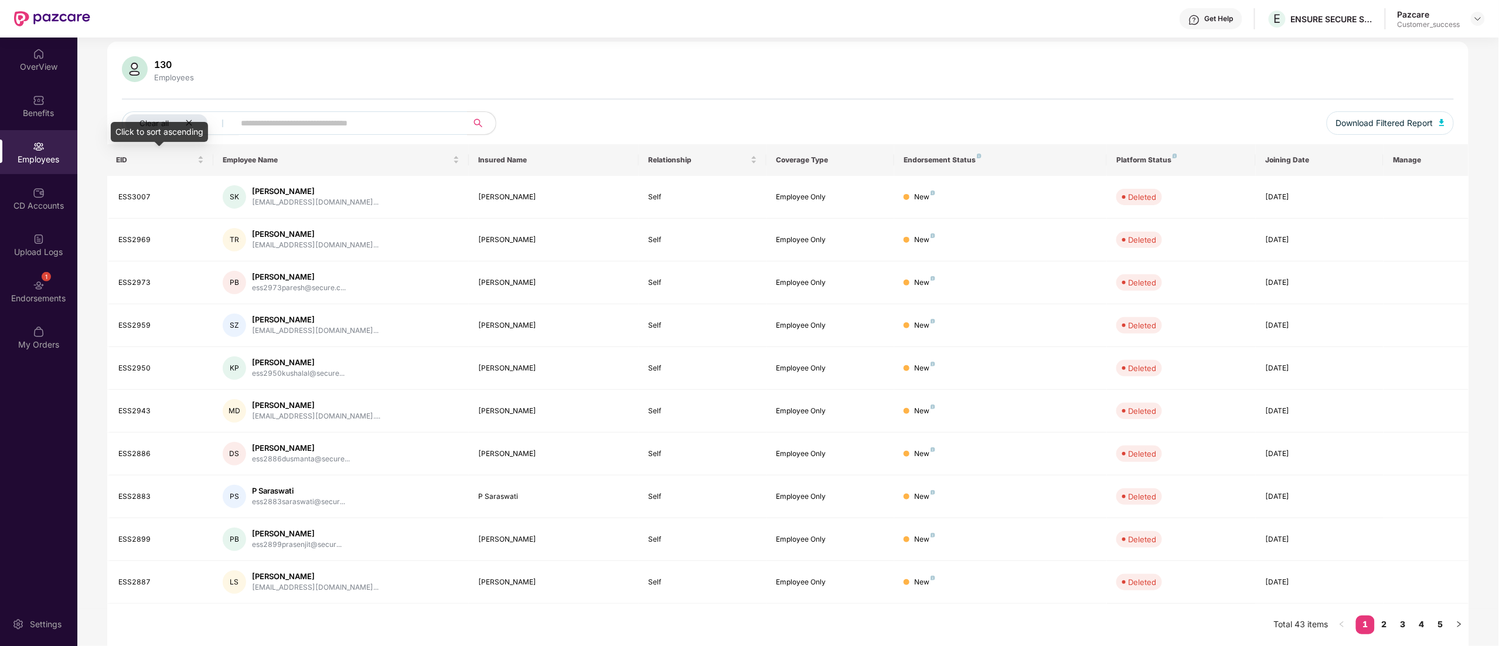
click at [190, 122] on div "Click to sort ascending" at bounding box center [159, 132] width 97 height 20
click at [186, 119] on icon "close" at bounding box center [189, 123] width 8 height 8
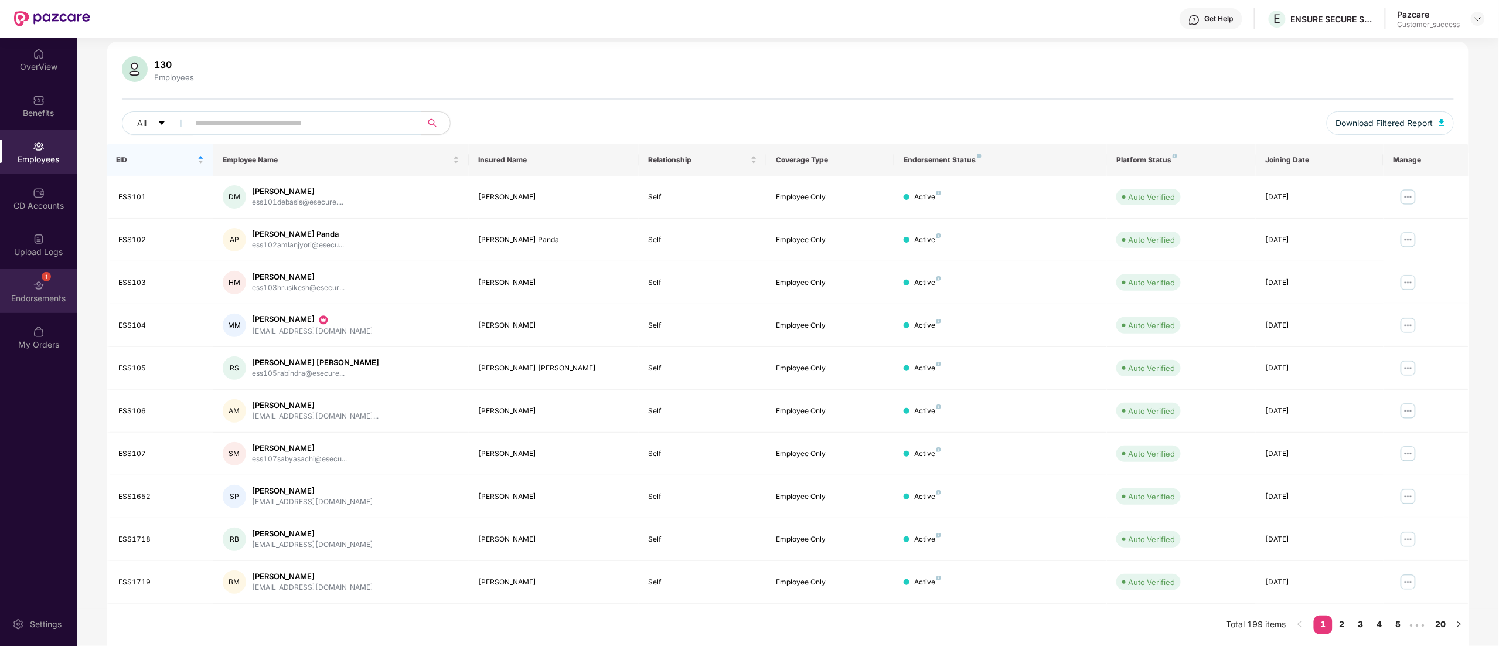
click at [29, 276] on div "1 Endorsements" at bounding box center [38, 291] width 77 height 44
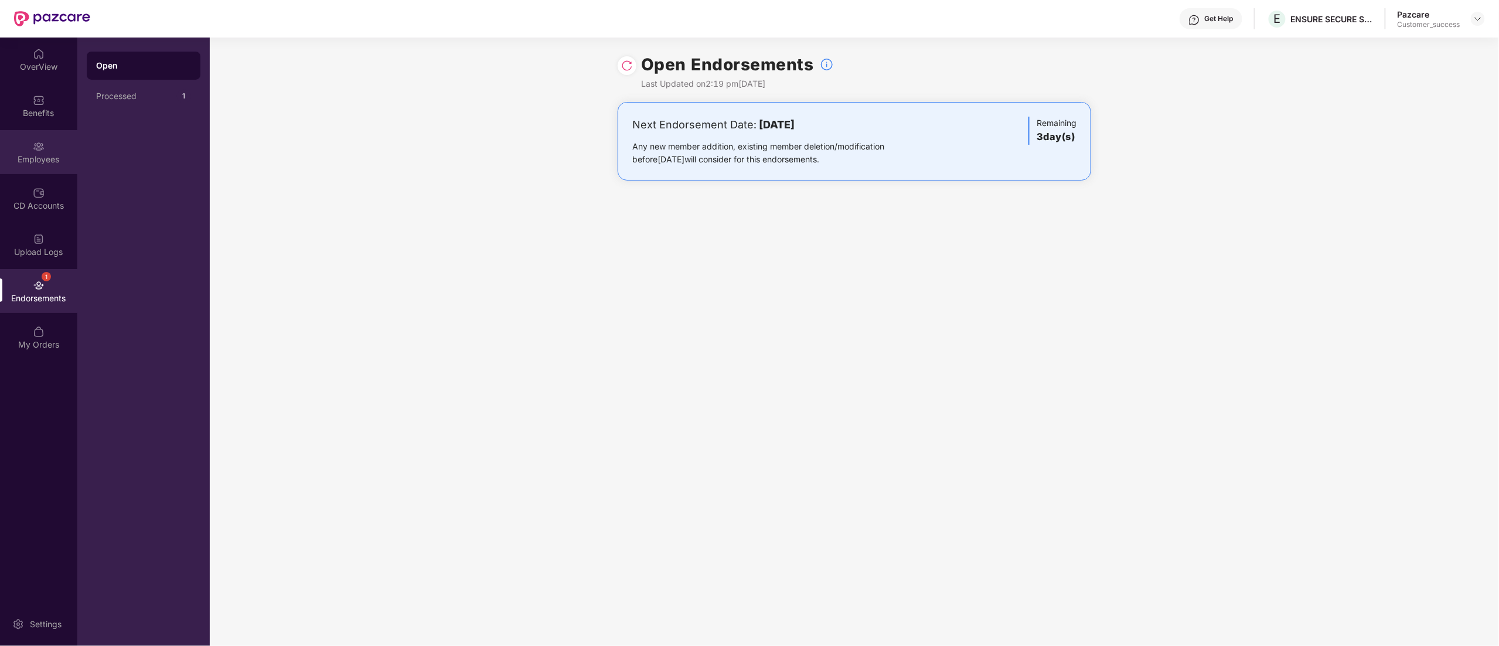
click at [16, 145] on div "Employees" at bounding box center [38, 152] width 77 height 44
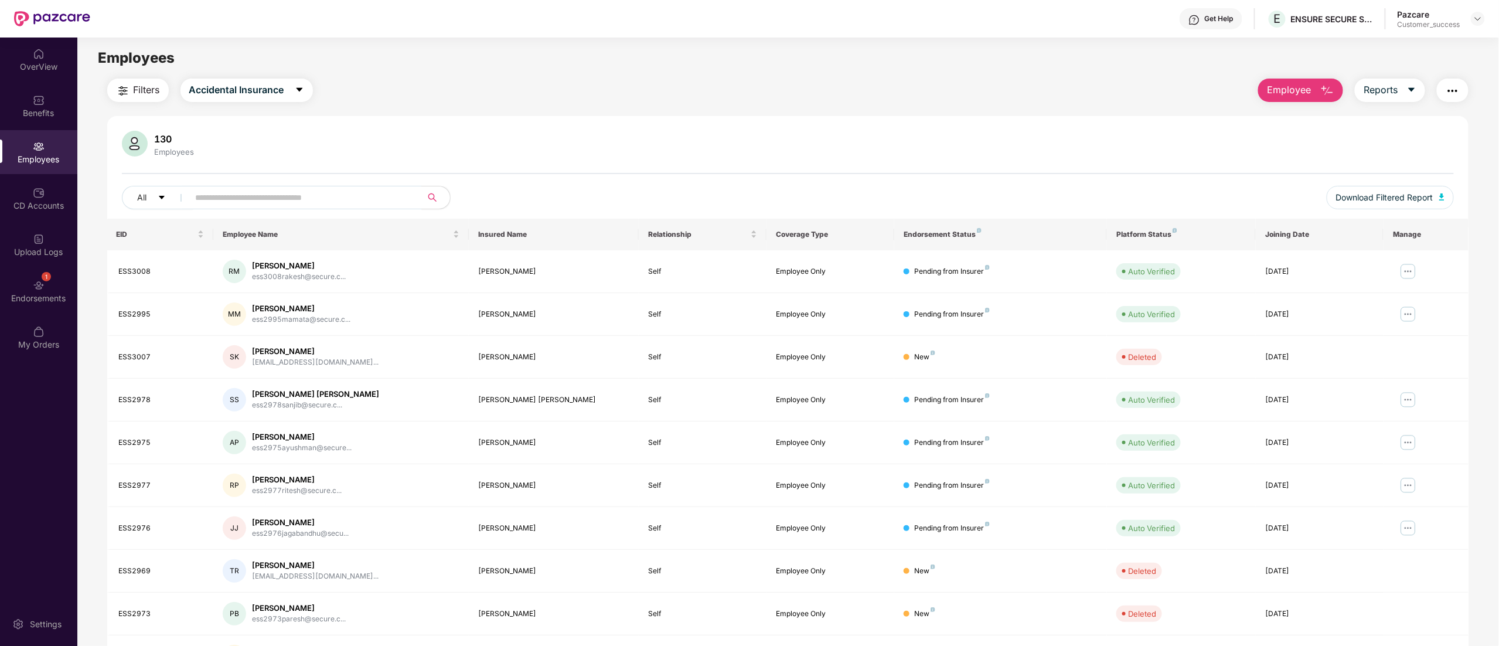
click at [141, 90] on span "Filters" at bounding box center [147, 90] width 26 height 15
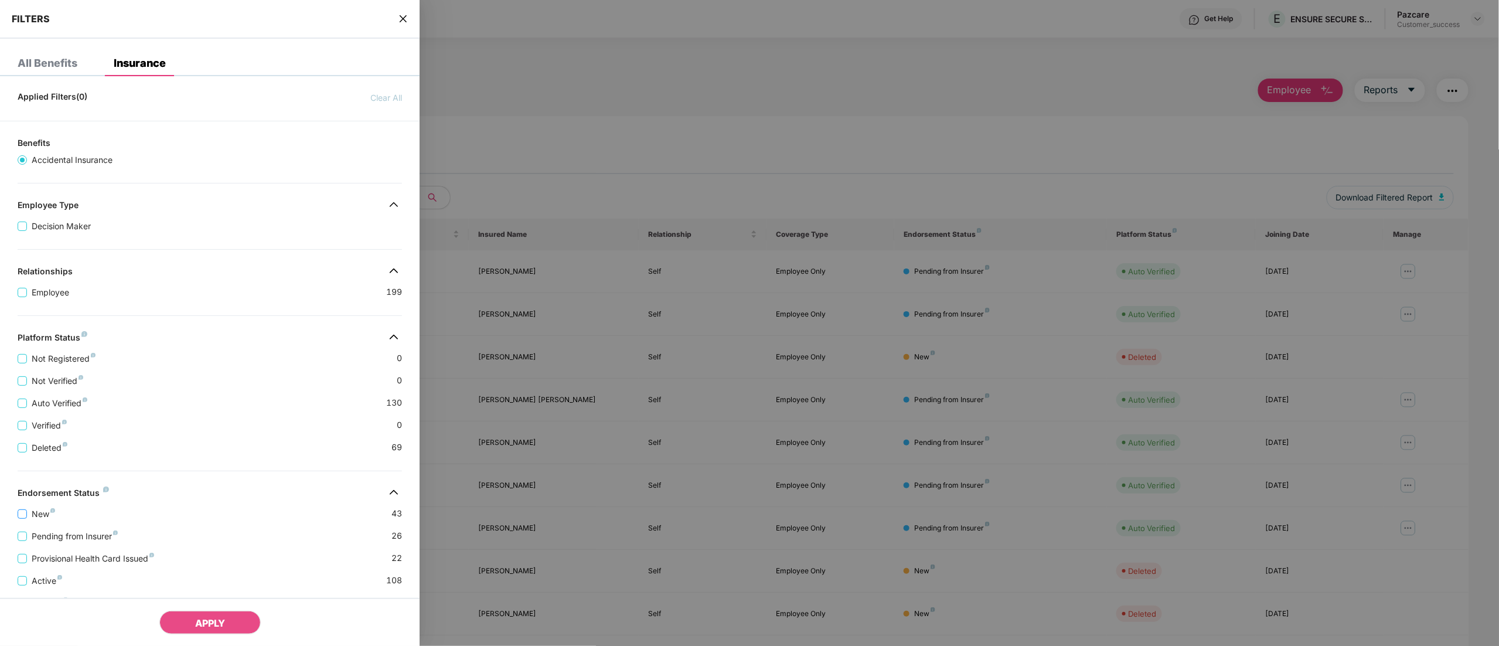
click at [36, 519] on span "New" at bounding box center [43, 514] width 33 height 13
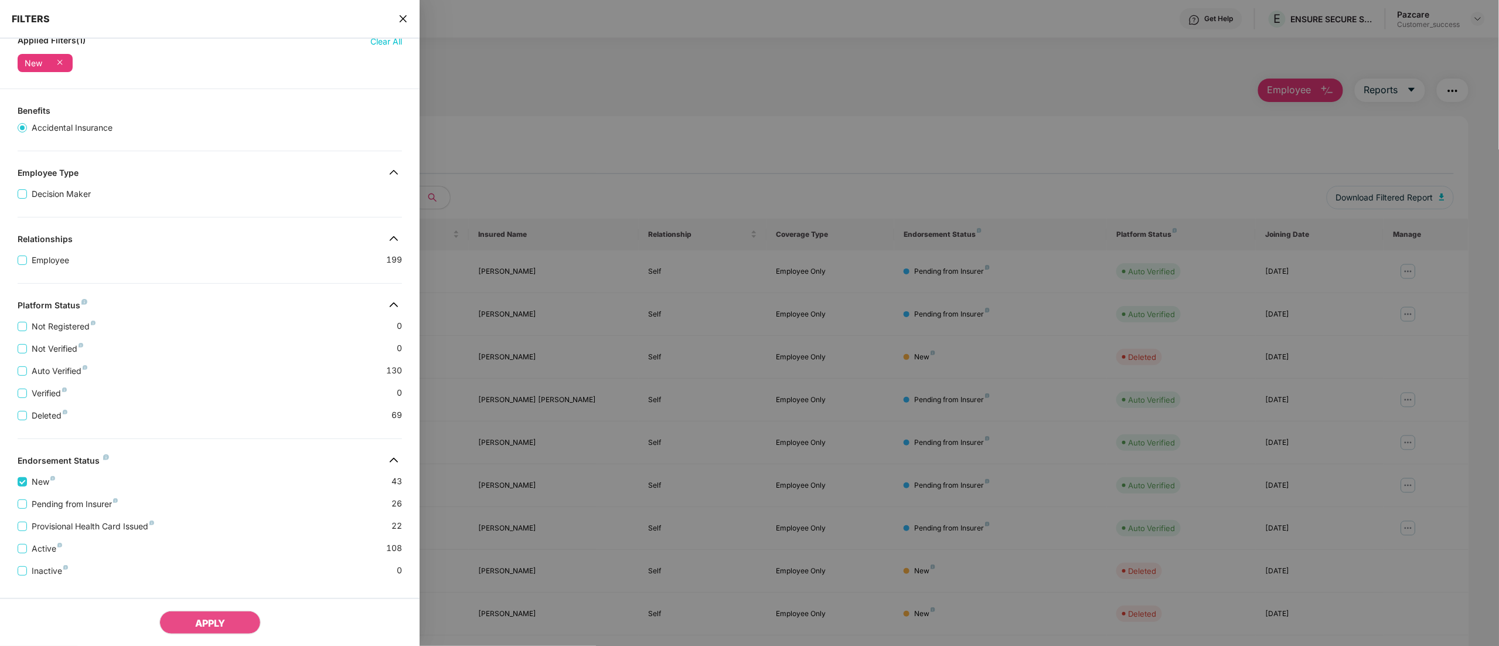
scroll to position [87, 0]
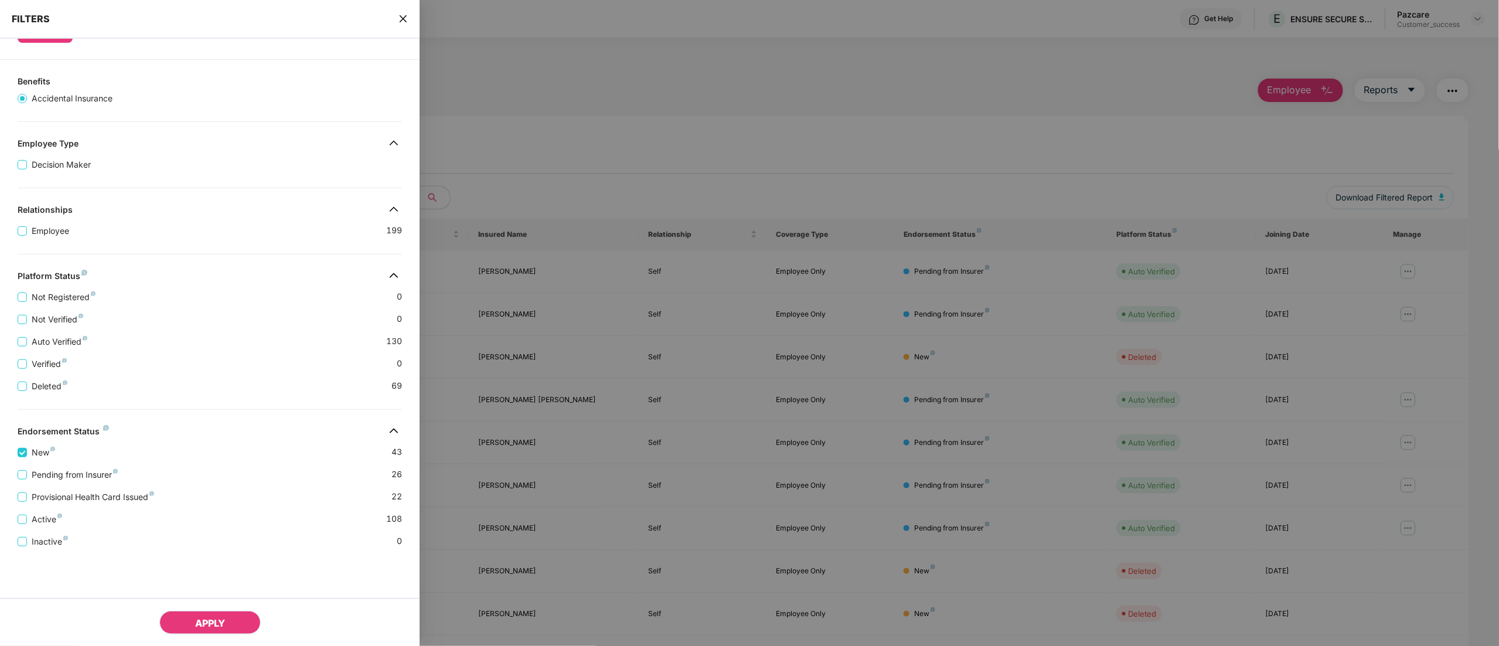
click at [210, 625] on span "APPLY" at bounding box center [210, 623] width 30 height 12
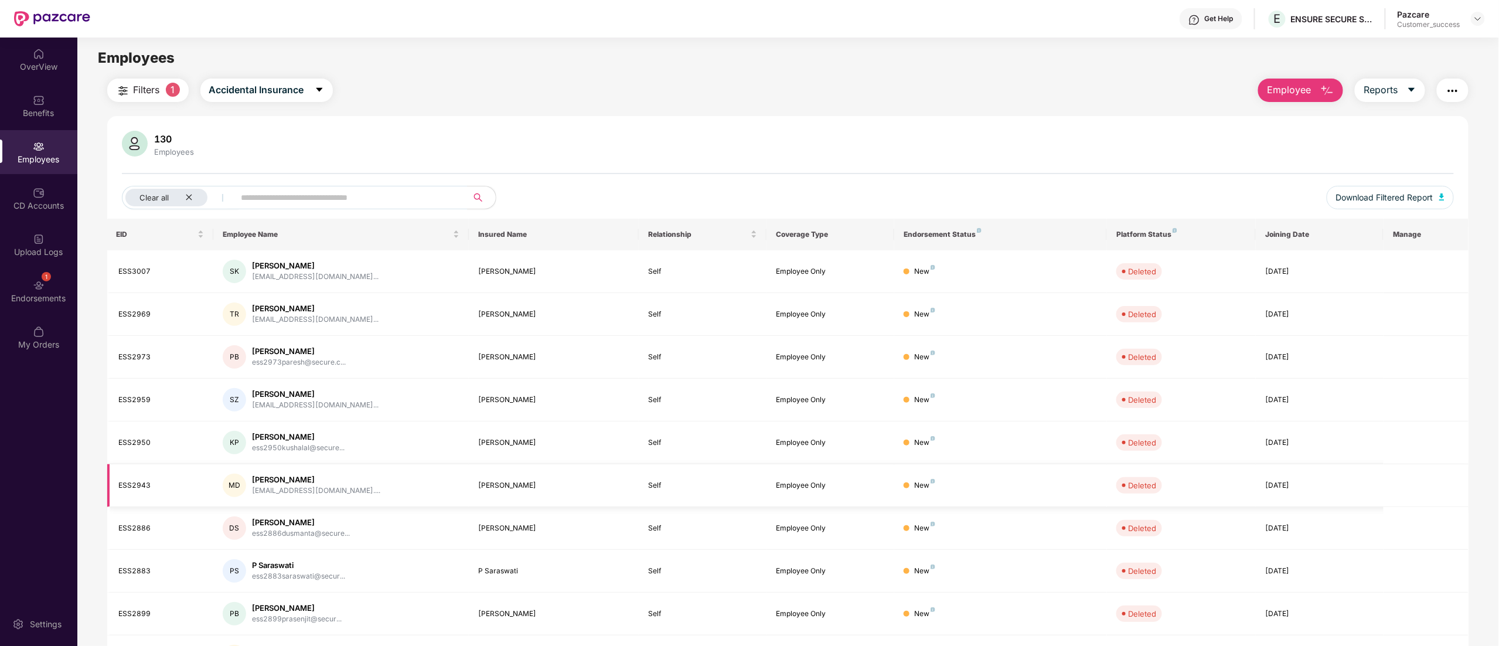
scroll to position [76, 0]
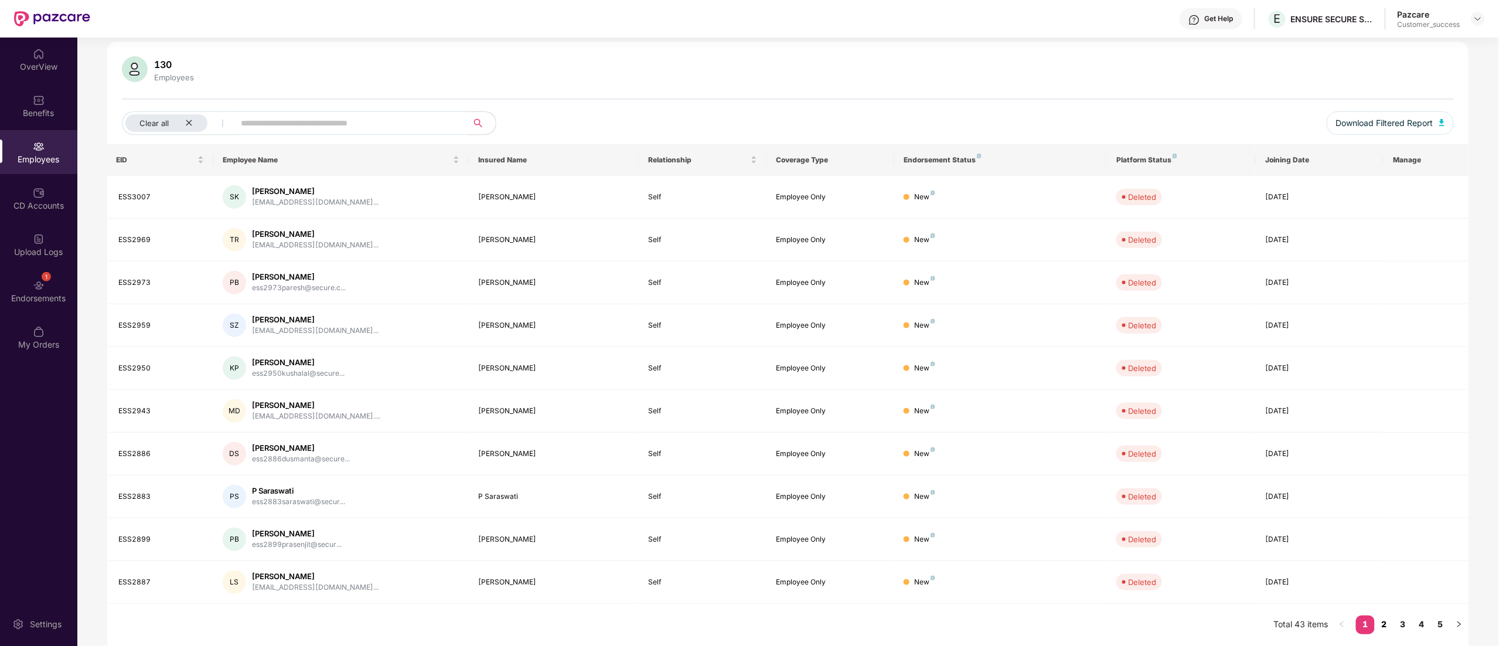
click at [1384, 622] on link "2" at bounding box center [1384, 624] width 19 height 18
click at [1406, 622] on link "3" at bounding box center [1403, 624] width 19 height 18
click at [1427, 620] on link "4" at bounding box center [1422, 624] width 19 height 18
click at [1449, 618] on link "5" at bounding box center [1440, 624] width 19 height 18
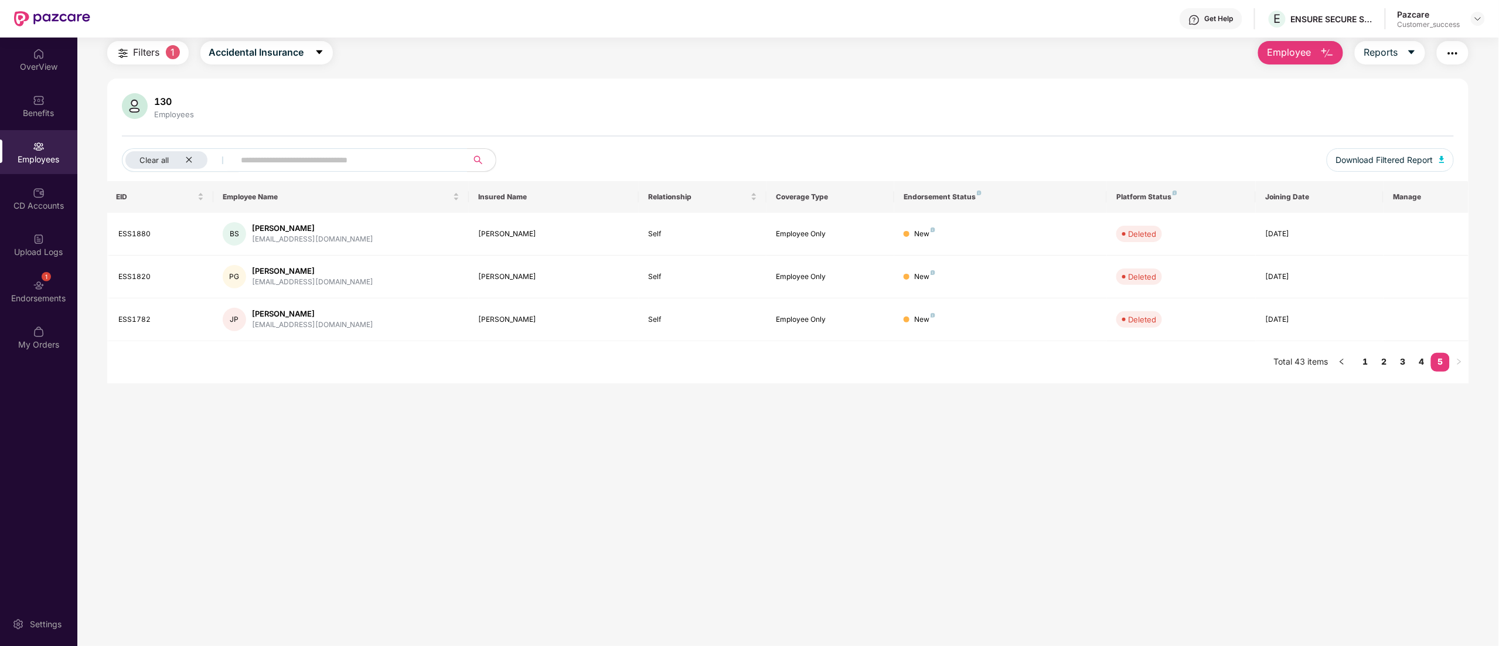
scroll to position [38, 0]
click at [1428, 157] on span "Download Filtered Report" at bounding box center [1384, 160] width 97 height 13
click at [192, 157] on icon "close" at bounding box center [189, 160] width 8 height 8
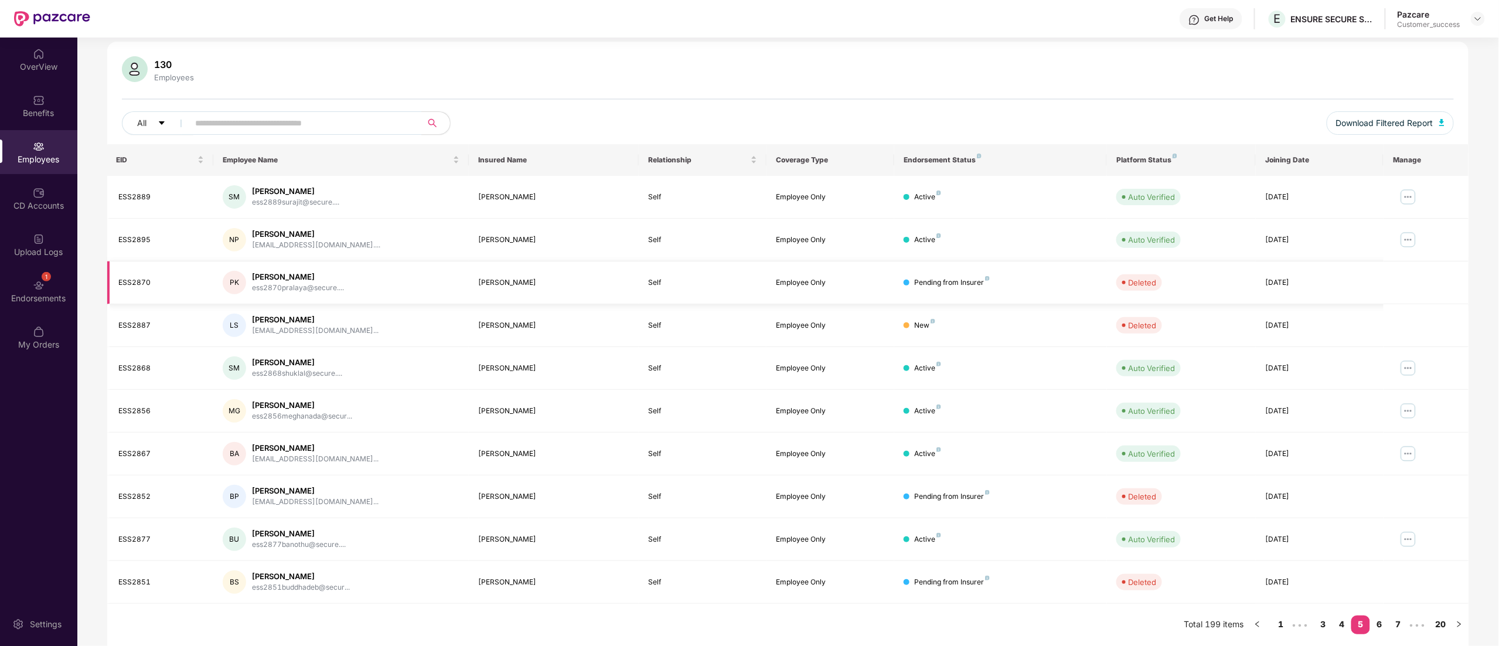
scroll to position [0, 0]
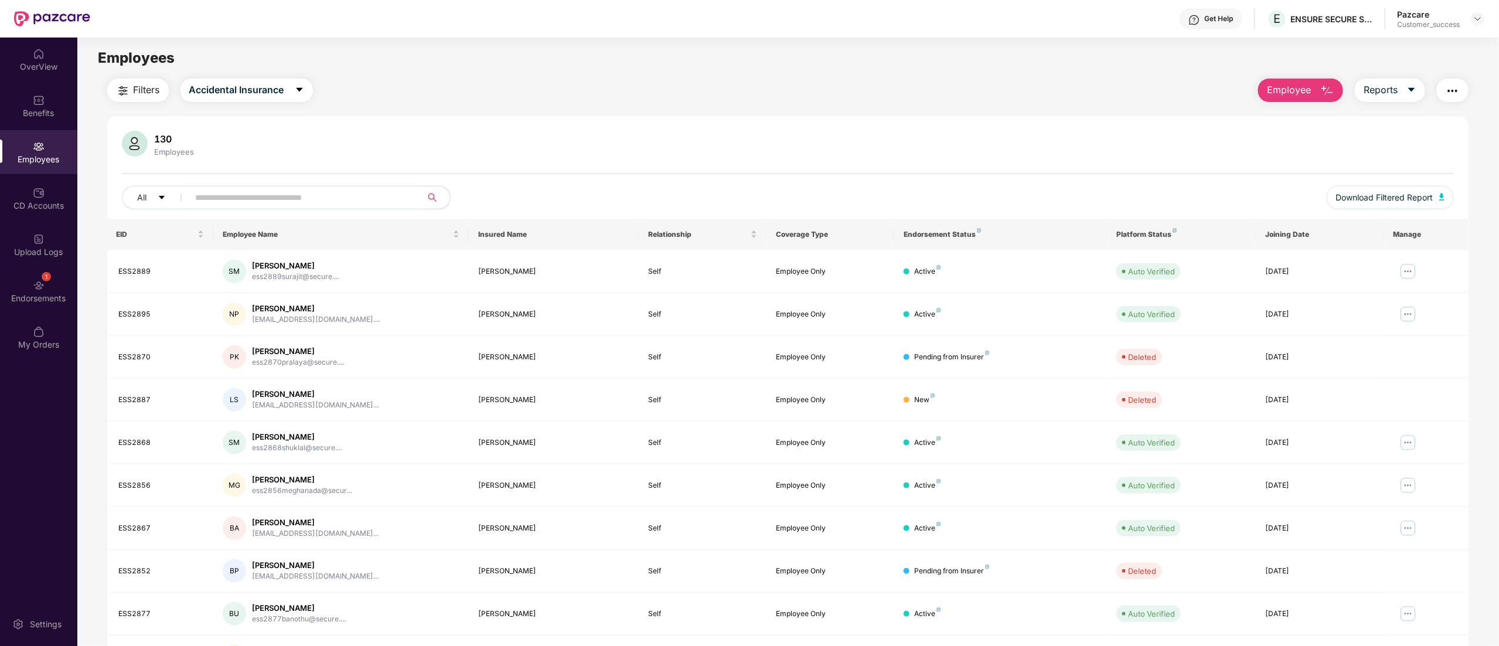
click at [125, 76] on main "Employees Filters Accidental Insurance Employee Reports 130 Employees All Downl…" at bounding box center [787, 361] width 1421 height 646
click at [127, 90] on img "button" at bounding box center [123, 91] width 14 height 14
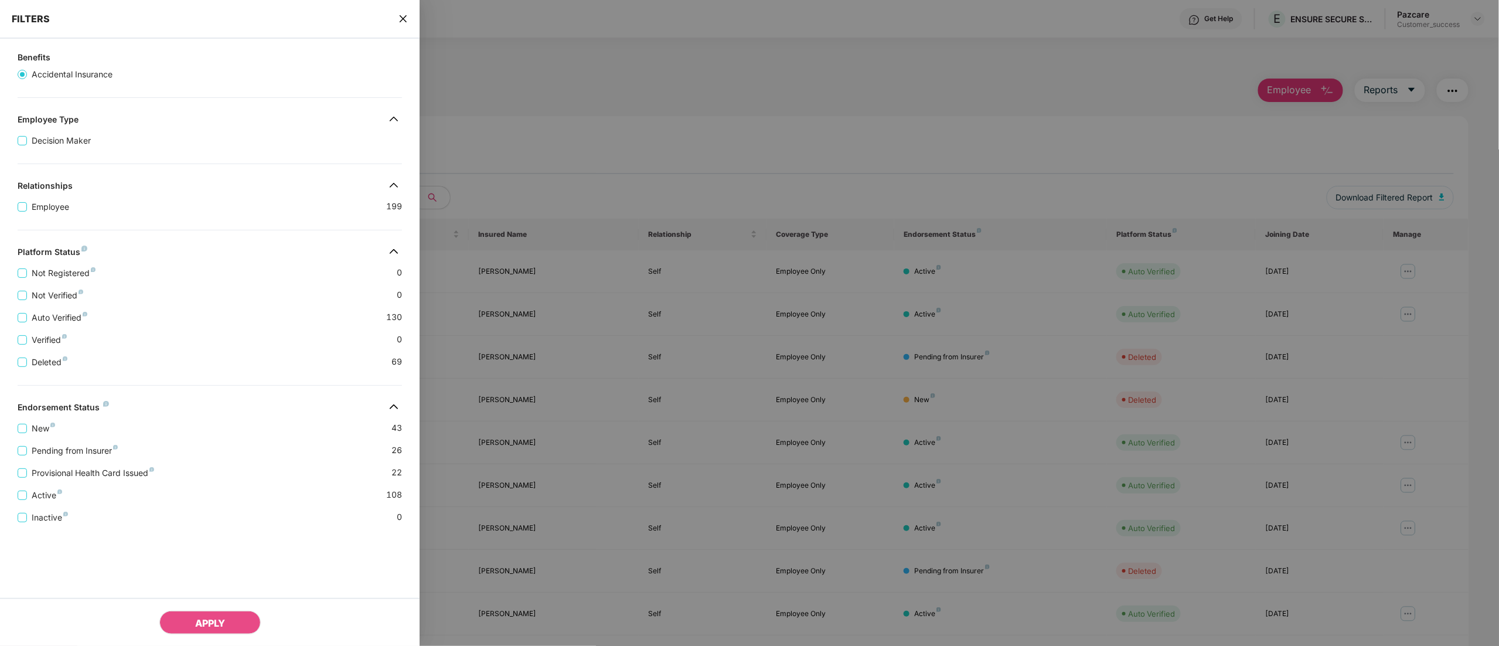
scroll to position [86, 0]
click at [404, 14] on icon "close" at bounding box center [403, 18] width 9 height 9
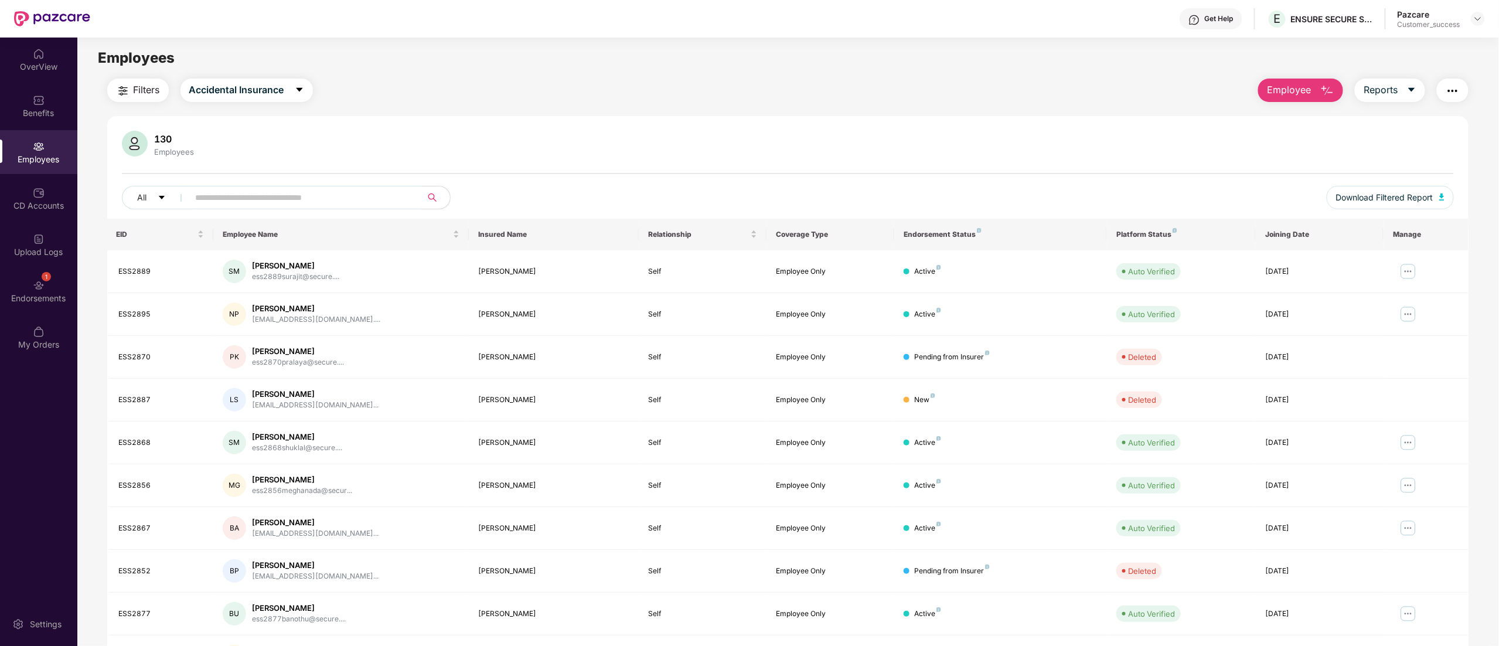
click at [1295, 93] on span "Employee" at bounding box center [1289, 90] width 44 height 15
click at [1295, 111] on li "Add Employee(s)" at bounding box center [1326, 121] width 135 height 23
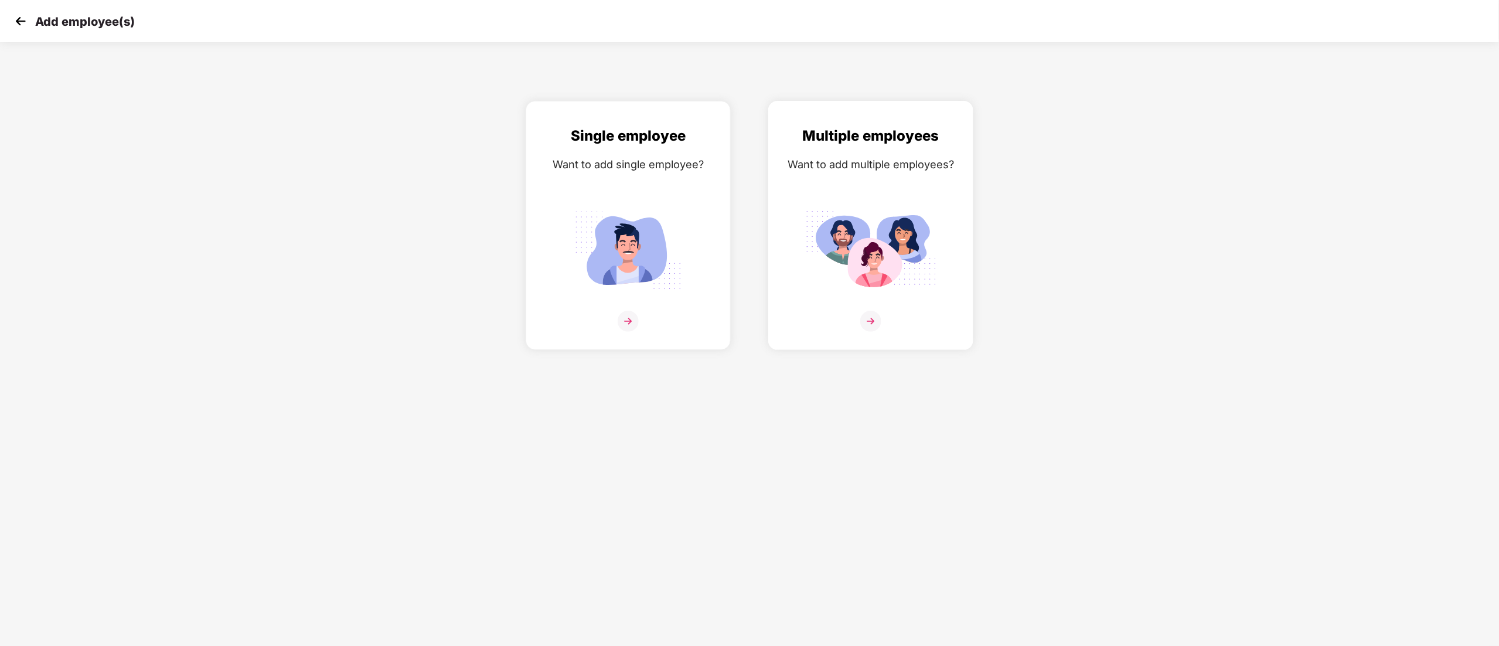
click at [890, 256] on img at bounding box center [870, 250] width 131 height 91
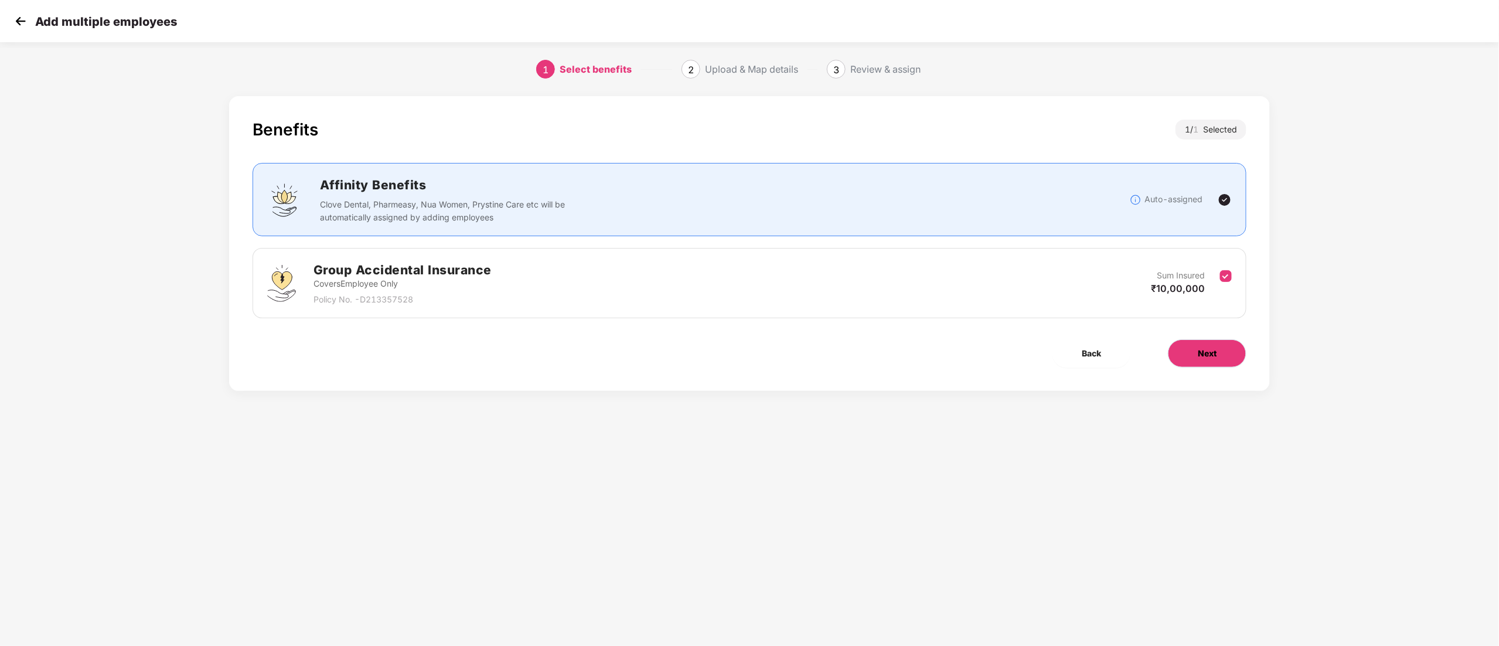
click at [1198, 359] on span "Next" at bounding box center [1207, 353] width 19 height 13
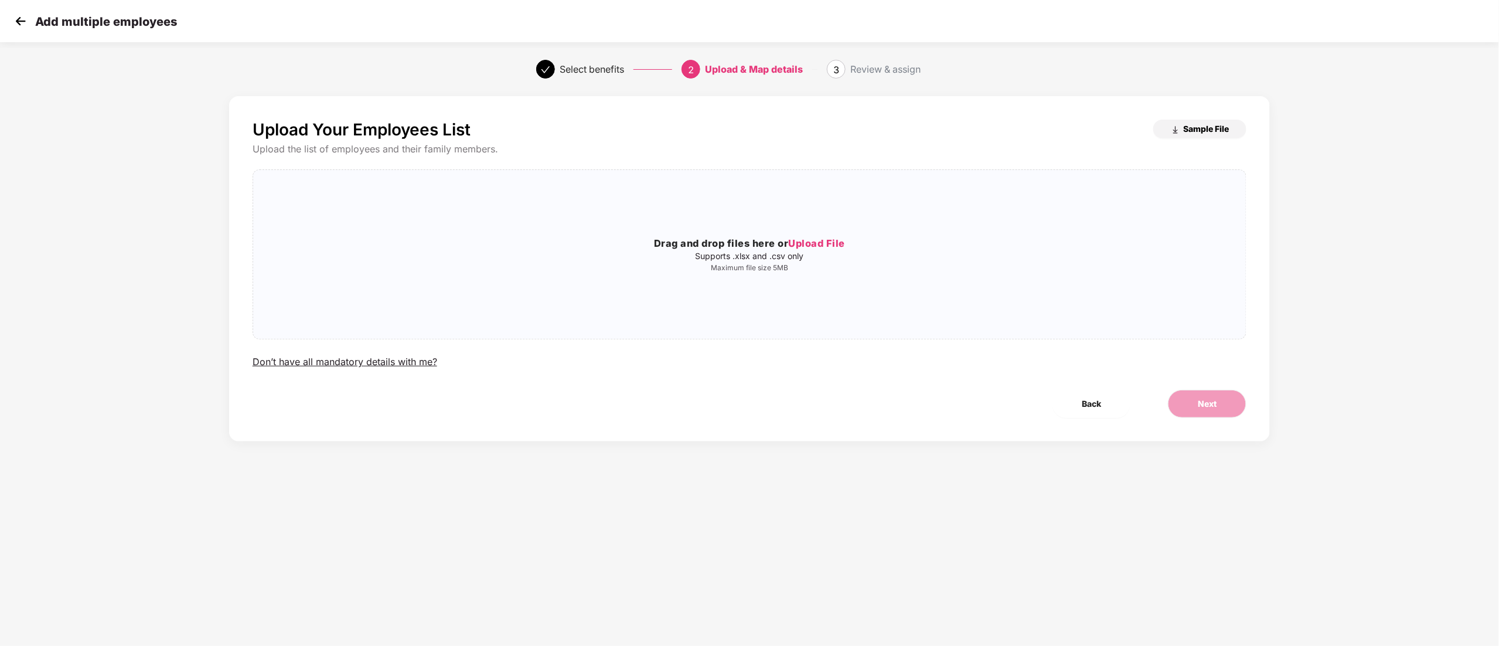
click at [1189, 128] on span "Sample File" at bounding box center [1206, 128] width 46 height 11
click at [598, 300] on div "Drag and drop files here or Upload File Supports .xlsx and .csv only Maximum fi…" at bounding box center [749, 254] width 993 height 150
click at [1207, 407] on span "Next" at bounding box center [1207, 403] width 19 height 13
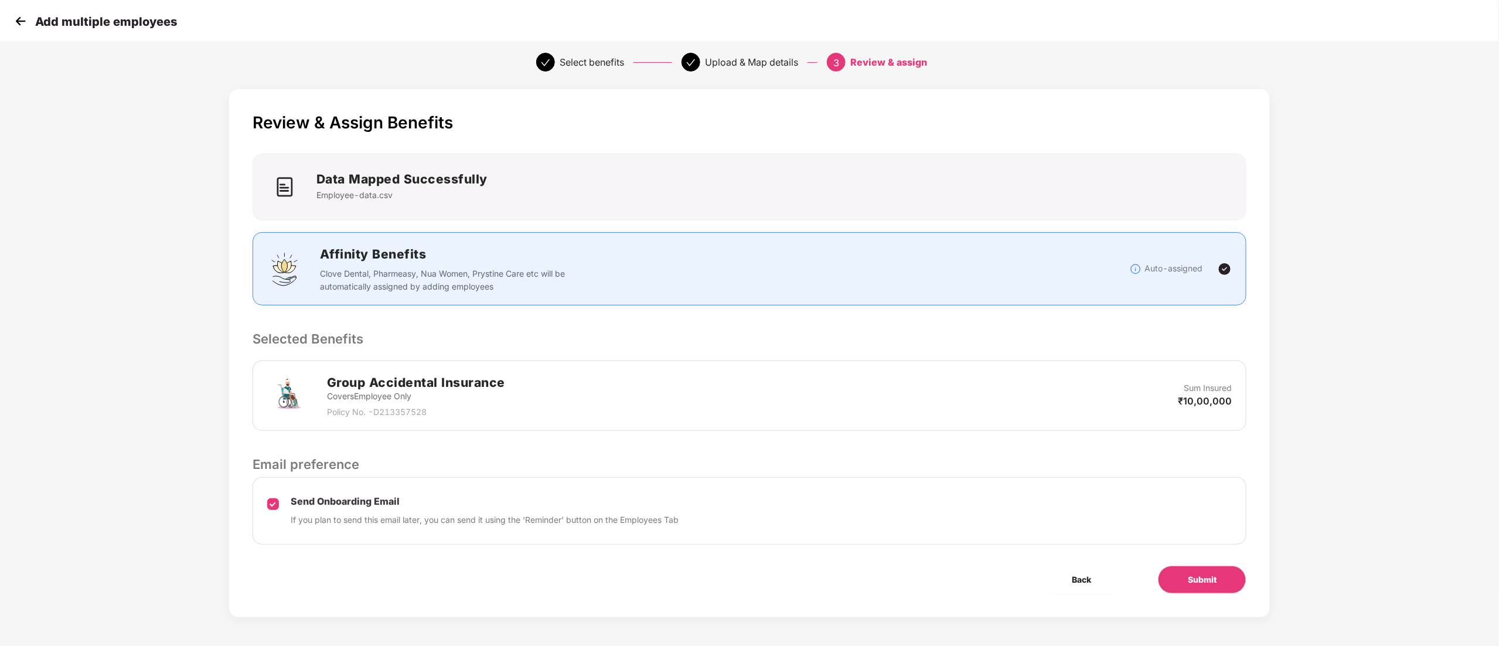
scroll to position [8, 0]
click at [1187, 580] on button "Submit" at bounding box center [1202, 579] width 89 height 28
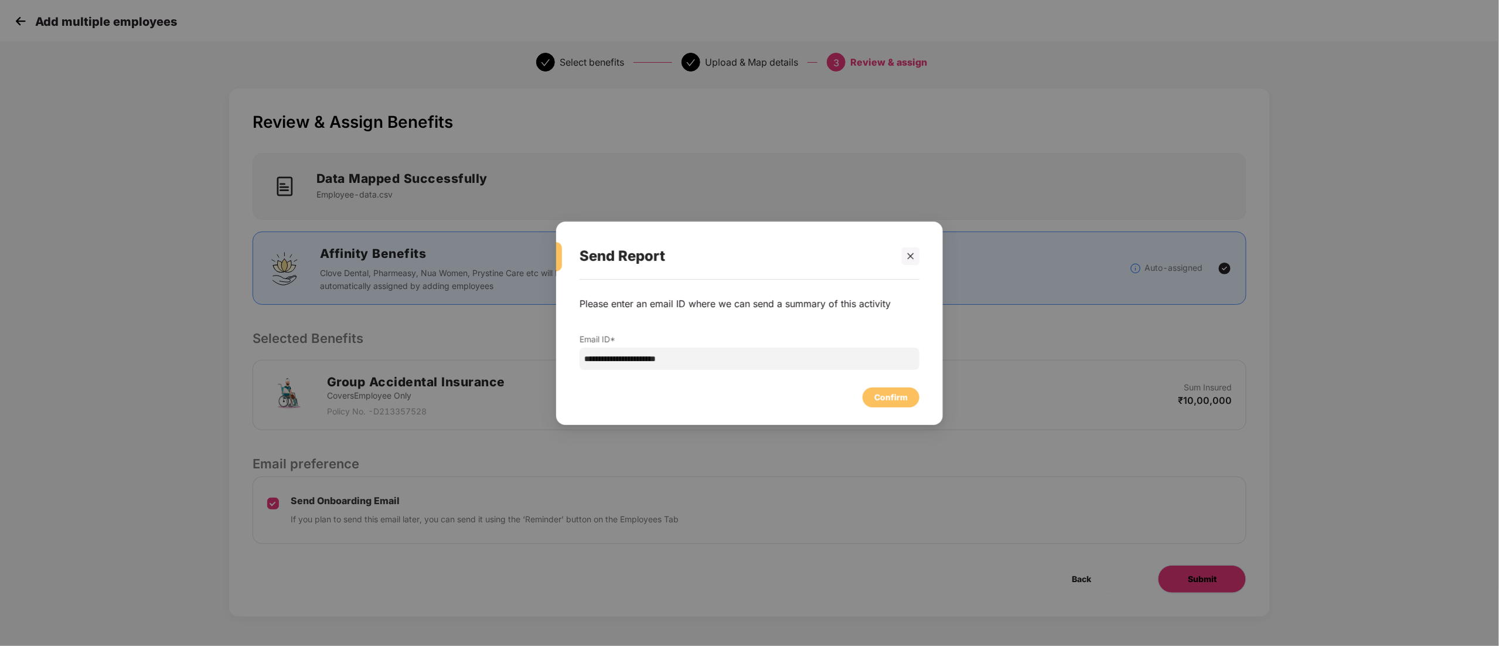
scroll to position [0, 0]
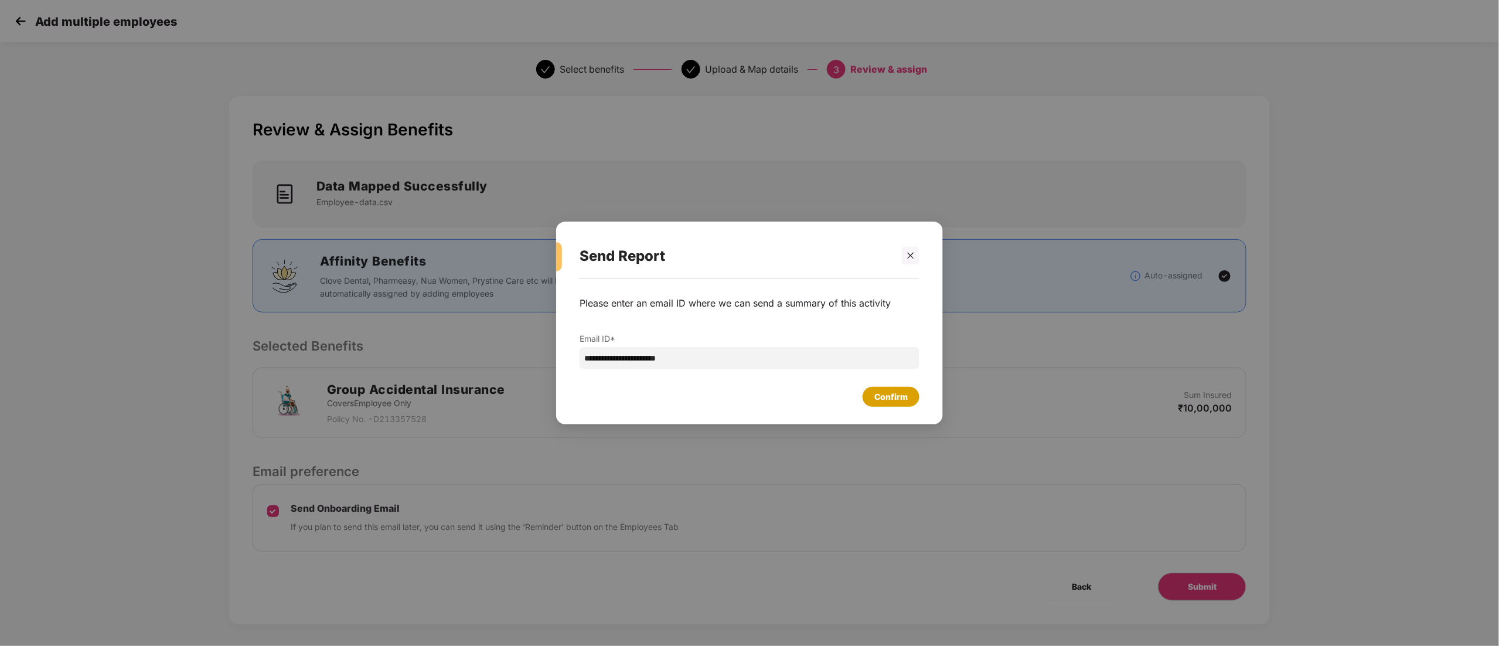
click at [899, 400] on div "Confirm" at bounding box center [891, 396] width 33 height 13
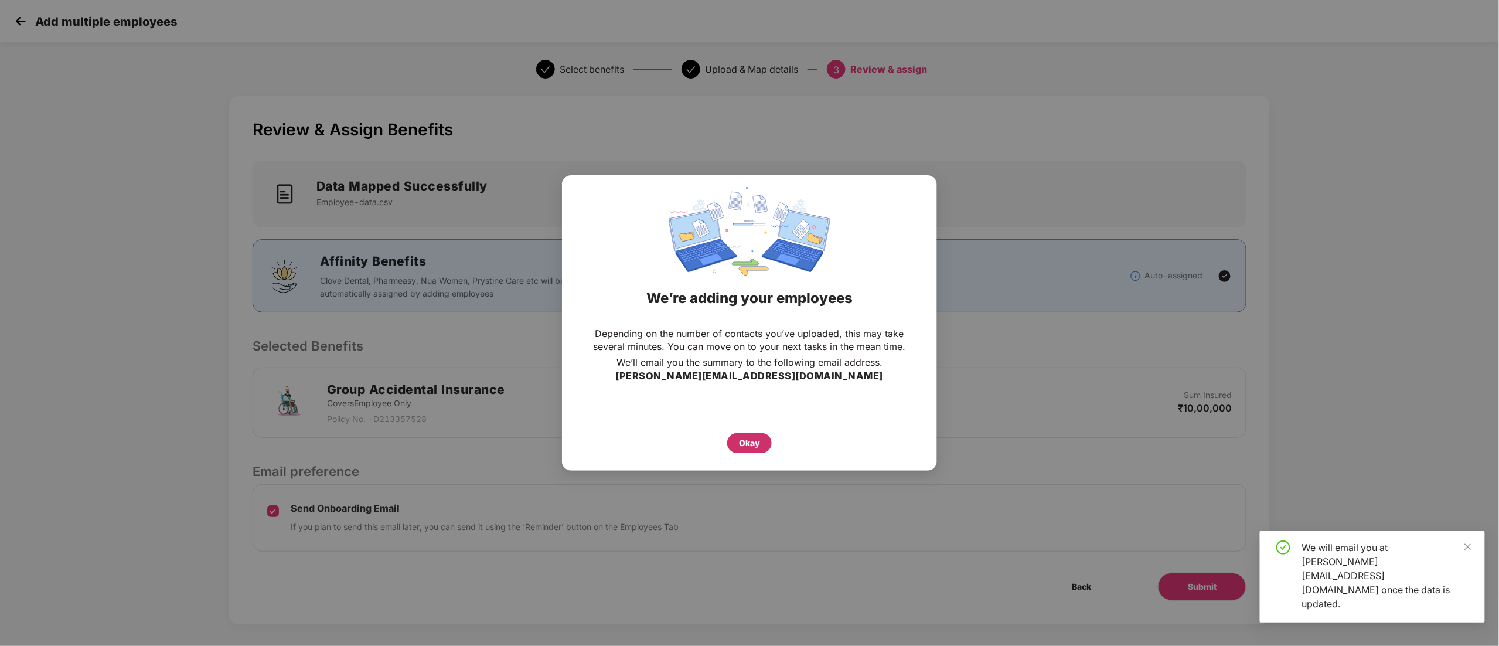
click at [751, 438] on div "Okay" at bounding box center [749, 443] width 21 height 13
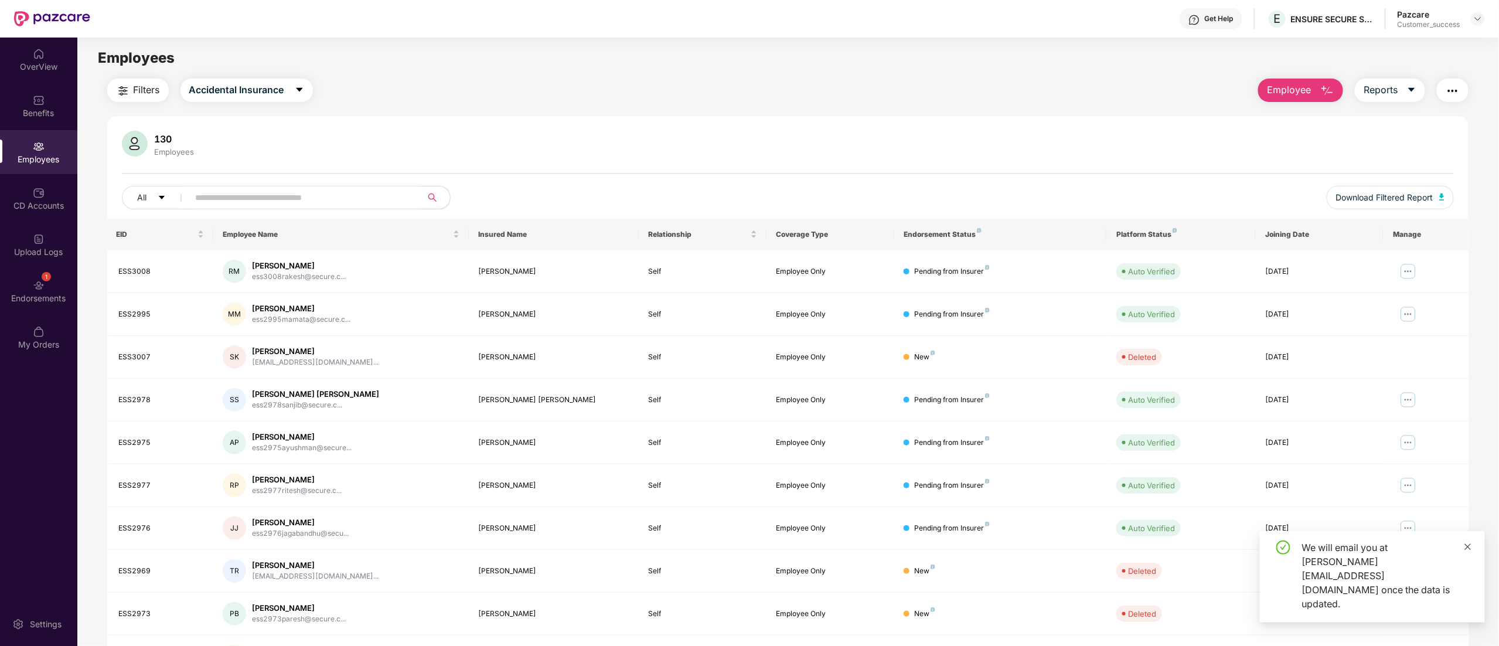
click at [1468, 550] on icon "close" at bounding box center [1468, 546] width 6 height 6
click at [22, 230] on div "Upload Logs" at bounding box center [38, 245] width 77 height 44
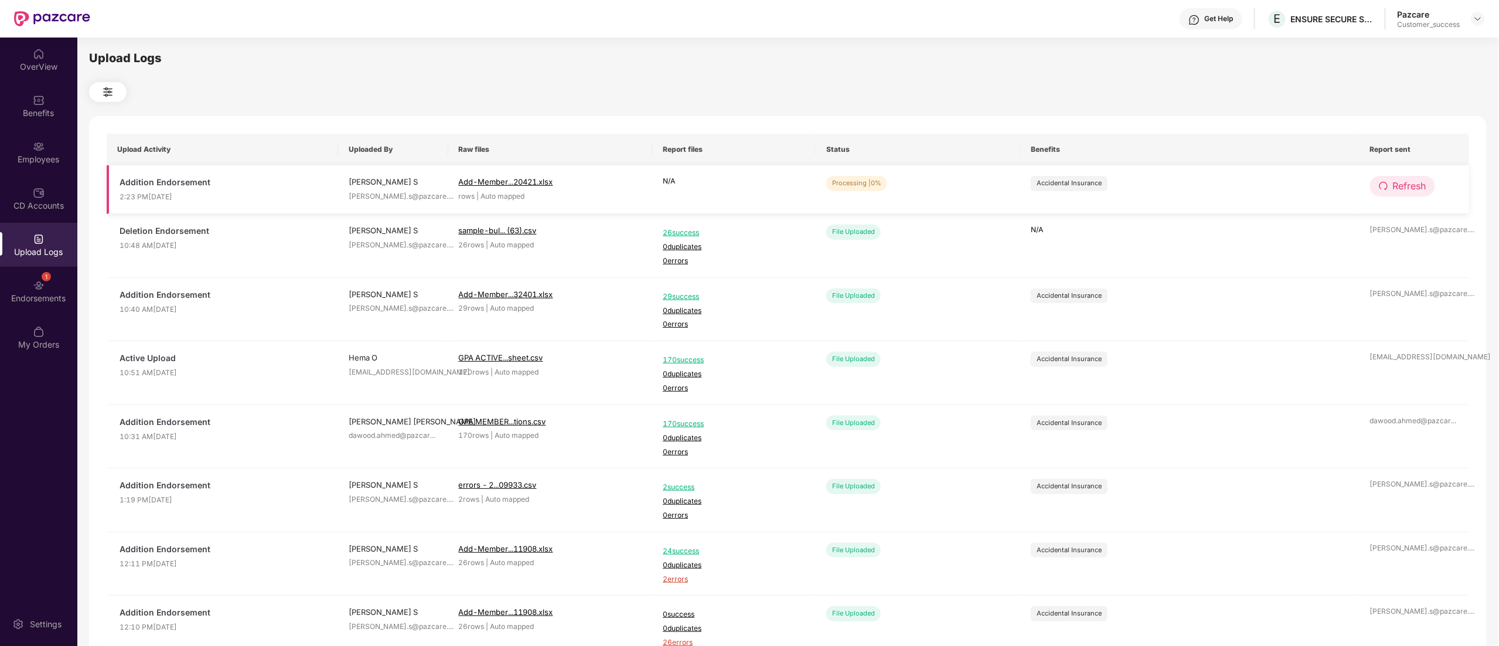
click at [1398, 184] on span "Refresh" at bounding box center [1409, 186] width 33 height 15
click at [1397, 184] on span "Refresh" at bounding box center [1410, 186] width 33 height 15
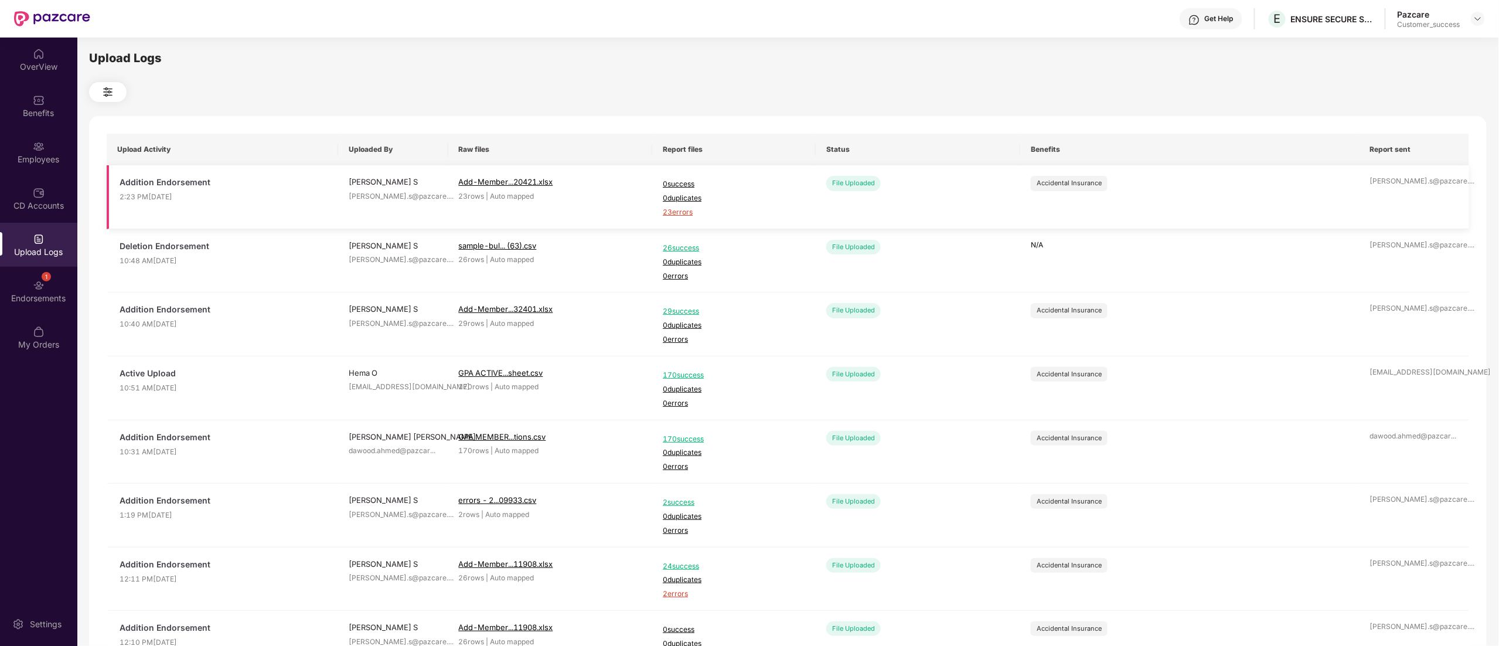
drag, startPoint x: 678, startPoint y: 210, endPoint x: 685, endPoint y: 219, distance: 11.3
click at [679, 210] on span "23 errors" at bounding box center [734, 212] width 142 height 11
click at [19, 141] on div "Employees" at bounding box center [38, 152] width 77 height 44
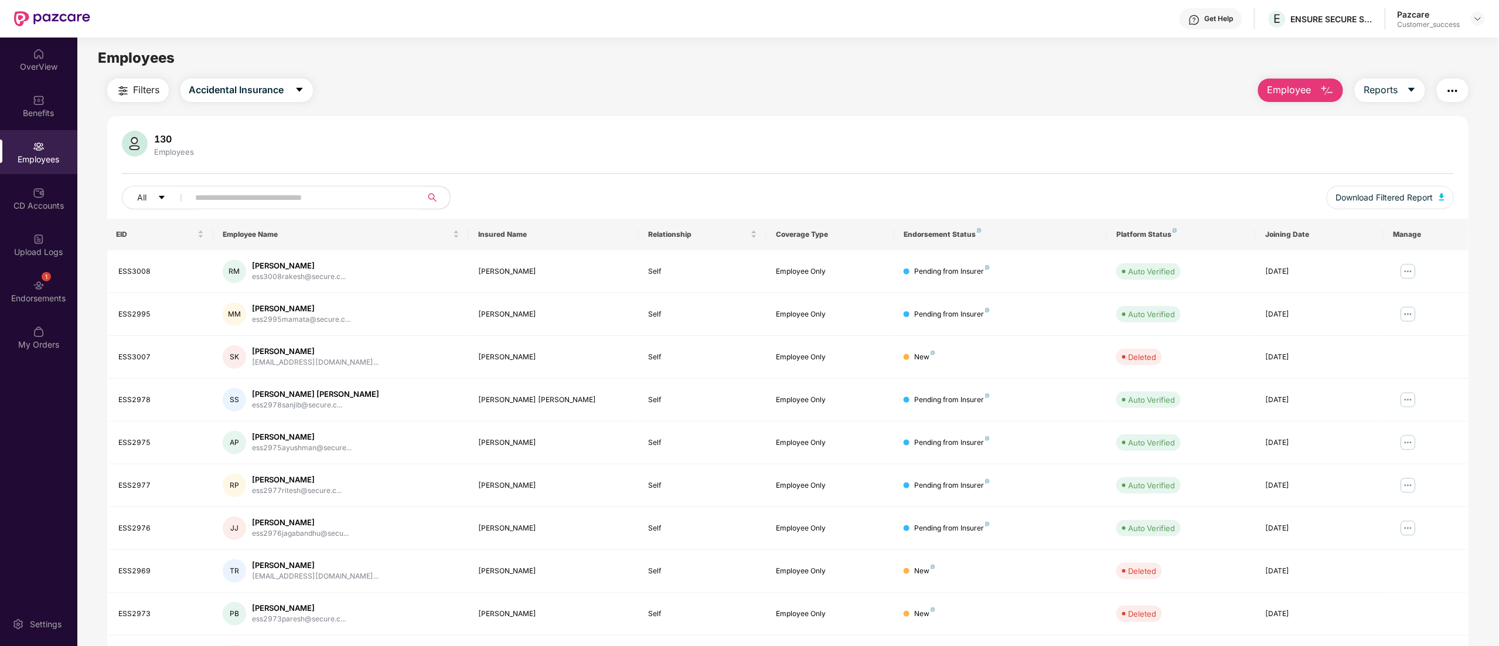
click at [1288, 86] on span "Employee" at bounding box center [1289, 90] width 44 height 15
click at [1299, 119] on div "Add Employee(s)" at bounding box center [1310, 121] width 66 height 14
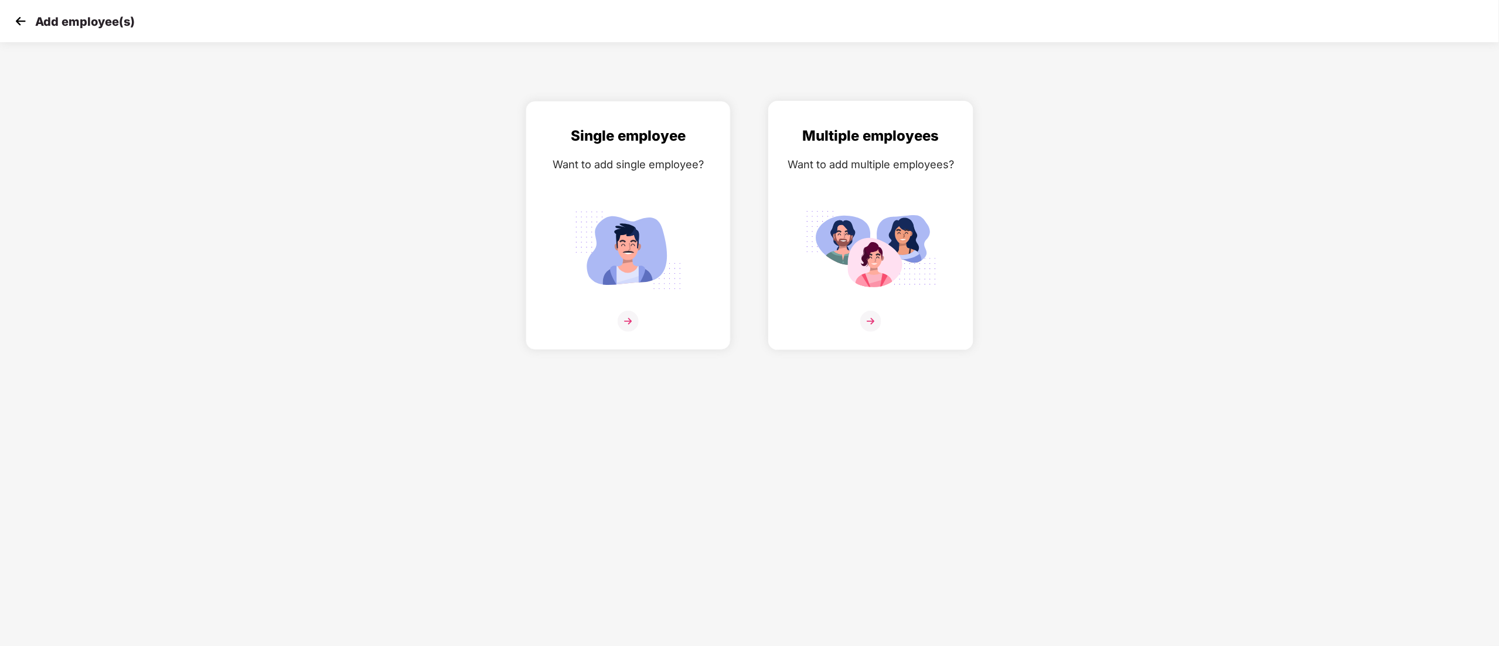
click at [909, 249] on img at bounding box center [870, 250] width 131 height 91
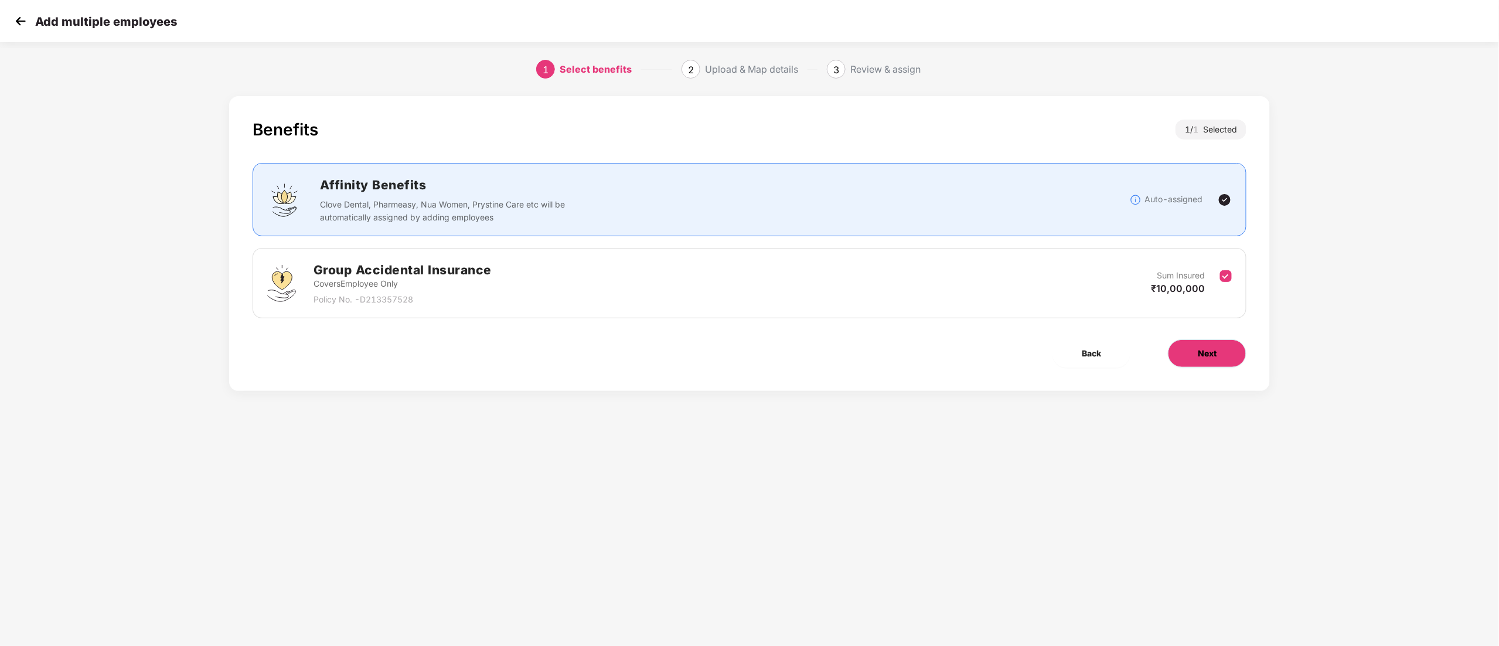
click at [1208, 353] on span "Next" at bounding box center [1207, 353] width 19 height 13
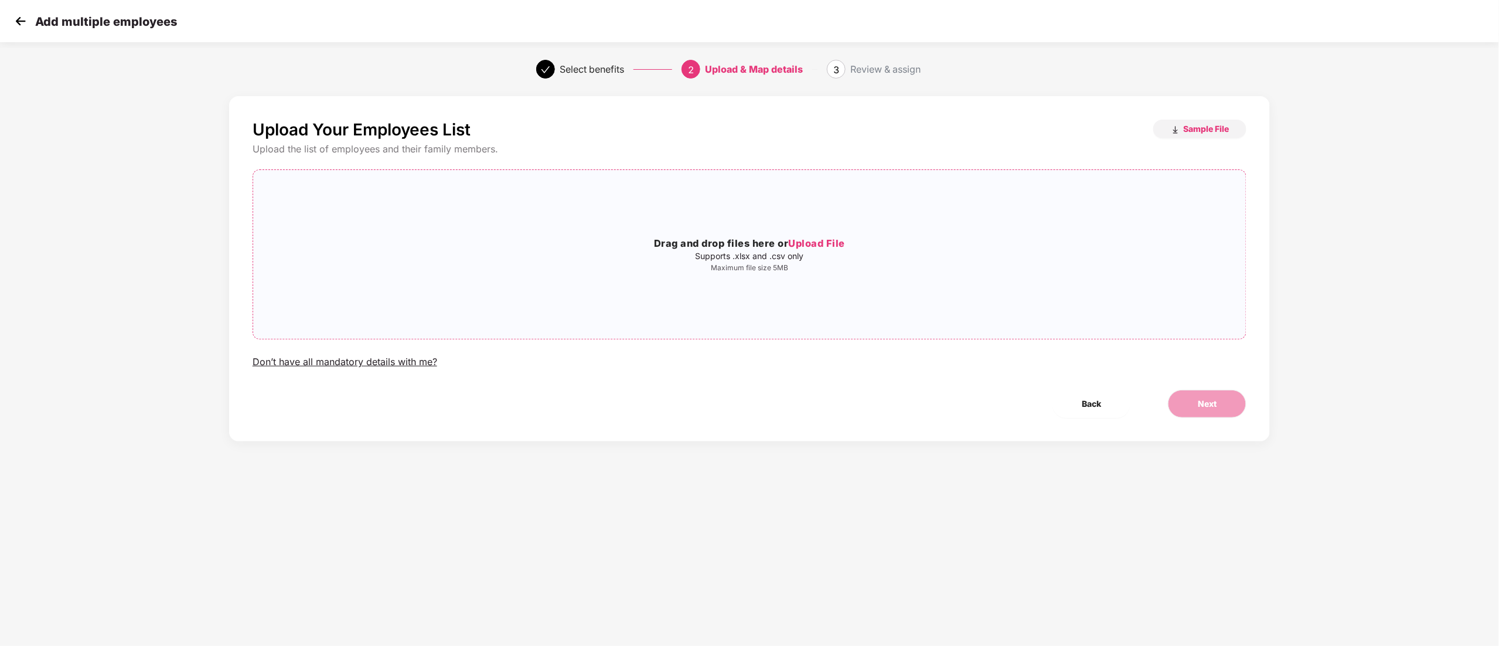
click at [809, 247] on span "Upload File" at bounding box center [817, 243] width 57 height 12
click at [1223, 412] on button "Next" at bounding box center [1207, 404] width 79 height 28
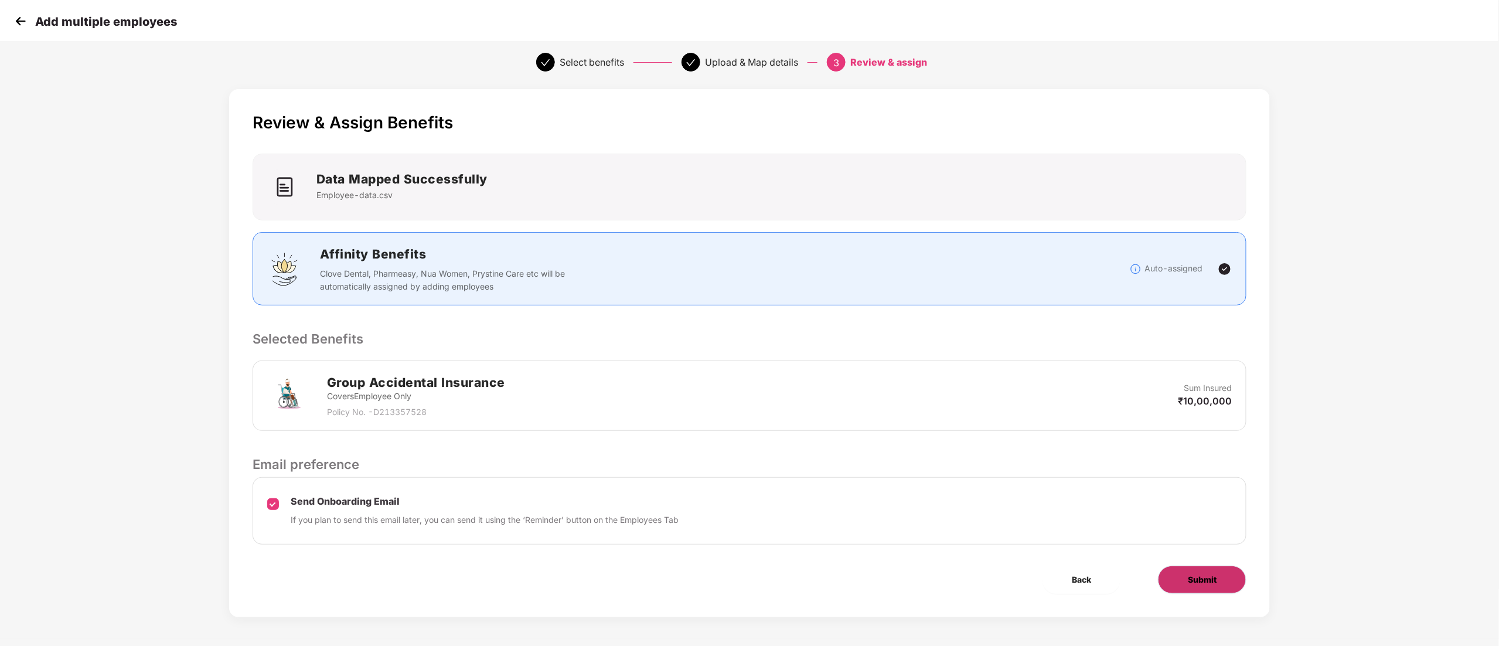
scroll to position [8, 0]
click at [1203, 576] on span "Submit" at bounding box center [1202, 579] width 29 height 13
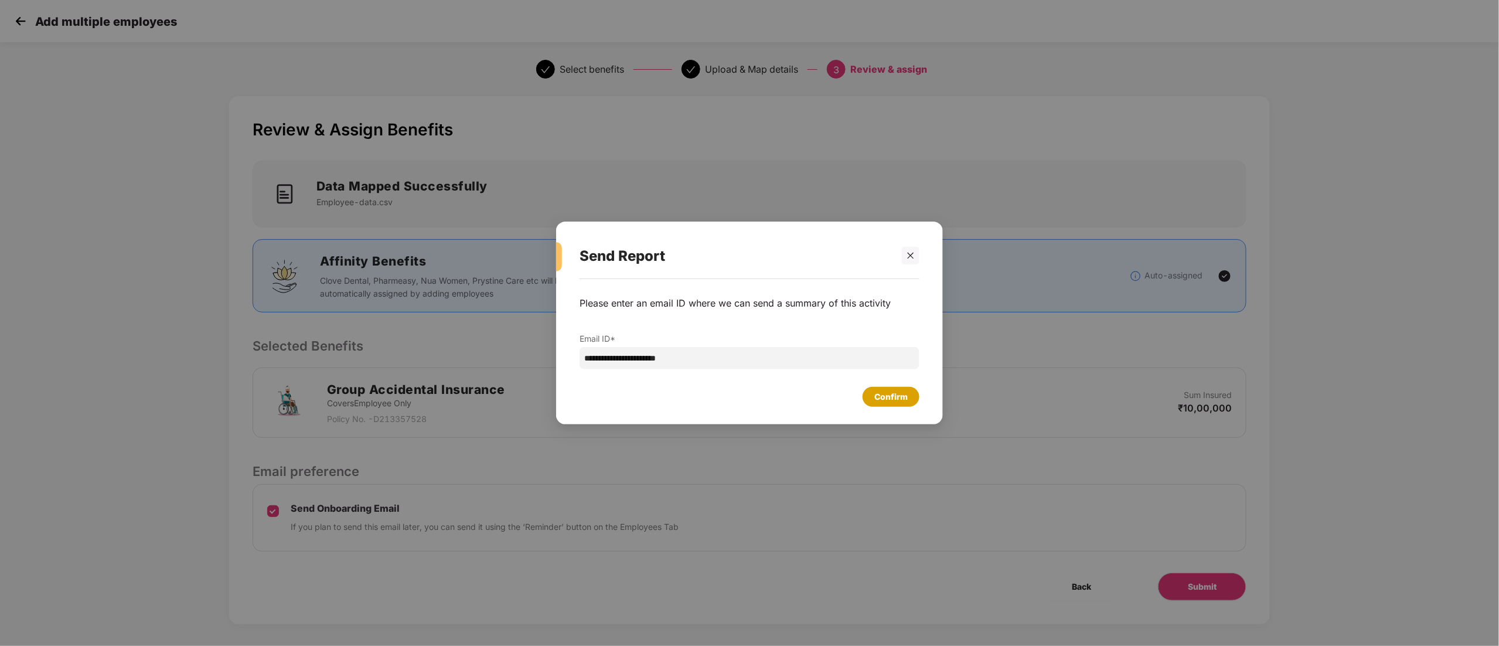
click at [889, 395] on div "Confirm" at bounding box center [891, 396] width 33 height 13
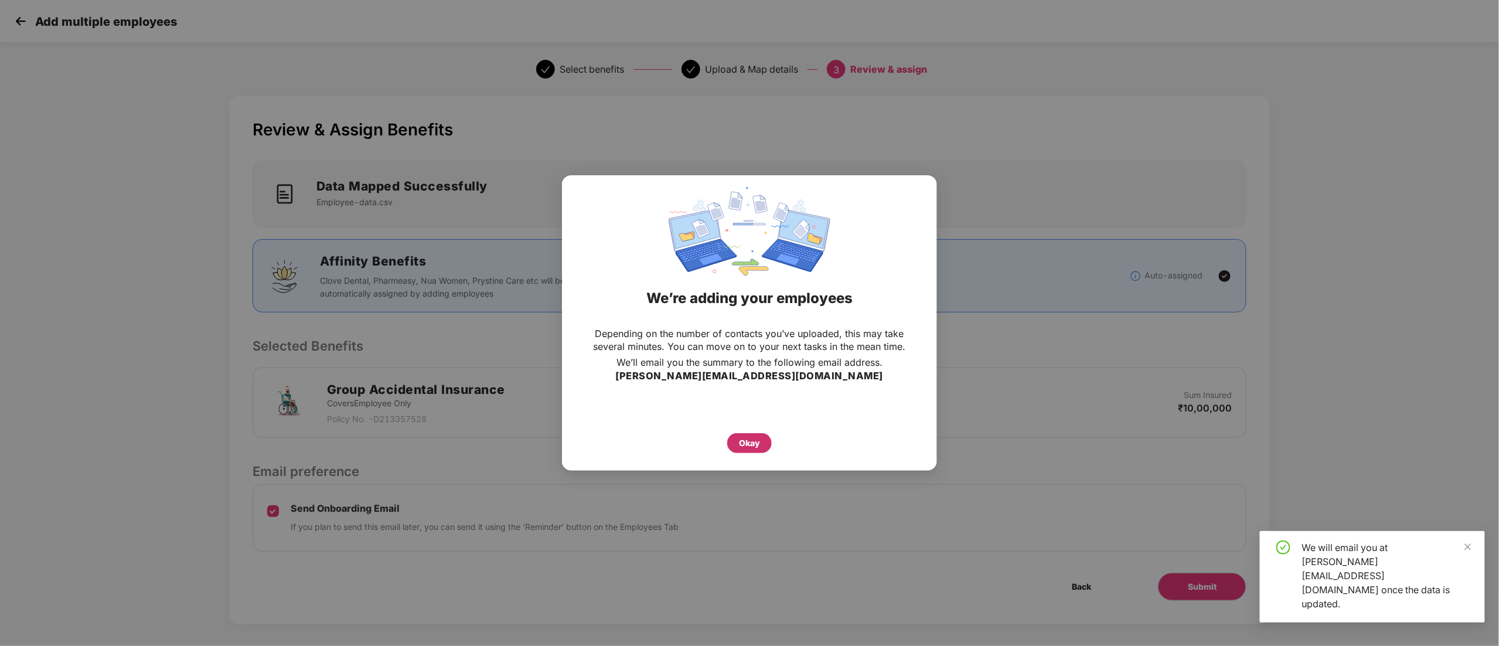
click at [751, 448] on div "Okay" at bounding box center [749, 443] width 21 height 13
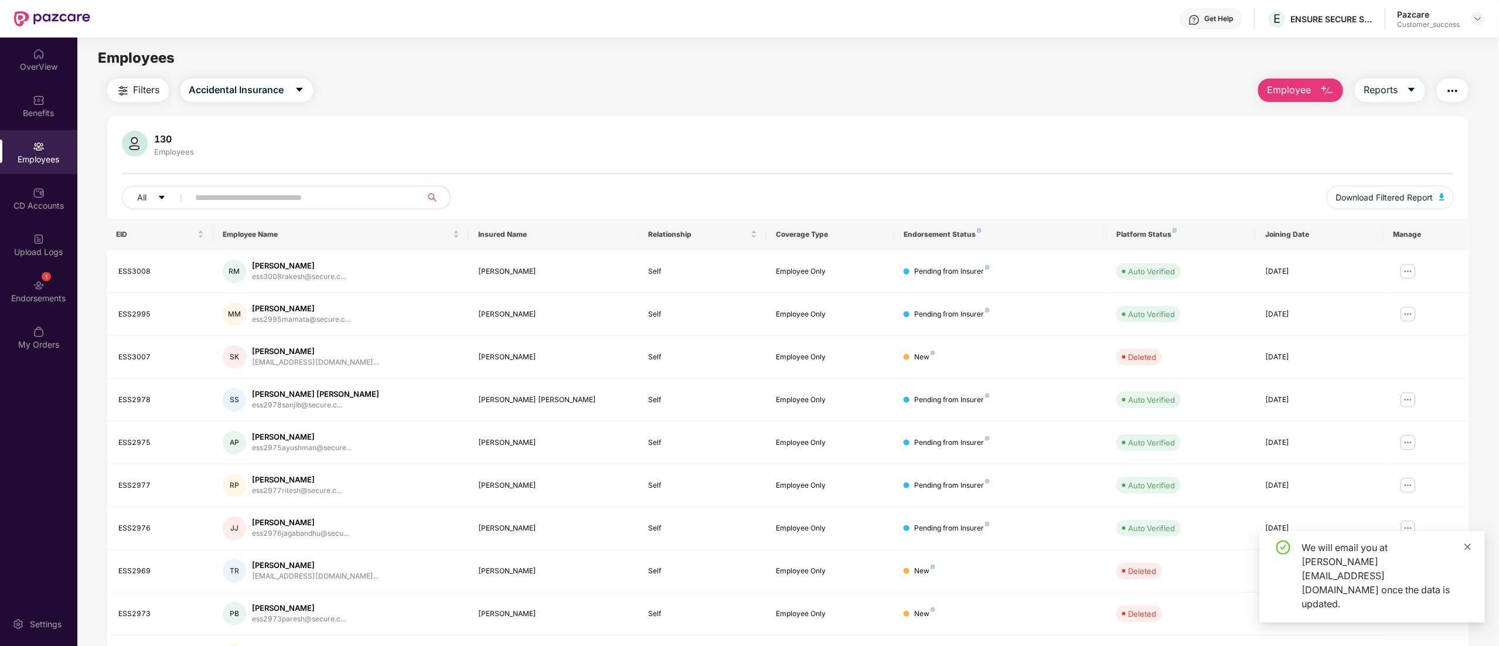
click at [1467, 551] on icon "close" at bounding box center [1468, 547] width 8 height 8
click at [31, 240] on div "Upload Logs" at bounding box center [38, 245] width 77 height 44
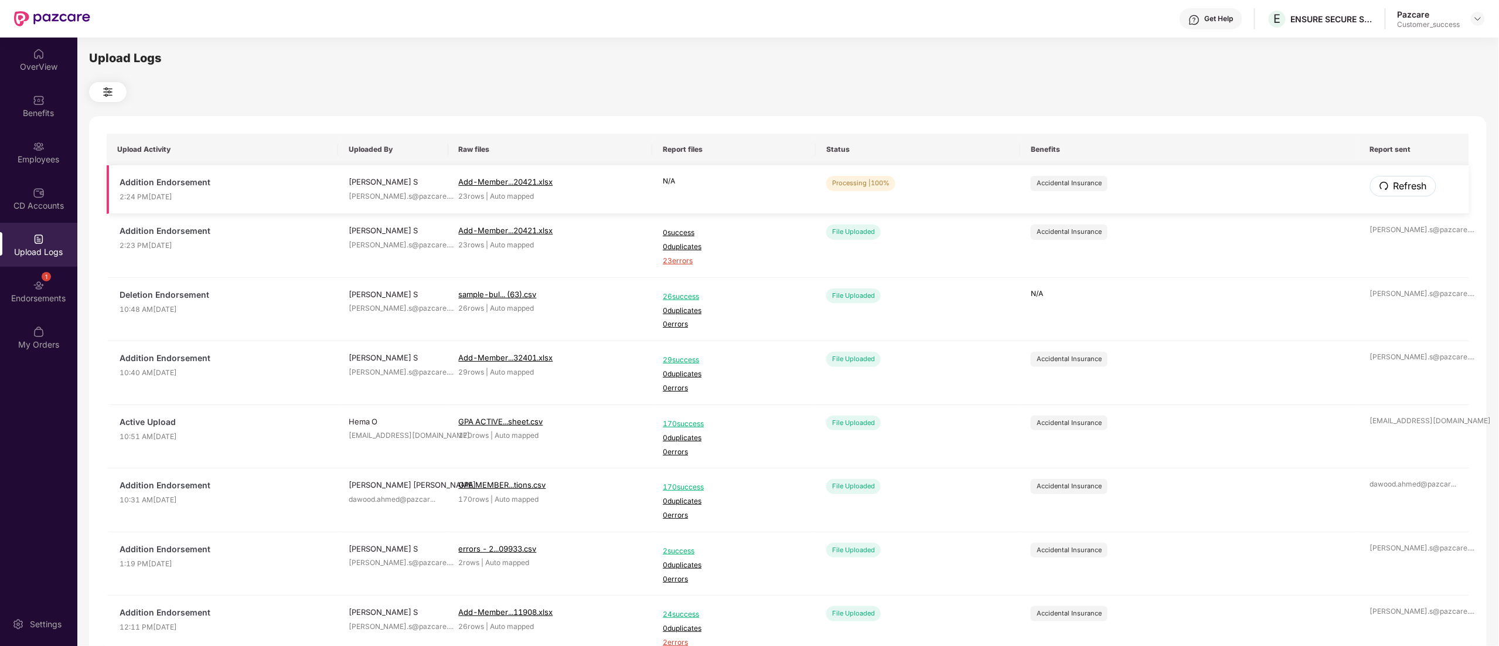
click at [1401, 179] on span "Refresh" at bounding box center [1410, 186] width 33 height 15
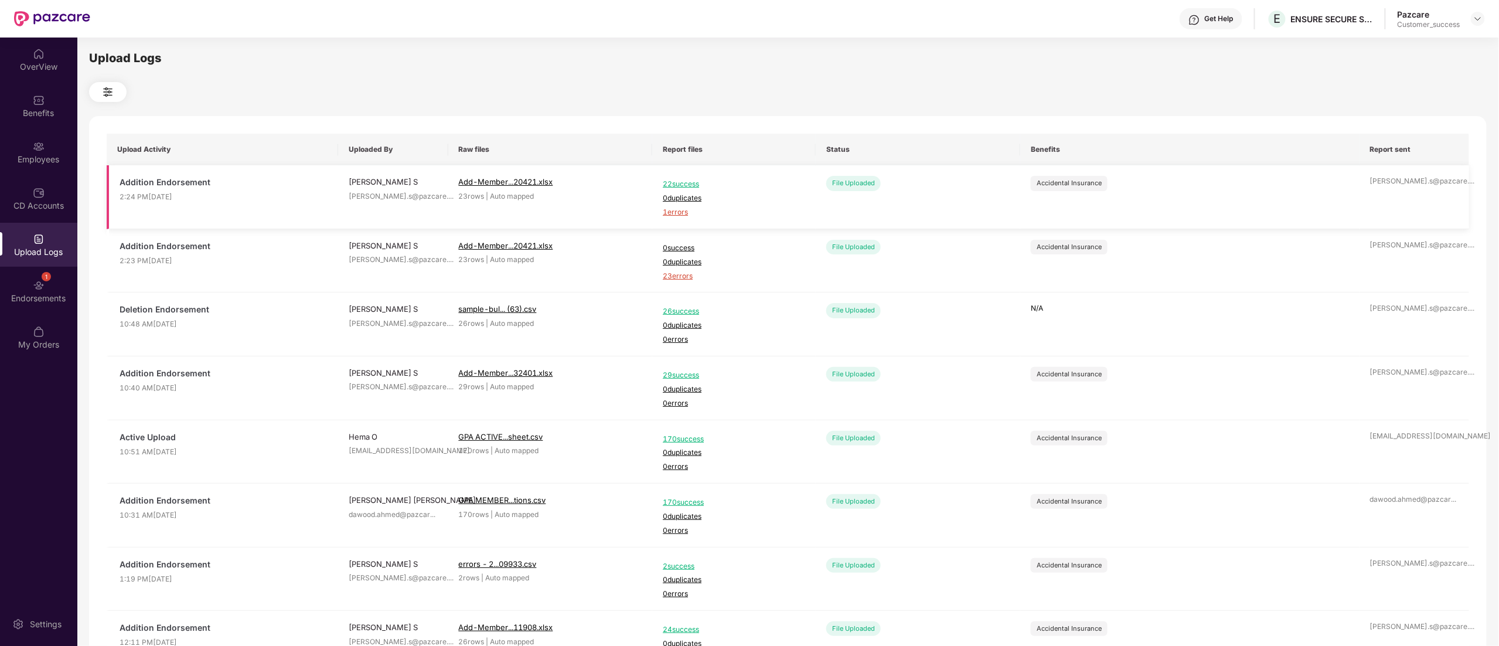
click at [676, 208] on span "1 errors" at bounding box center [734, 212] width 142 height 11
click at [29, 155] on div "Employees" at bounding box center [38, 160] width 77 height 12
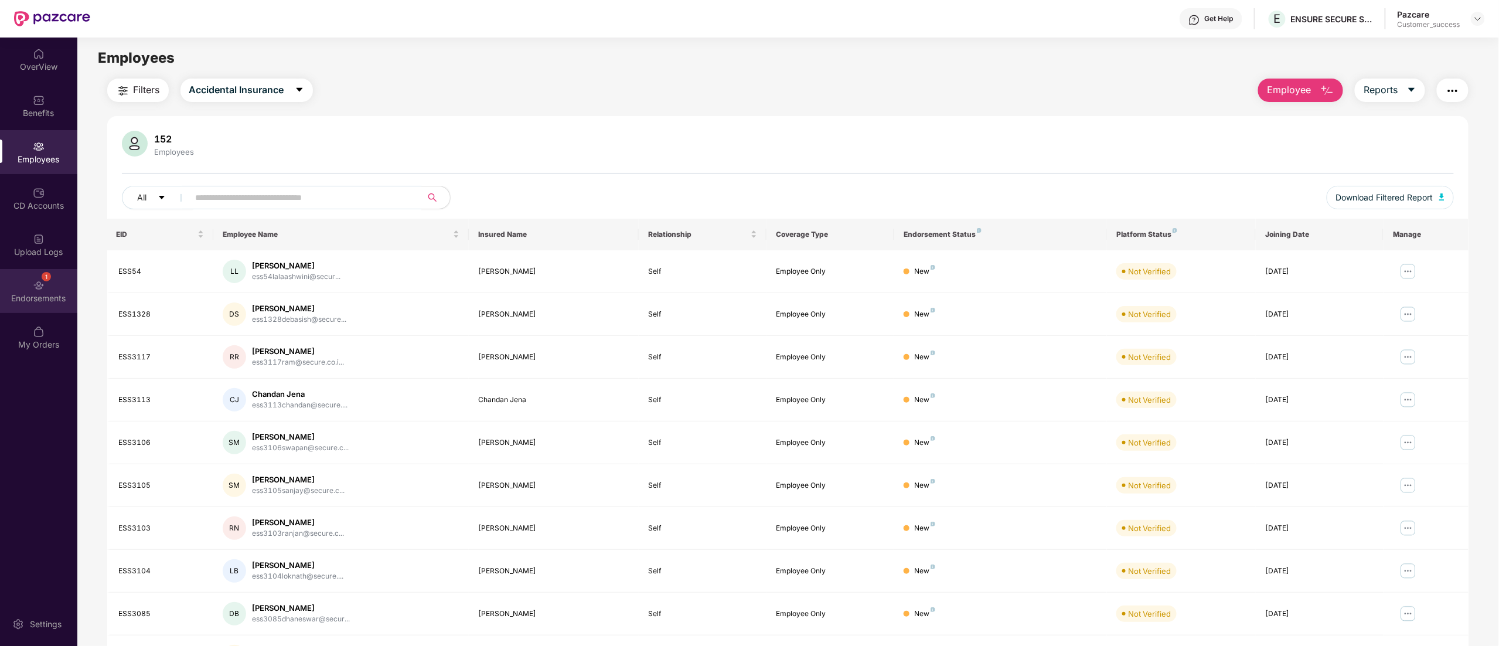
click at [48, 288] on div "1 Endorsements" at bounding box center [38, 291] width 77 height 44
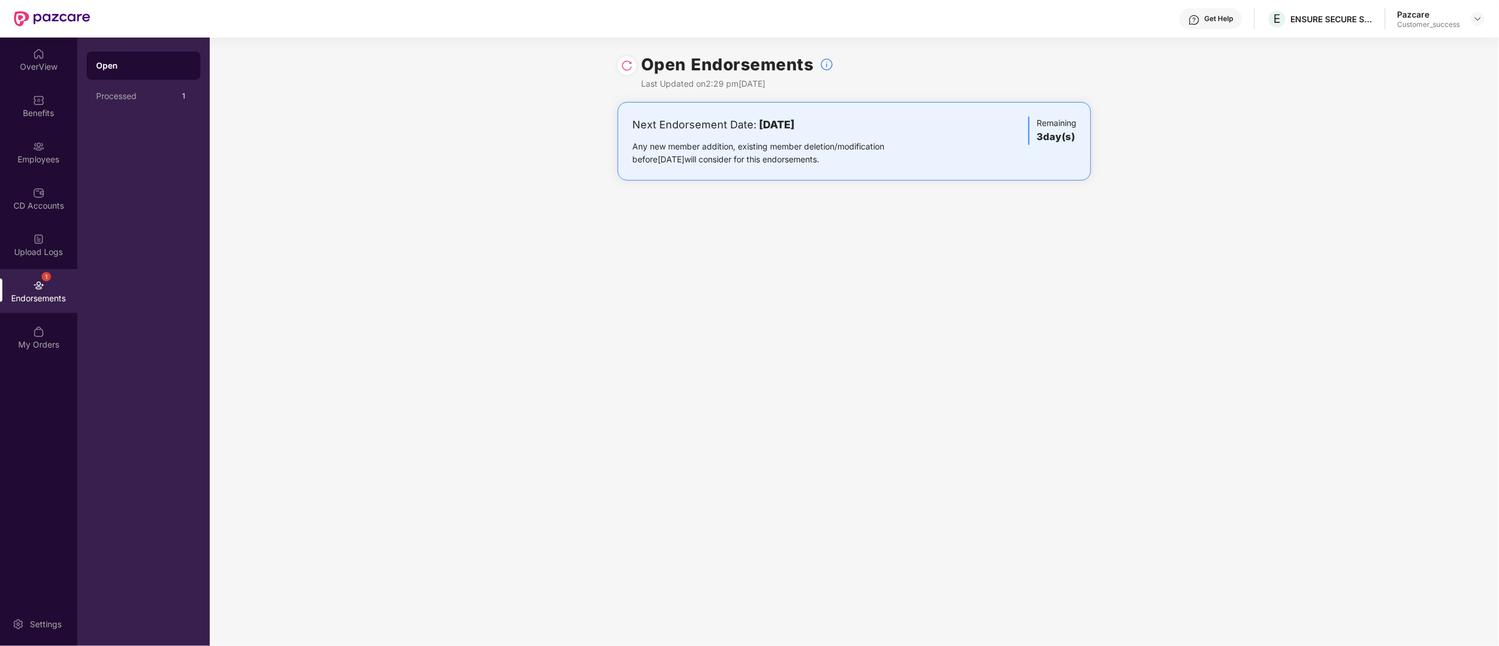
click at [631, 67] on img at bounding box center [627, 66] width 12 height 12
